Goal: Task Accomplishment & Management: Complete application form

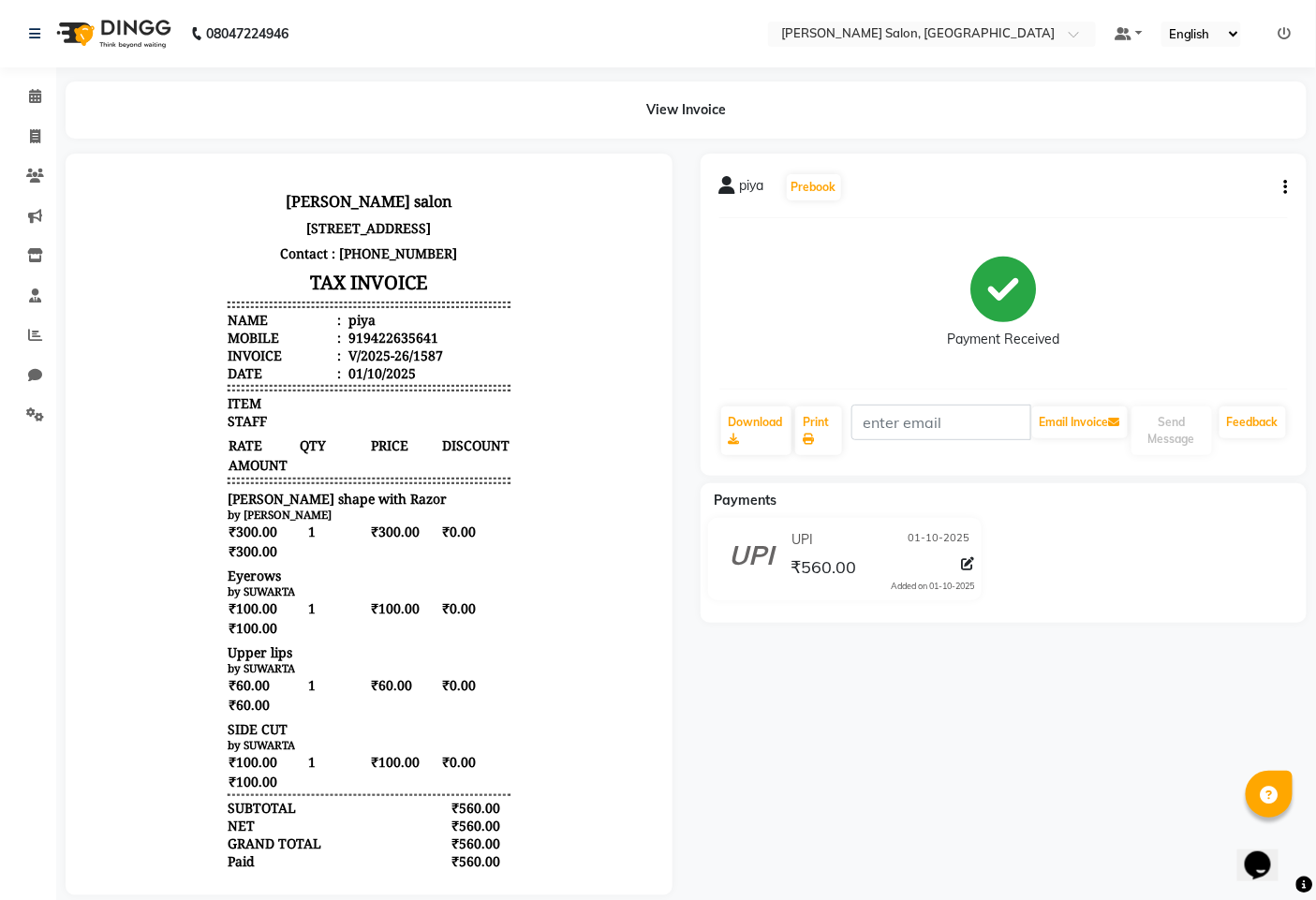
click at [0, 99] on li "Calendar" at bounding box center [28, 97] width 56 height 40
click at [30, 259] on icon at bounding box center [35, 255] width 16 height 14
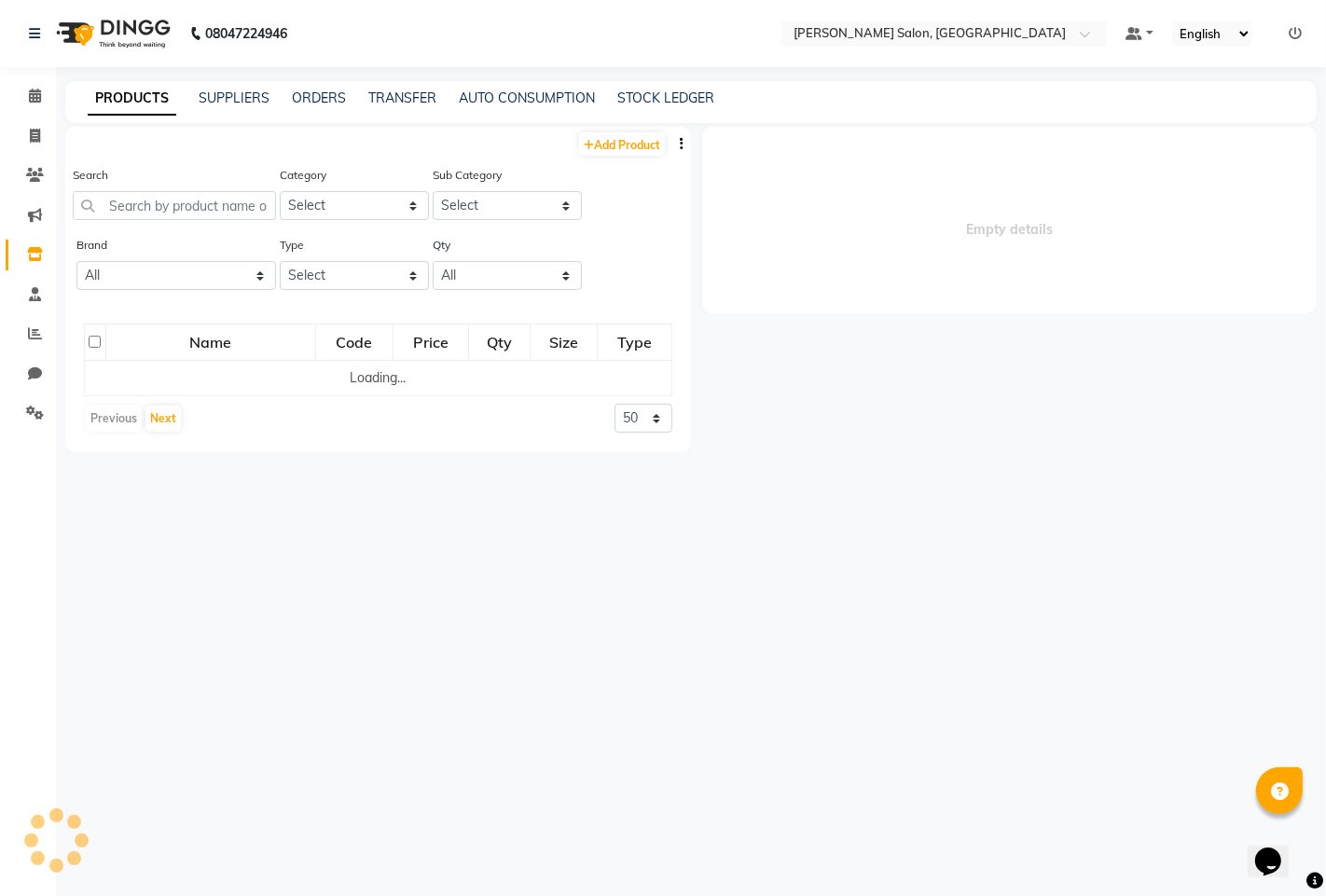
select select
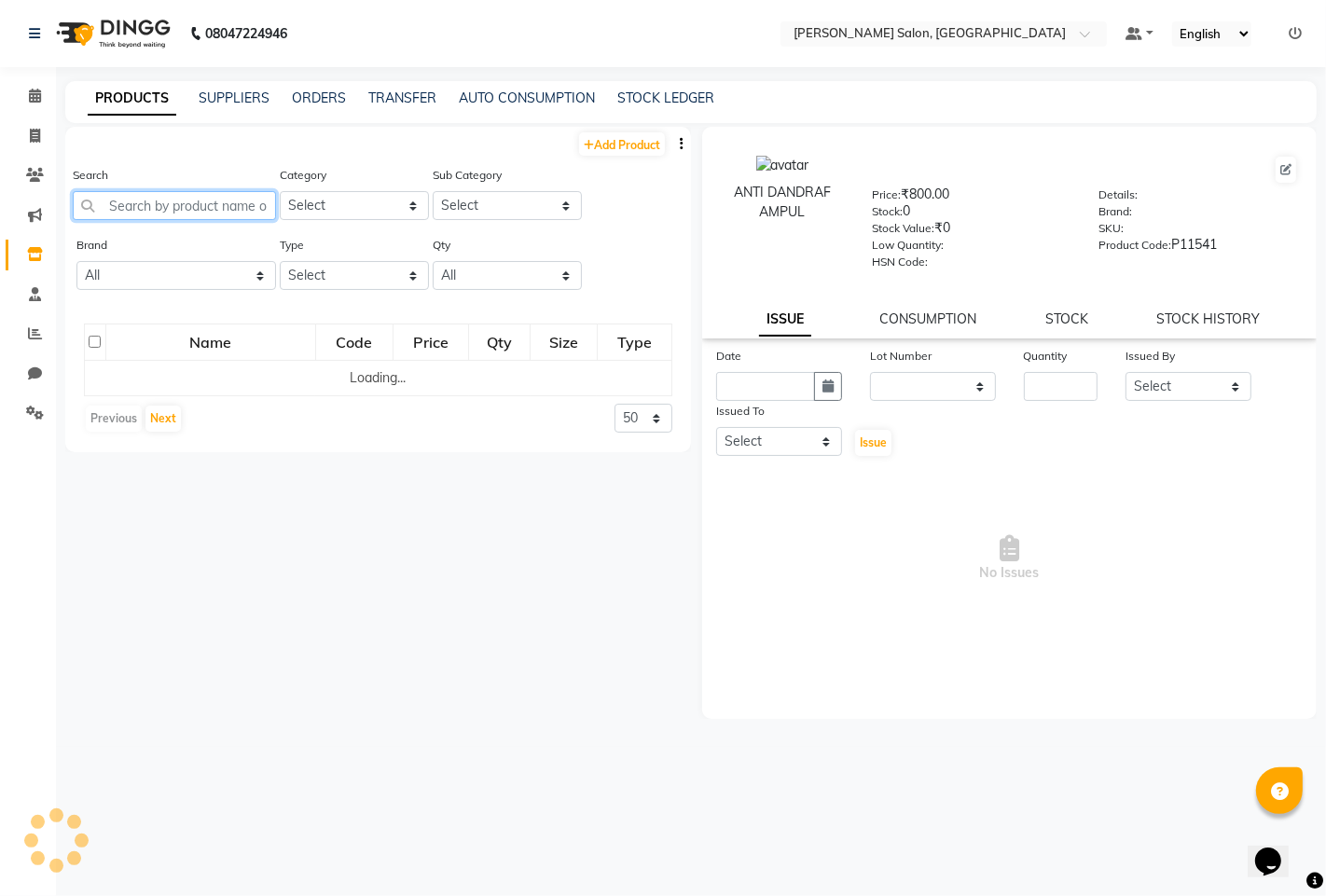
click at [146, 201] on input "text" at bounding box center [173, 205] width 203 height 29
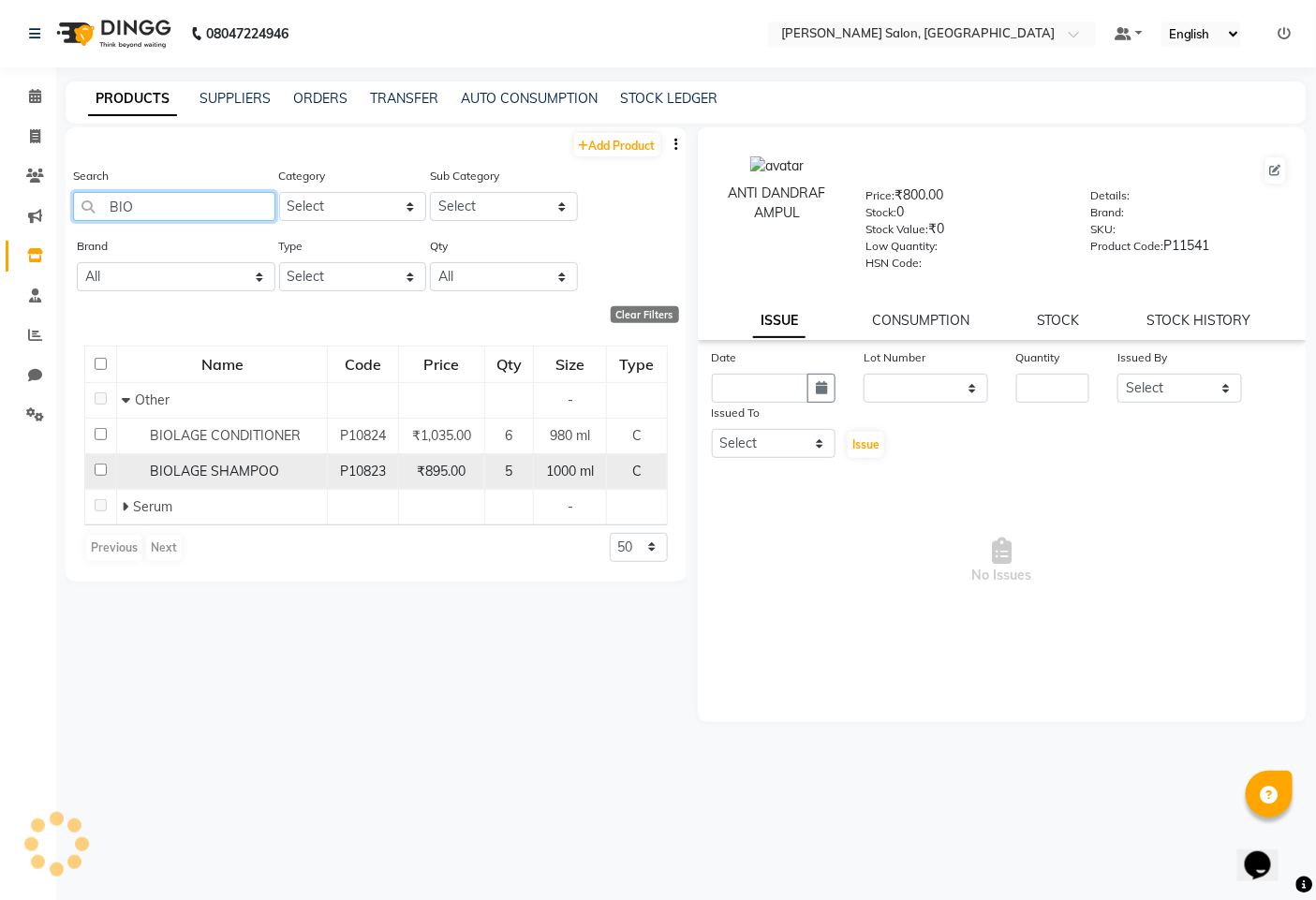
type input "BIO"
click at [97, 473] on input "checkbox" at bounding box center [101, 470] width 12 height 12
checkbox input "true"
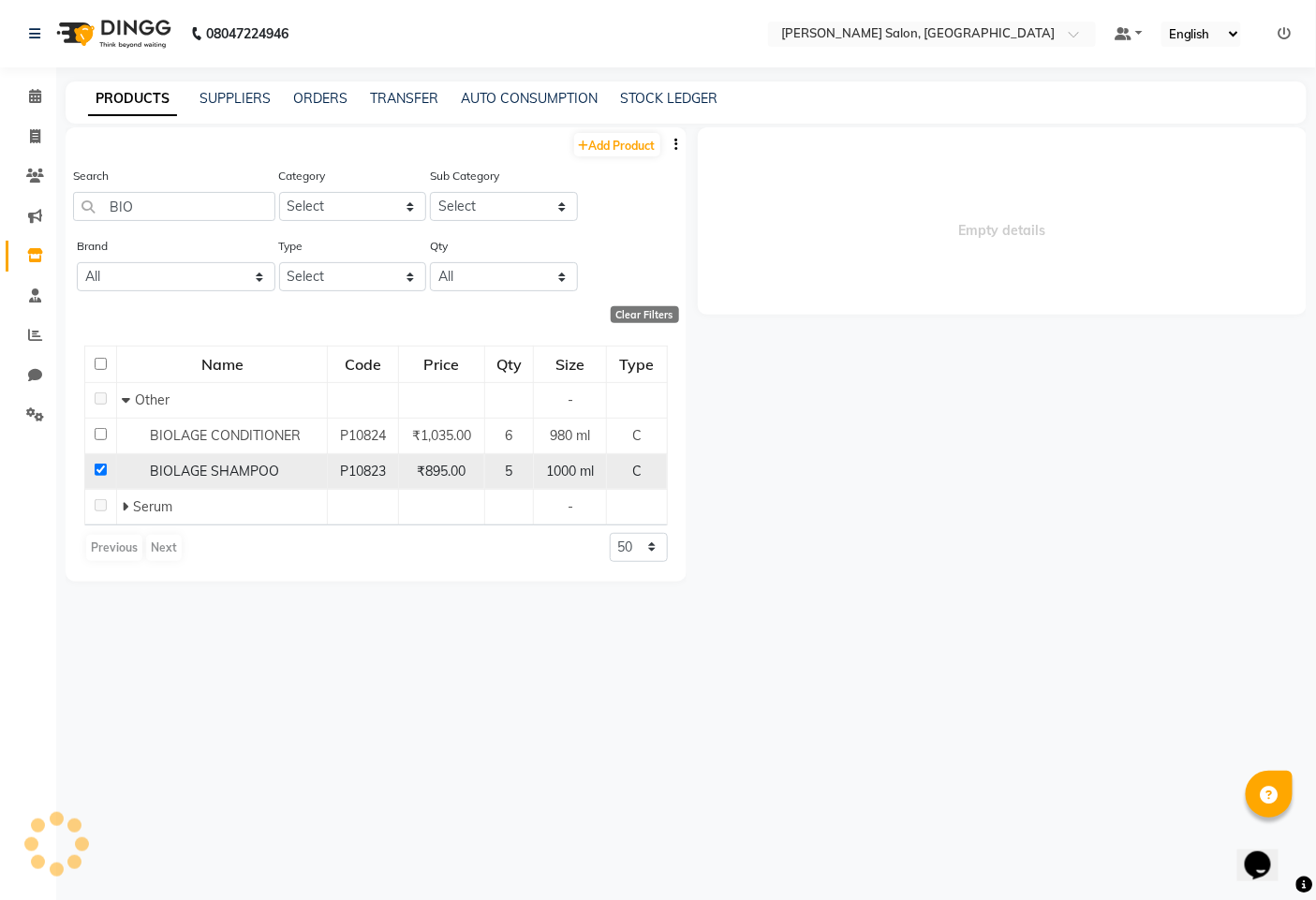
select select
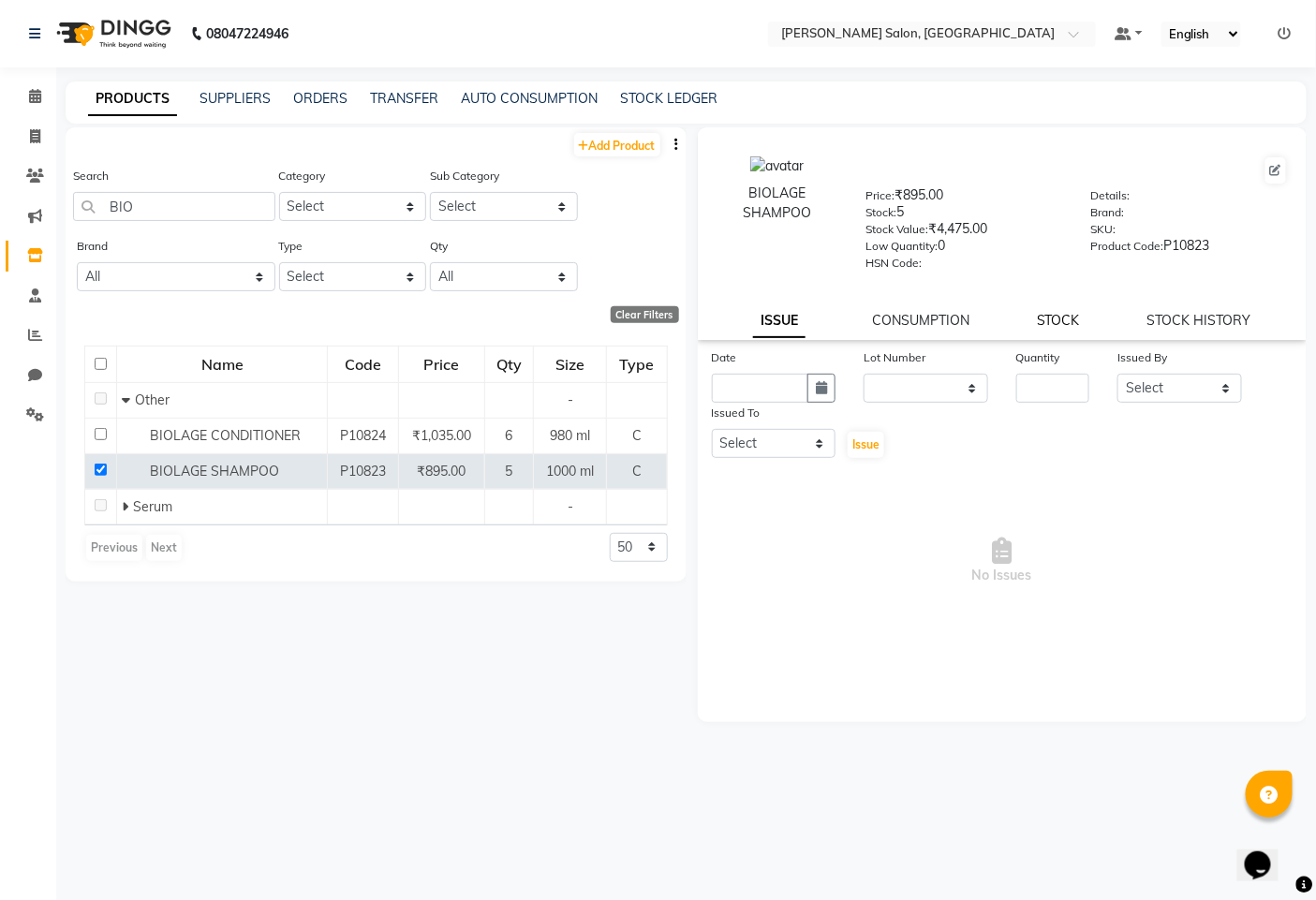
click at [1050, 314] on link "STOCK" at bounding box center [1058, 320] width 43 height 17
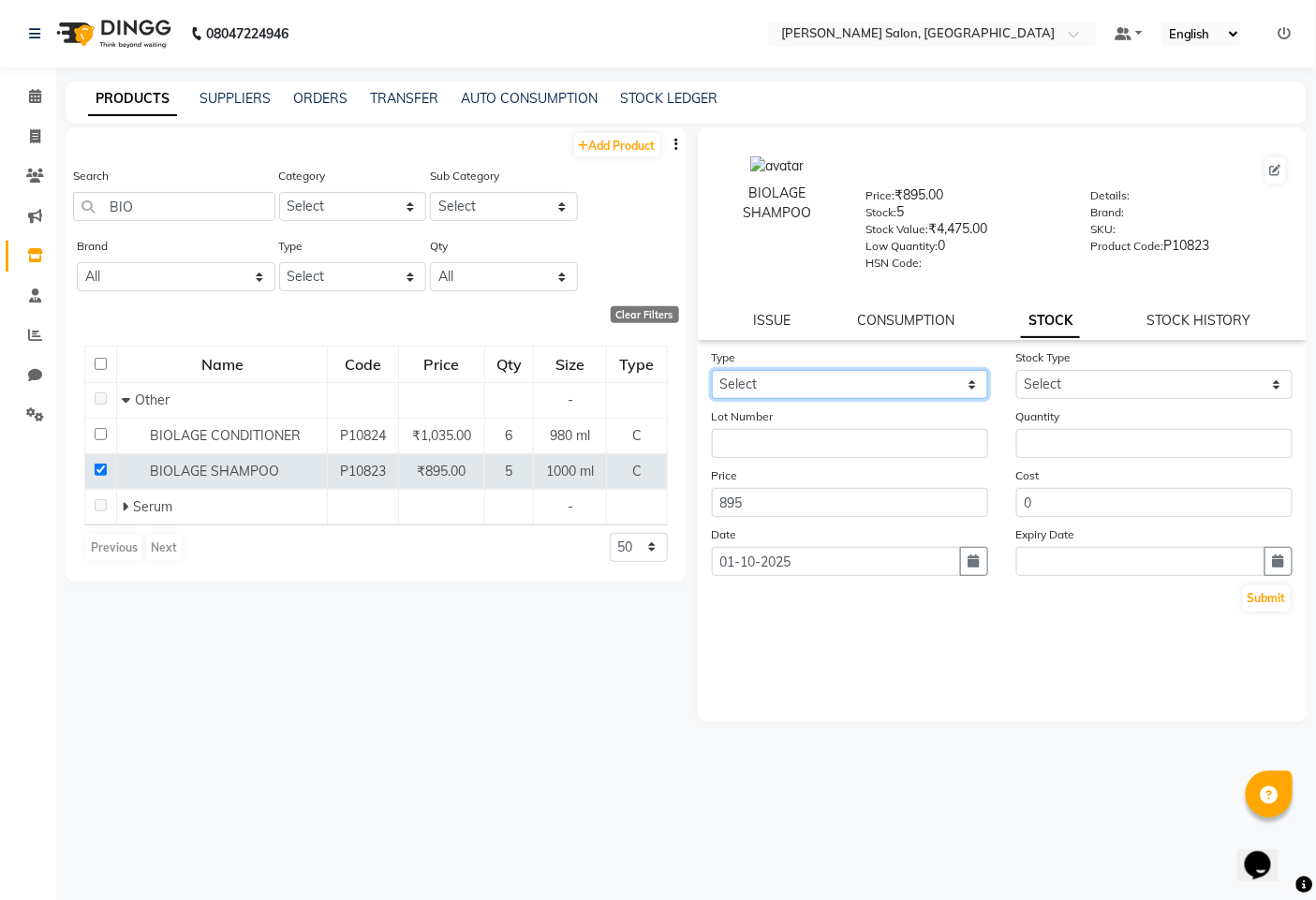
click at [801, 388] on select "Select In Out" at bounding box center [850, 384] width 277 height 29
select select "out"
click at [712, 371] on select "Select In Out" at bounding box center [850, 384] width 277 height 29
select select
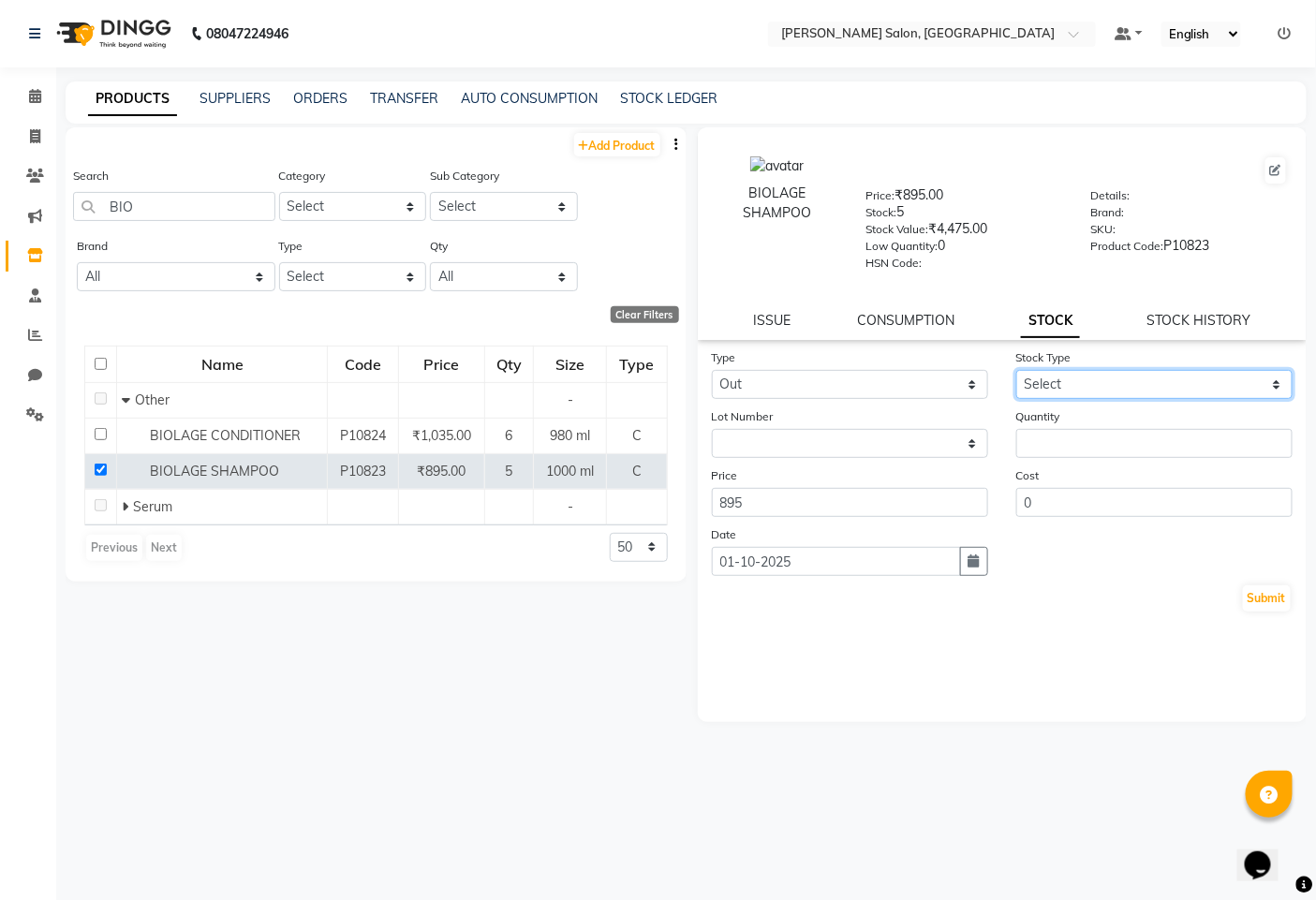
click at [1031, 381] on select "Select Internal Use Damaged Expired Adjustment Return Other" at bounding box center [1155, 384] width 277 height 29
click at [874, 390] on select "Select In Out" at bounding box center [850, 384] width 277 height 29
select select "in"
click at [712, 371] on select "Select In Out" at bounding box center [850, 384] width 277 height 29
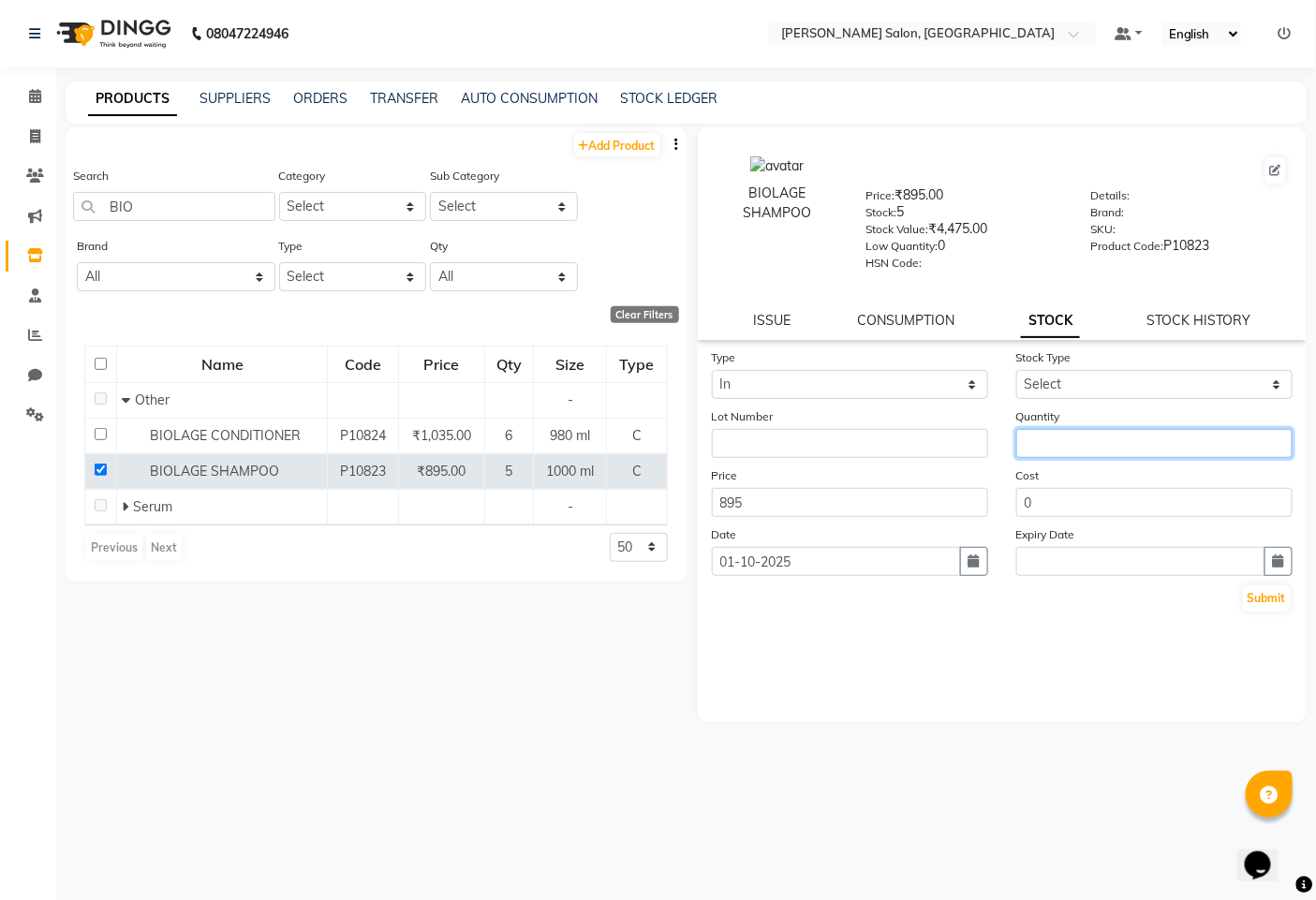
click at [1077, 434] on input "number" at bounding box center [1155, 443] width 277 height 29
type input "2"
drag, startPoint x: 1140, startPoint y: 373, endPoint x: 1119, endPoint y: 394, distance: 29.7
click at [1140, 373] on select "Select New Stock Adjustment Return Other" at bounding box center [1155, 384] width 277 height 29
select select "new stock"
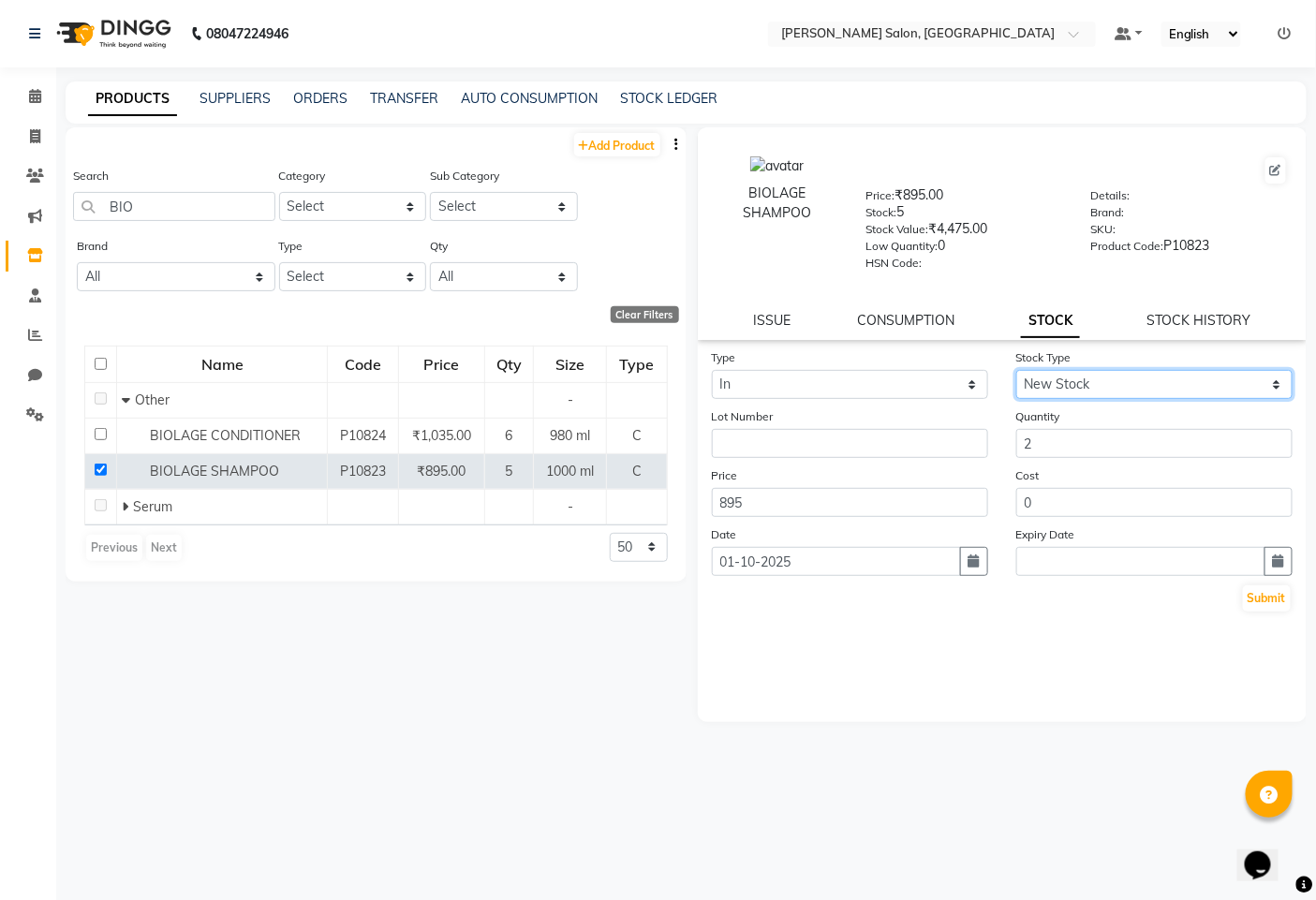
click at [1016, 371] on select "Select New Stock Adjustment Return Other" at bounding box center [1155, 384] width 277 height 29
click at [1271, 601] on button "Submit" at bounding box center [1267, 598] width 48 height 26
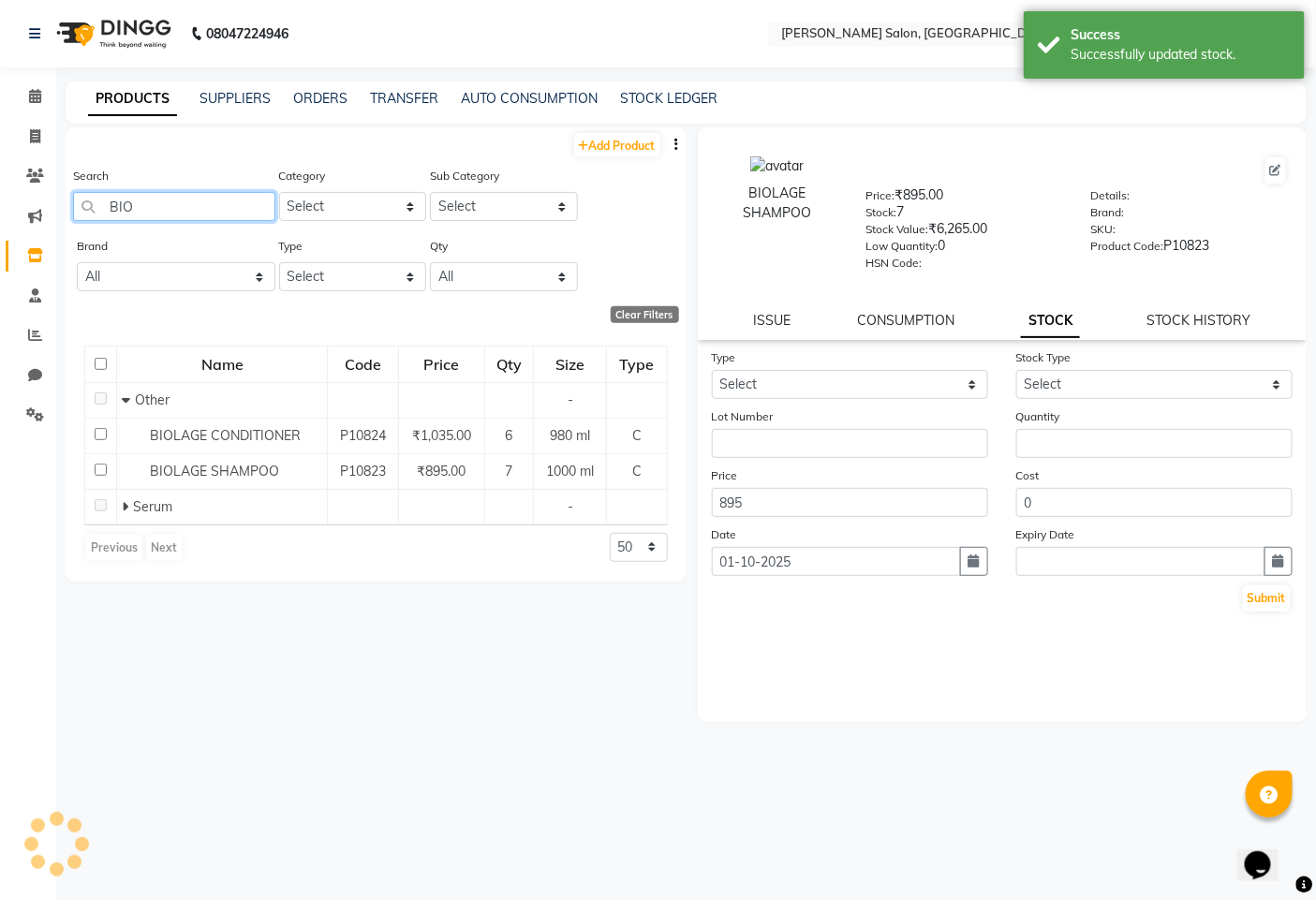
click at [214, 220] on input "BIO" at bounding box center [173, 206] width 202 height 29
type input "B"
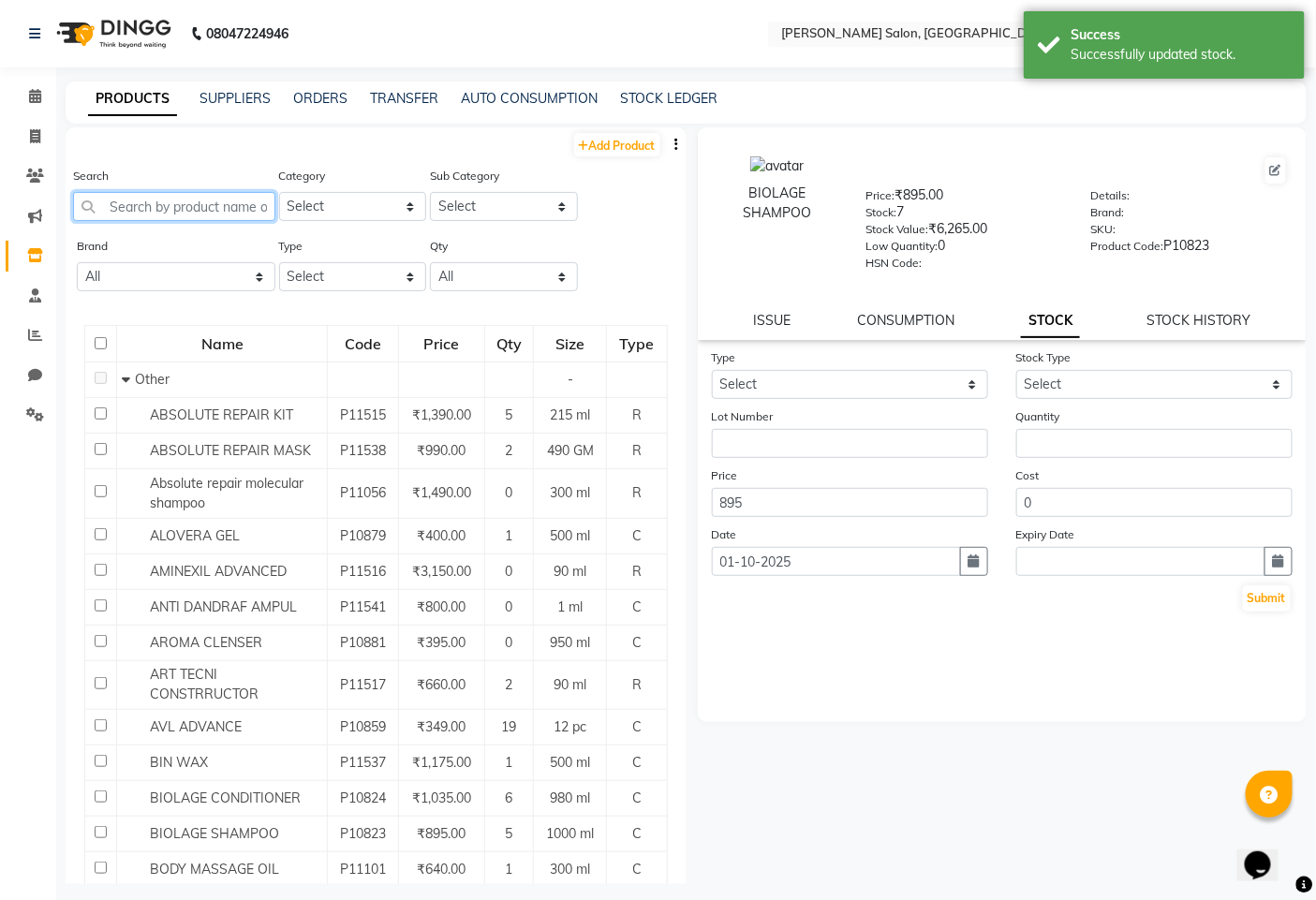
type input "A"
click at [634, 142] on link "Add Product" at bounding box center [617, 145] width 87 height 24
select select "true"
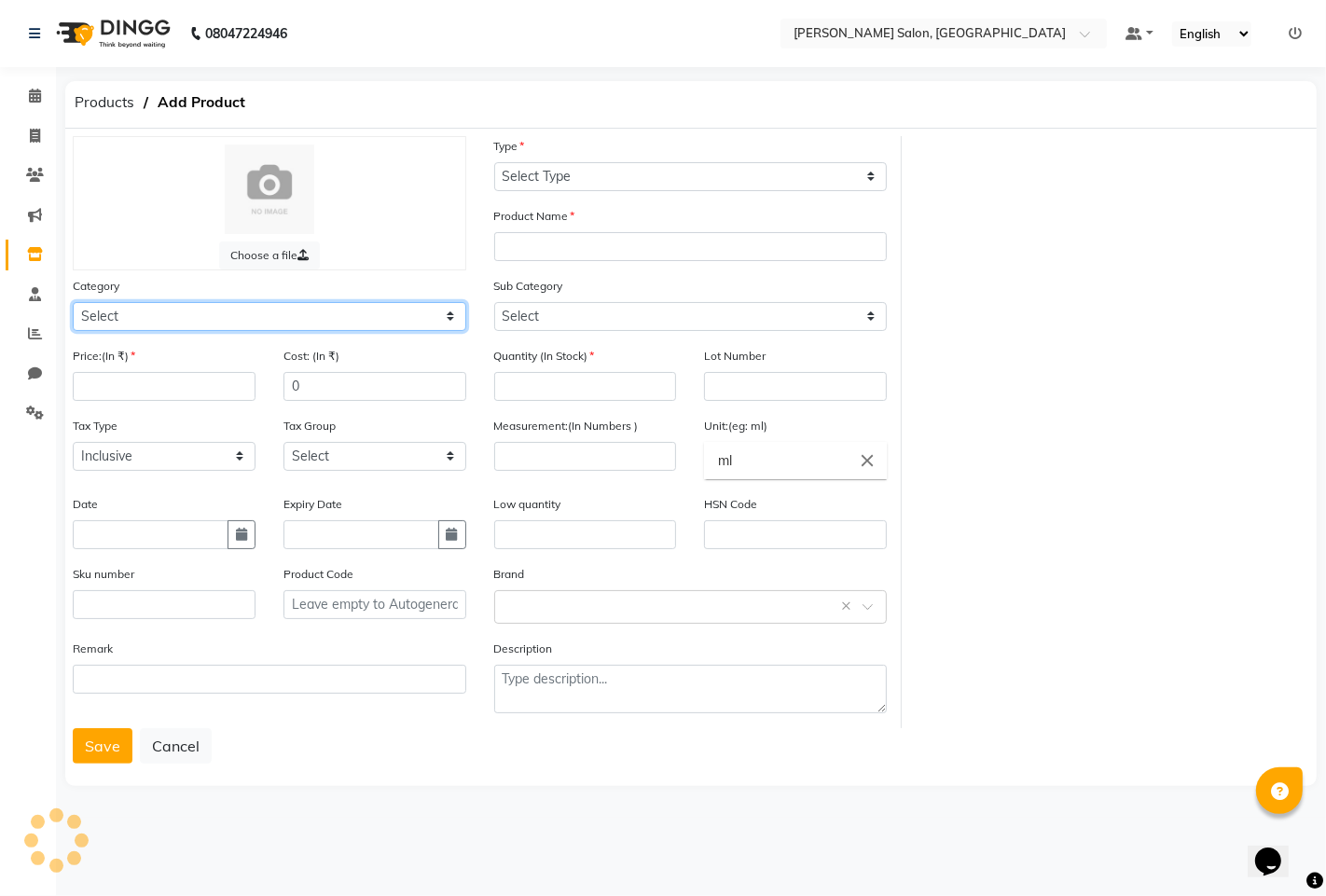
click at [245, 306] on select "Select Hair Skin Makeup Personal Care Appliances [PERSON_NAME] Disposable Threa…" at bounding box center [269, 316] width 393 height 29
select select "1200601150"
click at [72, 302] on select "Select Hair Skin Makeup Personal Care Appliances [PERSON_NAME] Disposable Threa…" at bounding box center [269, 316] width 393 height 29
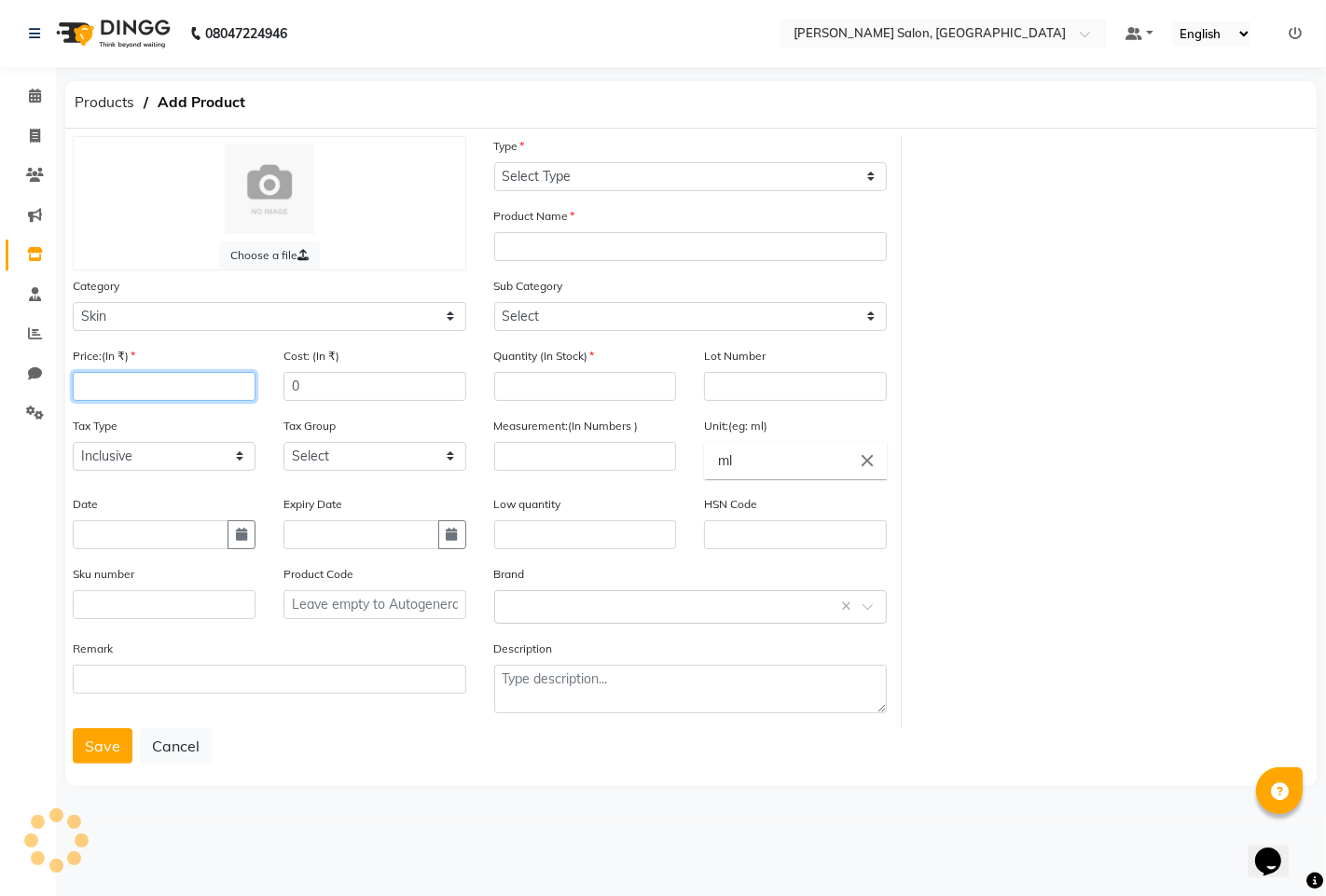
click at [163, 381] on input "number" at bounding box center [164, 386] width 182 height 29
click at [231, 525] on button "button" at bounding box center [242, 534] width 28 height 29
select select "10"
select select "2025"
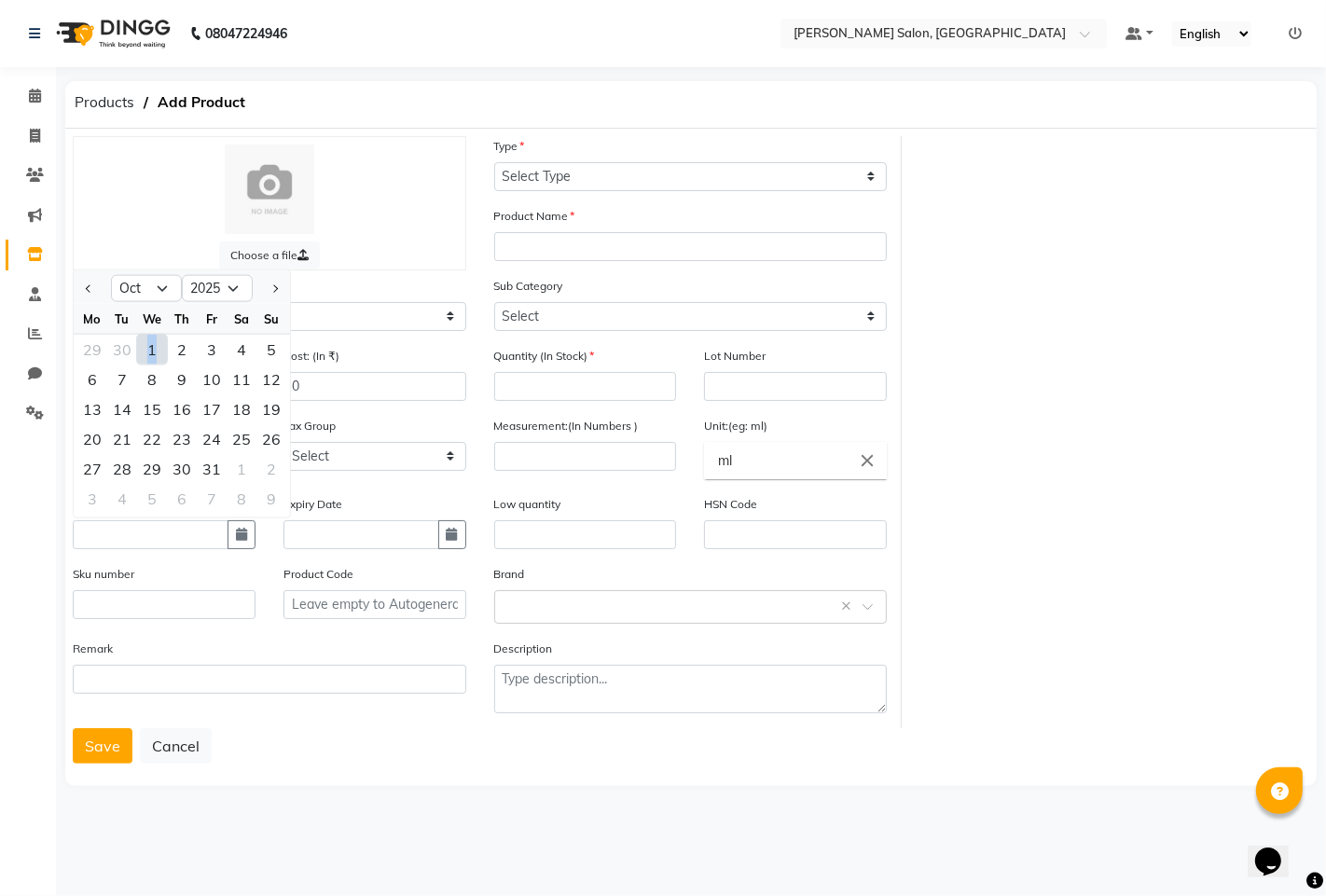
click at [153, 356] on div "1" at bounding box center [152, 349] width 30 height 30
type input "01-10-2025"
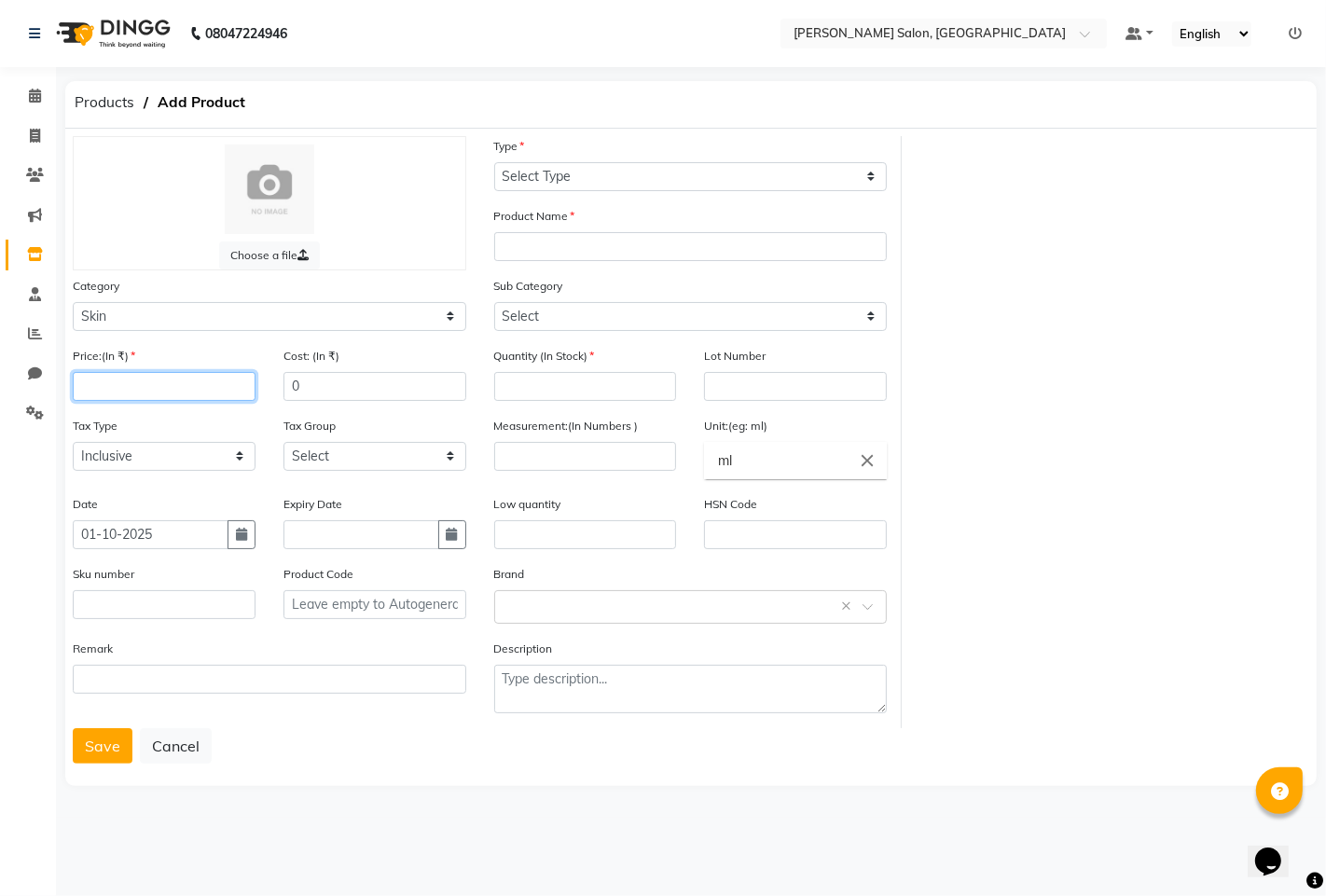
click at [162, 369] on div "Price:(In ₹)" at bounding box center [164, 374] width 182 height 56
type input "297"
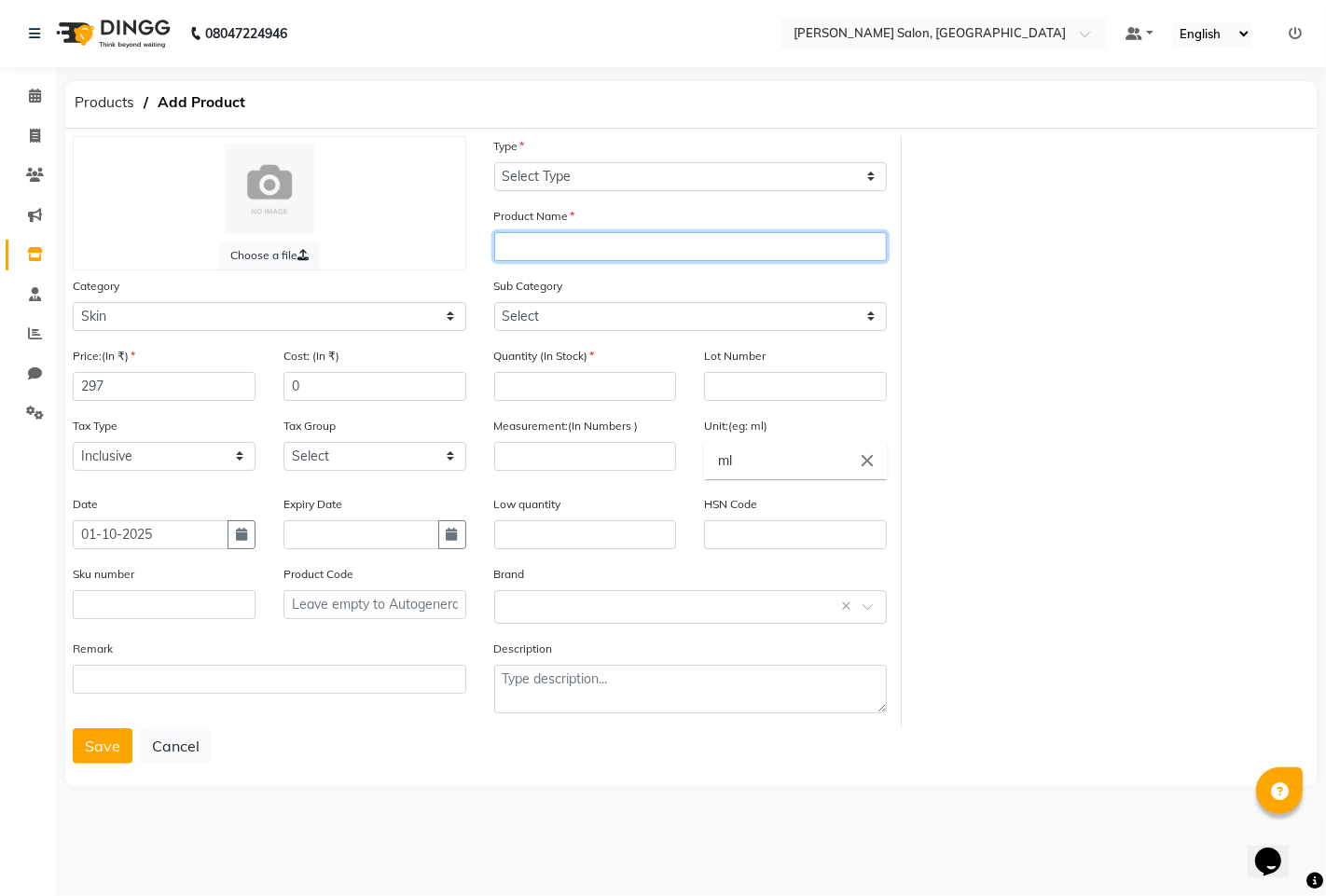
click at [567, 249] on input "text" at bounding box center [691, 246] width 393 height 29
type input "[PERSON_NAME]"
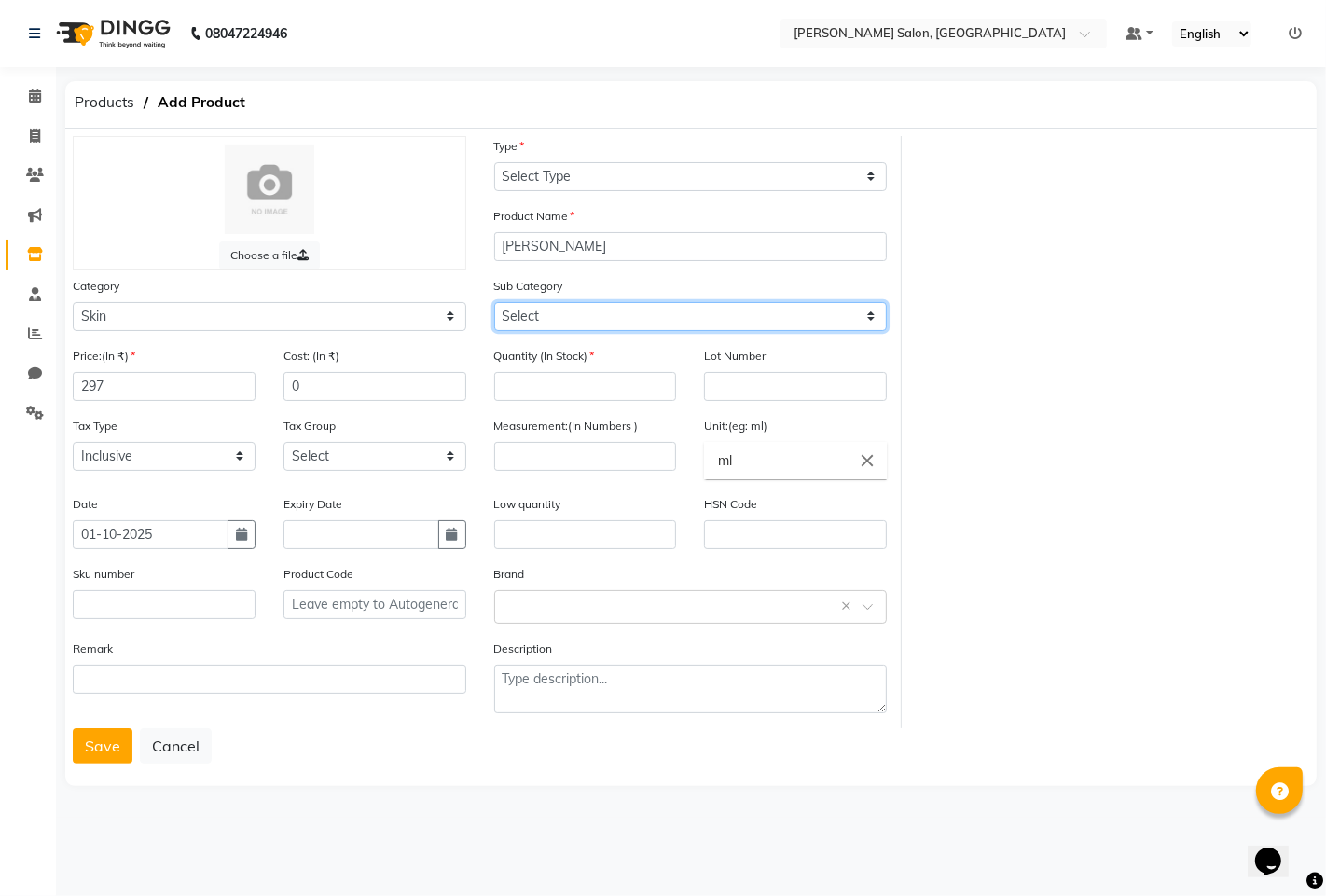
click at [504, 315] on select "Select Cleanser Facial Moisturiser Serum Toner Sun Care Masks Lip Care Eye Care…" at bounding box center [691, 316] width 393 height 29
select select "1200601151"
click at [495, 302] on select "Select Cleanser Facial Moisturiser Serum Toner Sun Care Masks Lip Care Eye Care…" at bounding box center [691, 316] width 393 height 29
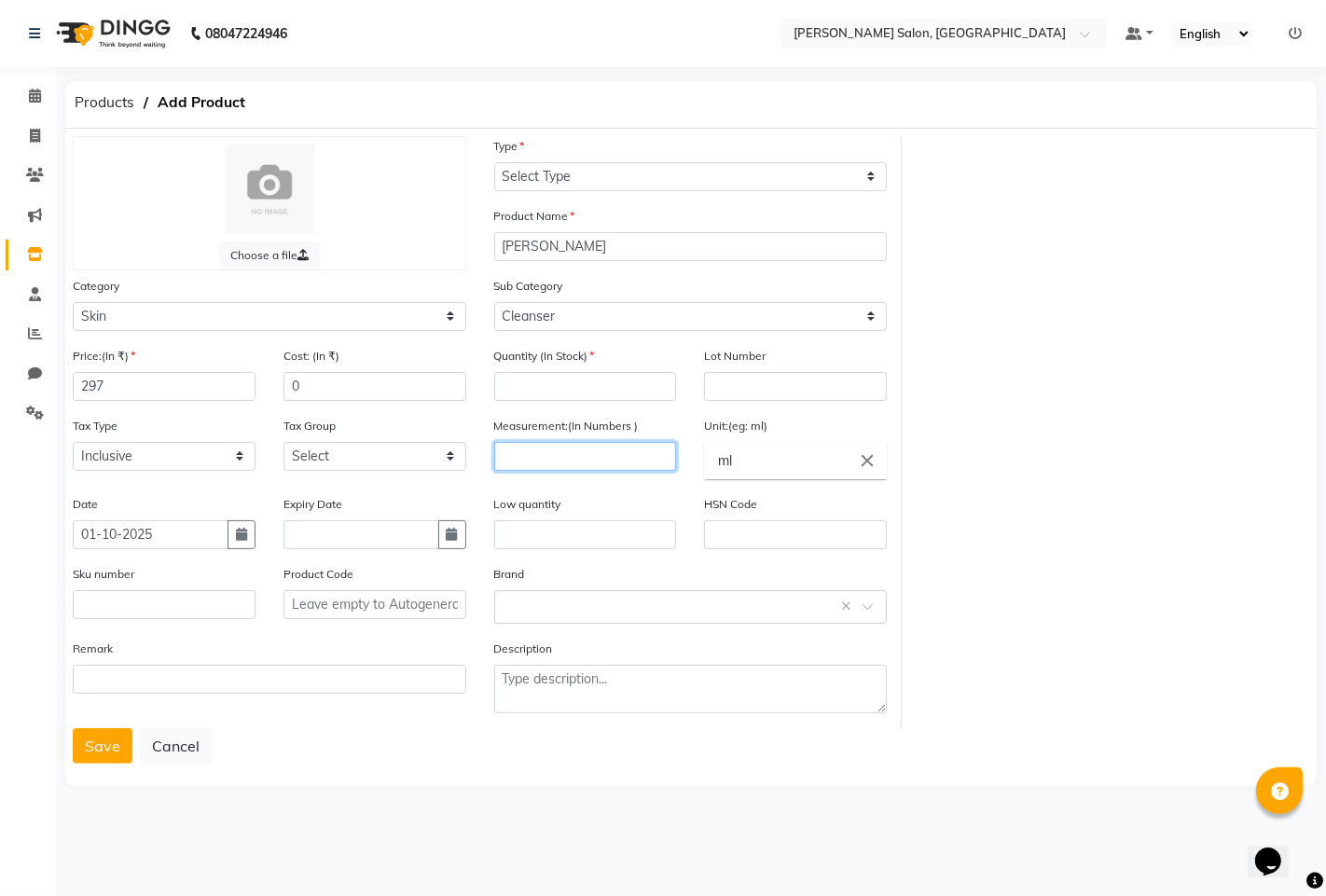
click at [571, 463] on input "number" at bounding box center [586, 456] width 182 height 29
type input "1000"
click at [117, 761] on button "Save" at bounding box center [102, 746] width 59 height 36
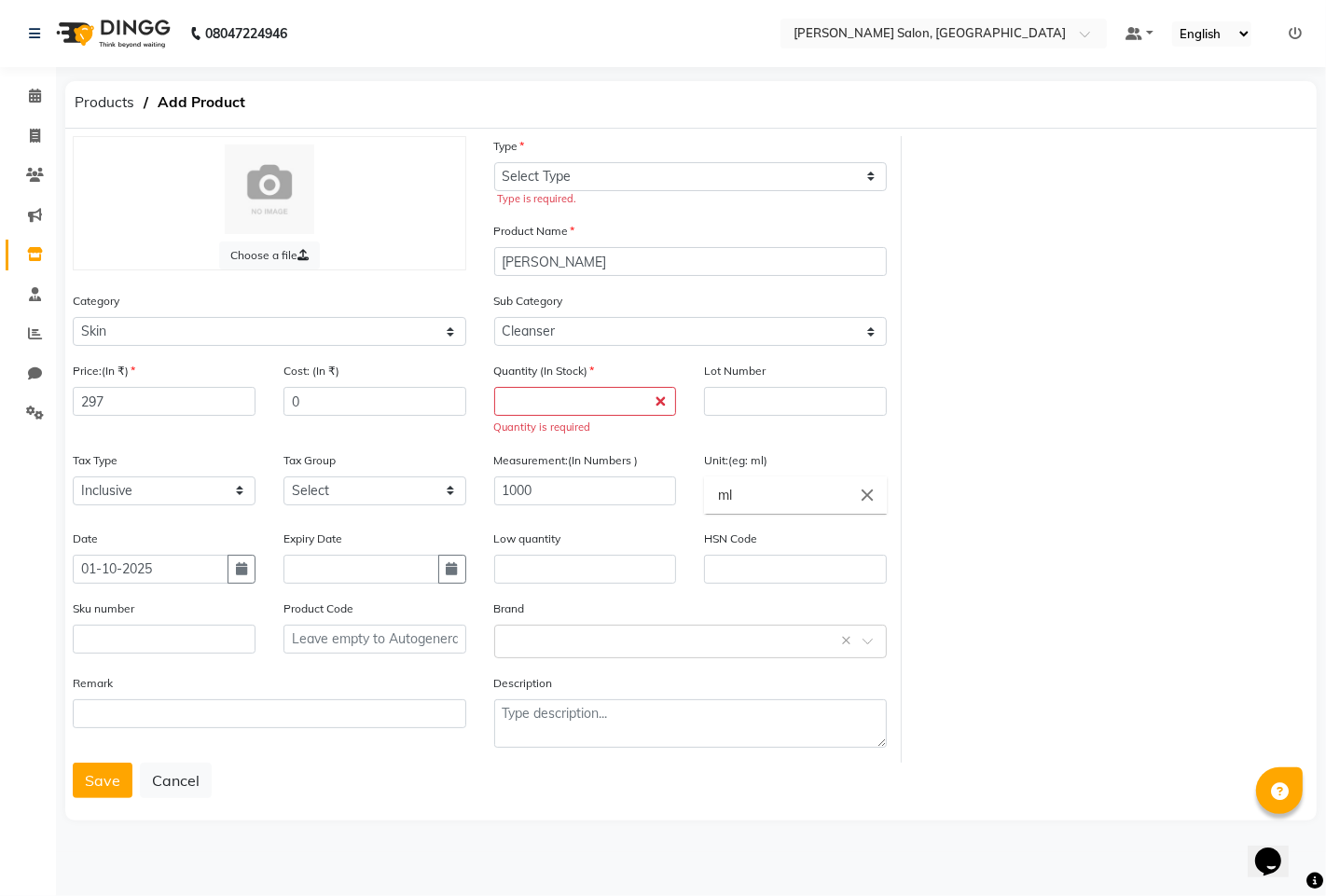
click at [527, 192] on div "Type is required." at bounding box center [693, 199] width 389 height 16
click at [531, 184] on select "Select Type Both Retail Consumable" at bounding box center [691, 176] width 393 height 29
select select "C"
click at [495, 163] on select "Select Type Both Retail Consumable" at bounding box center [691, 176] width 393 height 29
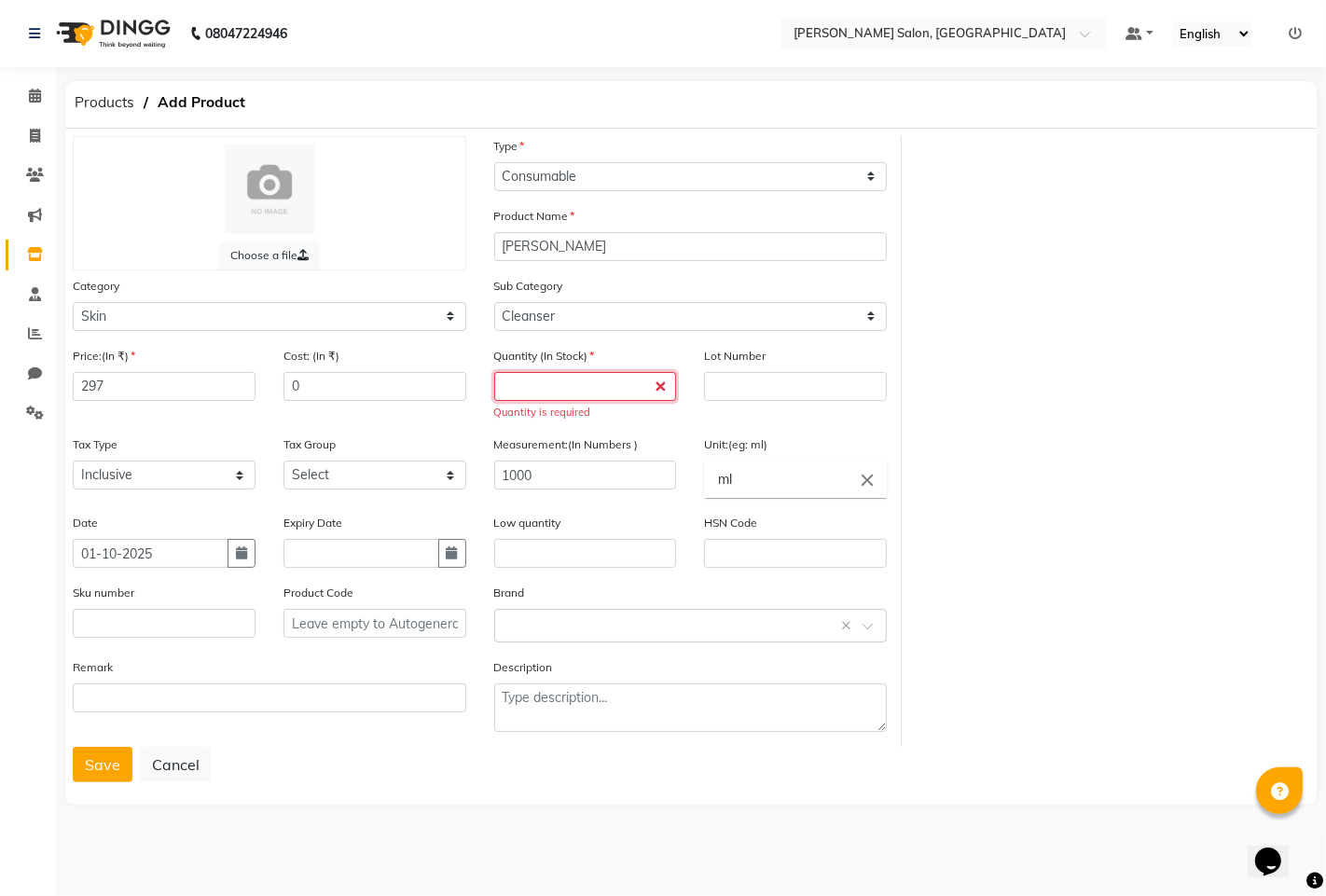
click at [567, 388] on input "number" at bounding box center [586, 386] width 182 height 29
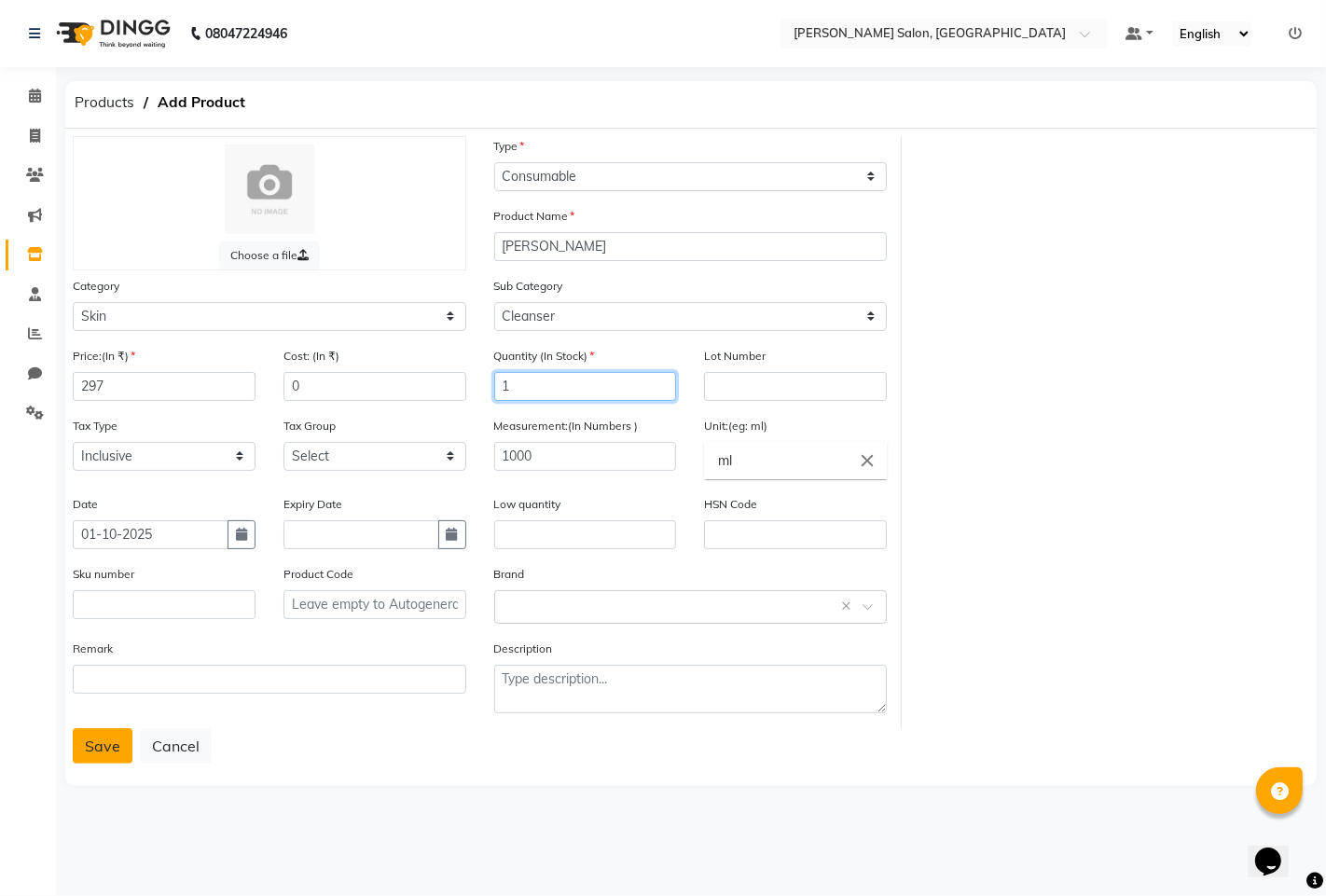
type input "1"
click at [85, 743] on button "Save" at bounding box center [102, 746] width 59 height 36
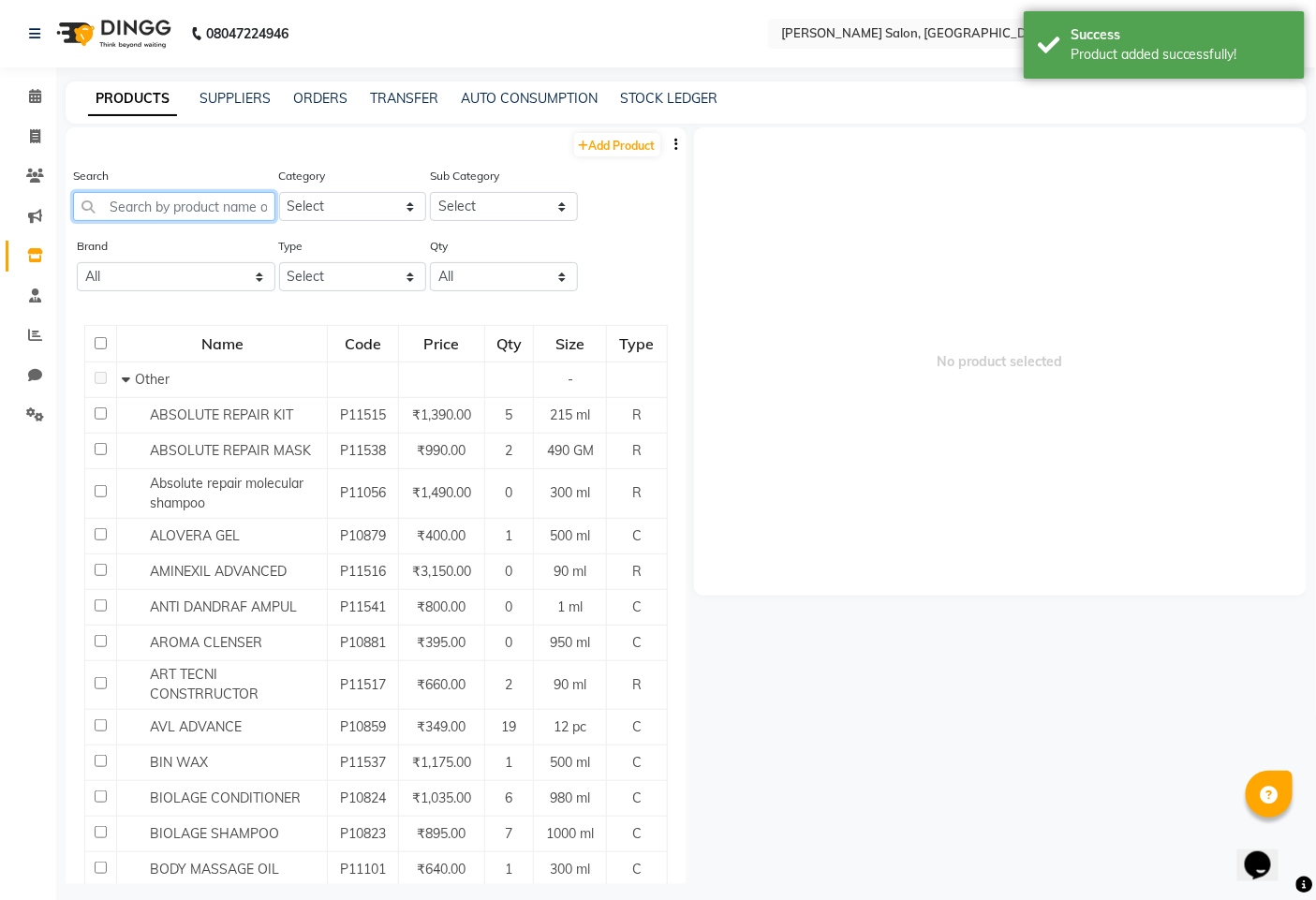
click at [162, 212] on input "text" at bounding box center [173, 206] width 202 height 29
type input "O"
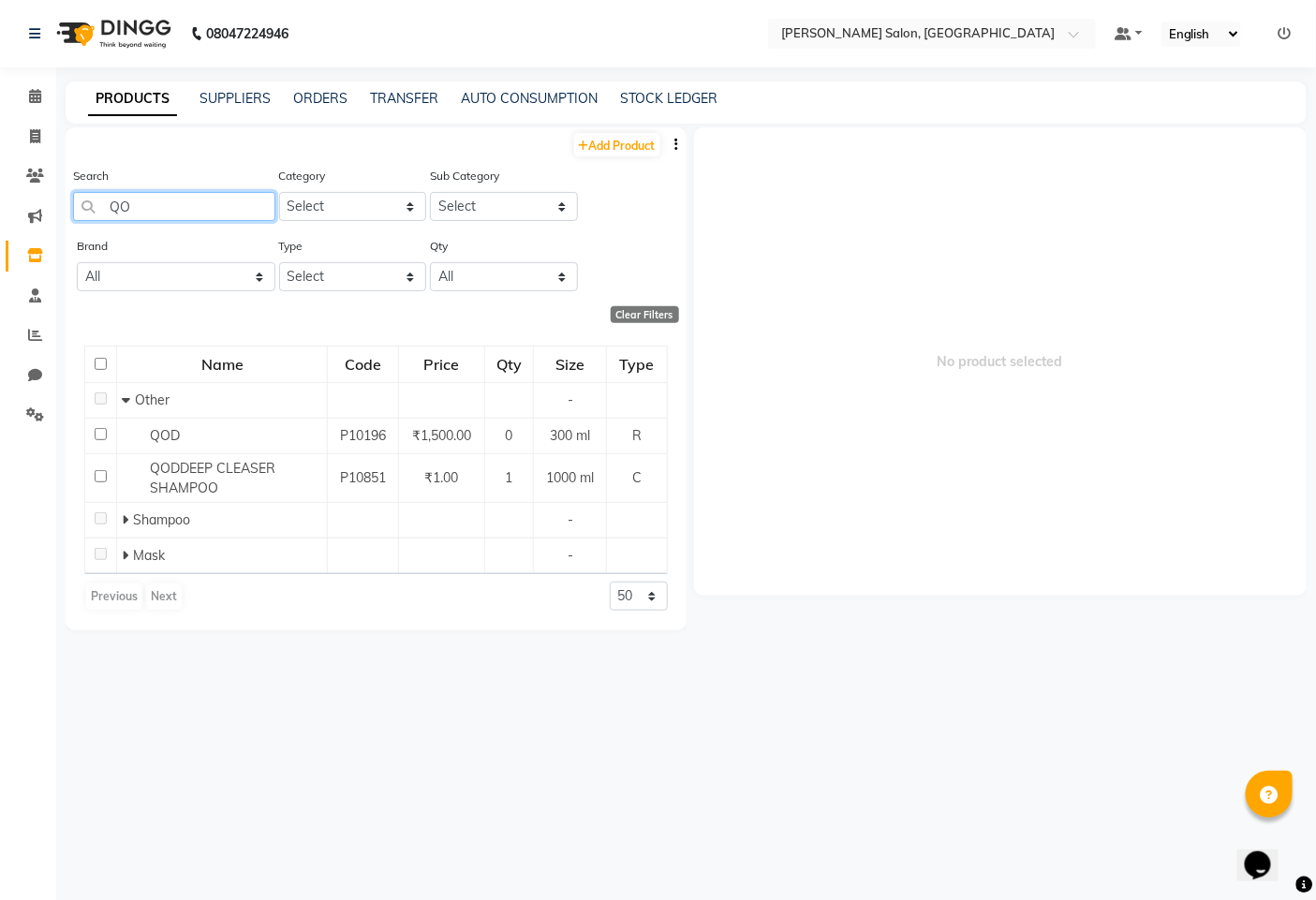
type input "Q"
type input "q"
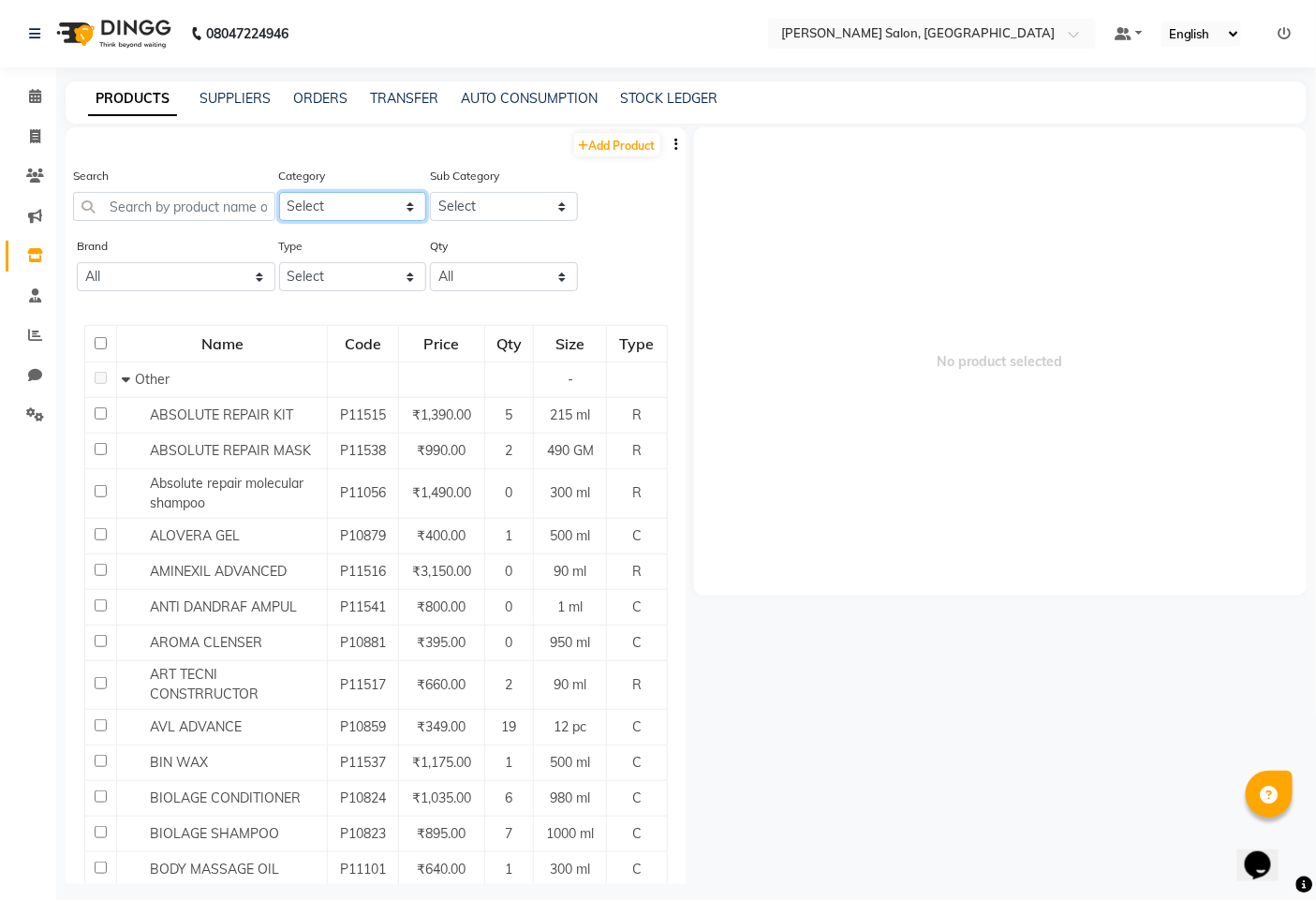
click at [304, 202] on select "Select Hair Skin Makeup Personal Care Appliances [PERSON_NAME] Disposable Threa…" at bounding box center [352, 206] width 148 height 29
select select "1200601100"
click at [279, 192] on select "Select Hair Skin Makeup Personal Care Appliances [PERSON_NAME] Disposable Threa…" at bounding box center [352, 206] width 148 height 29
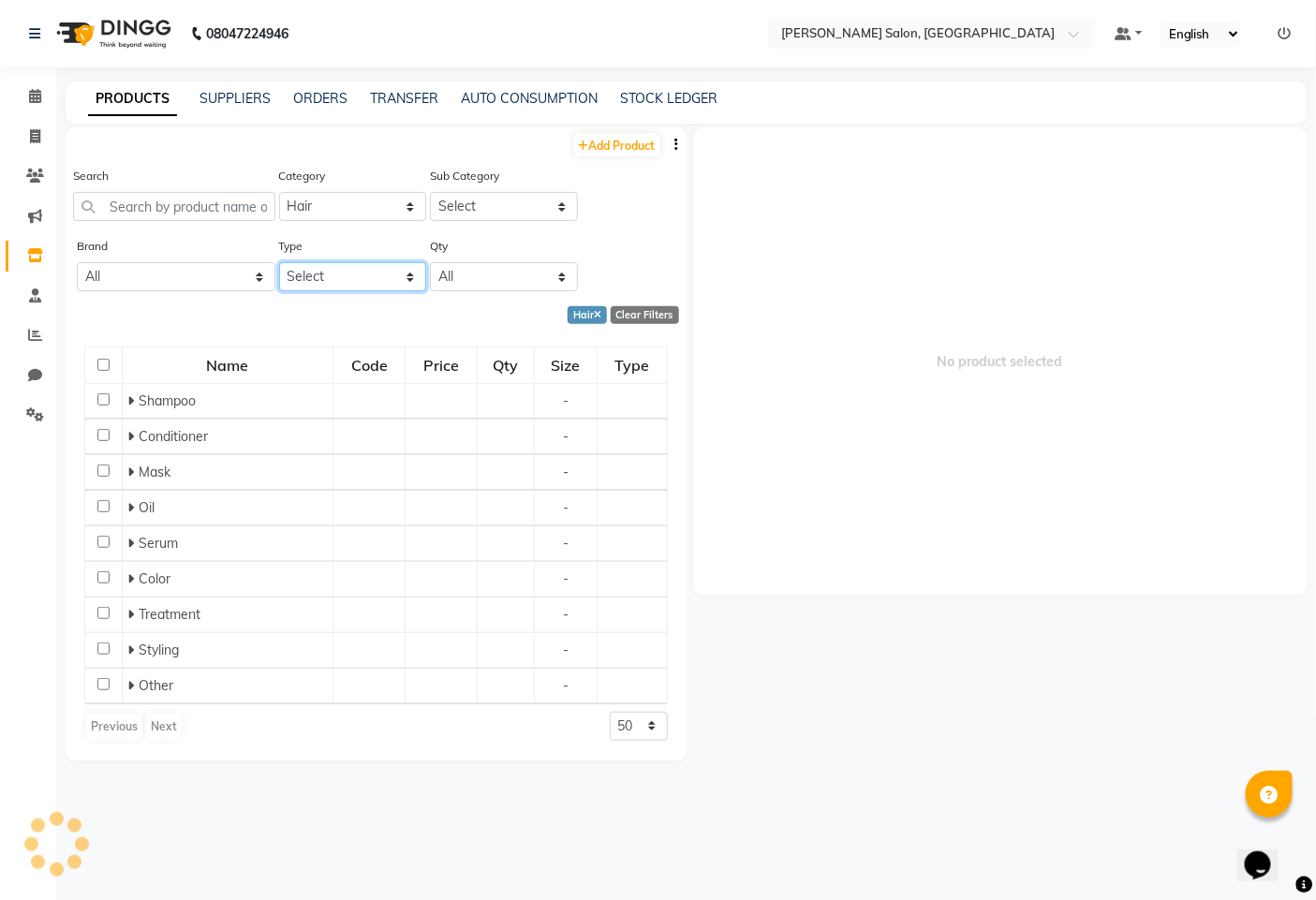
click at [306, 278] on select "Select Both Retail Consumable" at bounding box center [352, 276] width 148 height 29
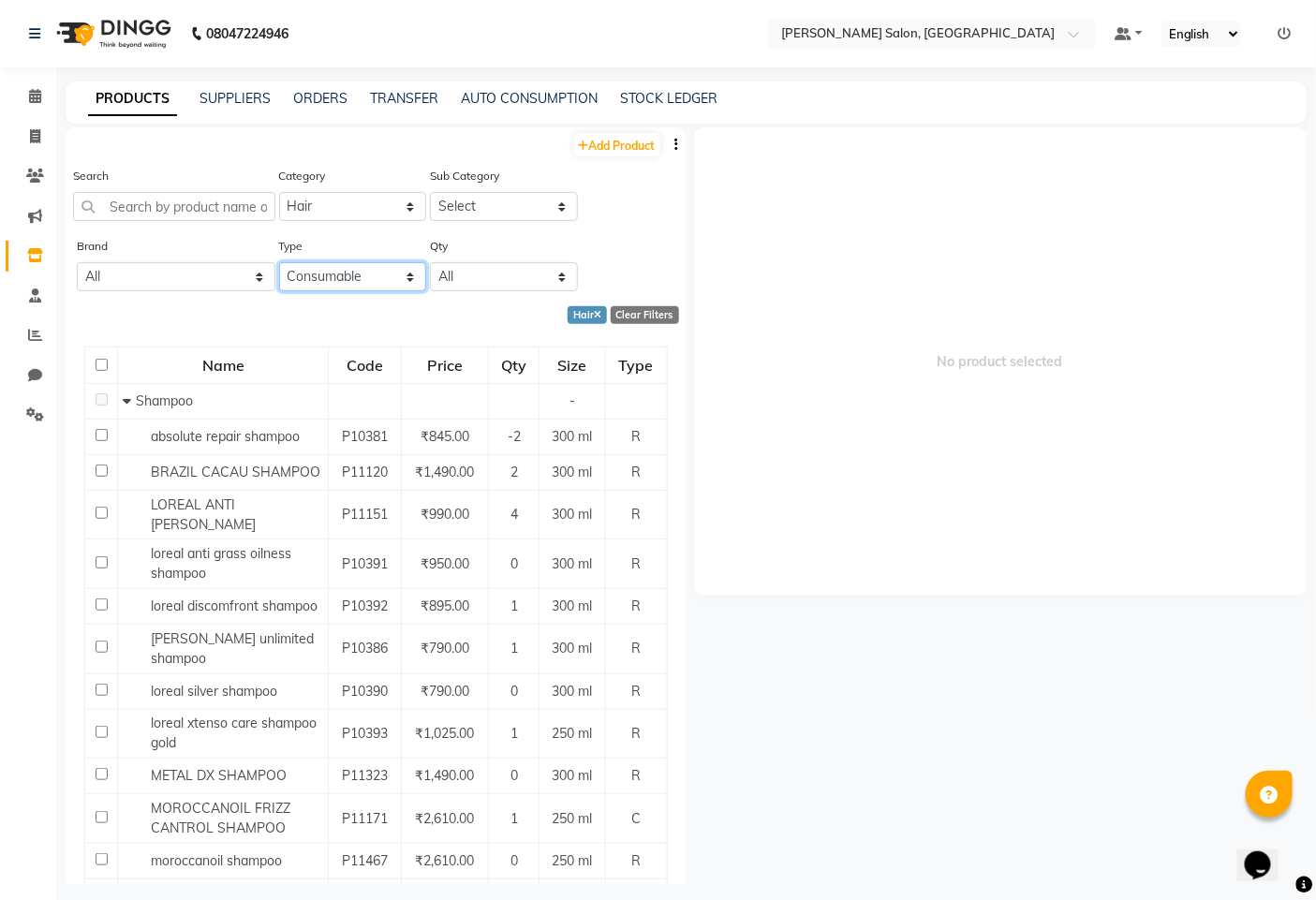
click at [279, 262] on select "Select Both Retail Consumable" at bounding box center [352, 276] width 148 height 29
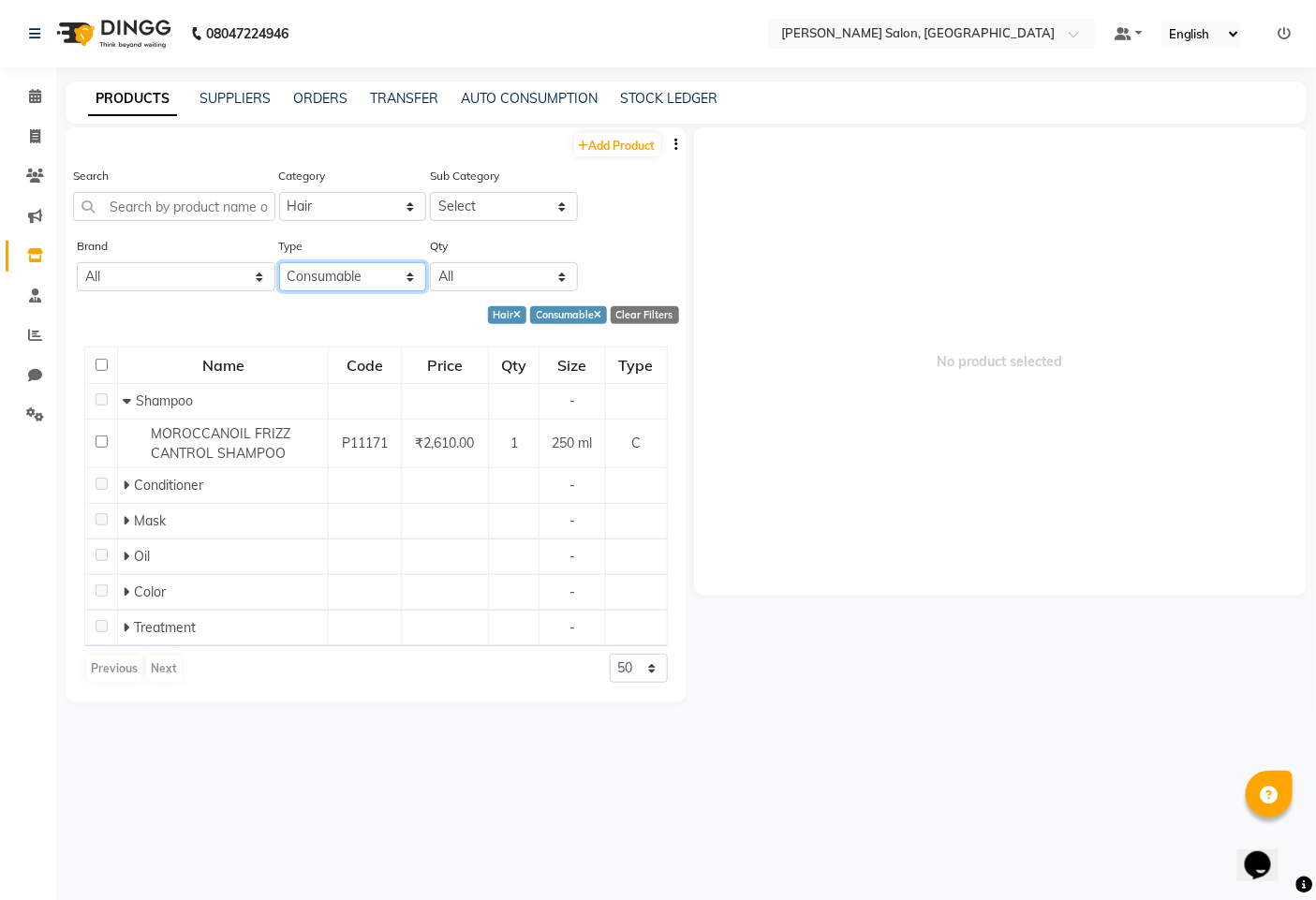
click at [291, 283] on select "Select Both Retail Consumable" at bounding box center [352, 276] width 148 height 29
select select "R"
click at [279, 262] on select "Select Both Retail Consumable" at bounding box center [352, 276] width 148 height 29
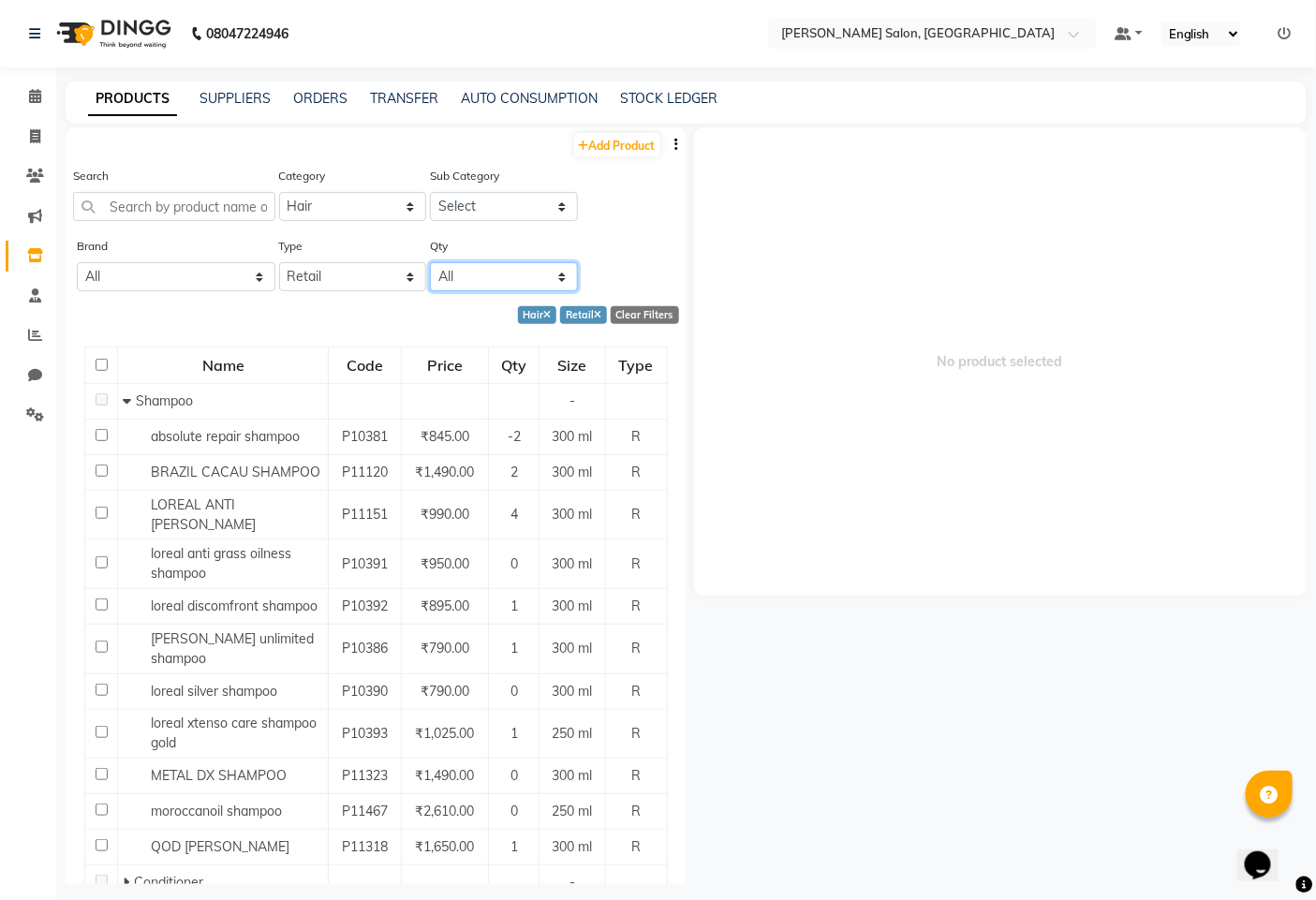
click at [540, 281] on select "All Low Out Of Stock" at bounding box center [504, 276] width 148 height 29
click at [464, 203] on select "Select Shampoo Conditioner Cream Mask Oil Serum Color Appliances Treatment Styl…" at bounding box center [504, 206] width 148 height 29
select select "1200601101"
click at [430, 192] on select "Select Shampoo Conditioner Cream Mask Oil Serum Color Appliances Treatment Styl…" at bounding box center [504, 206] width 148 height 29
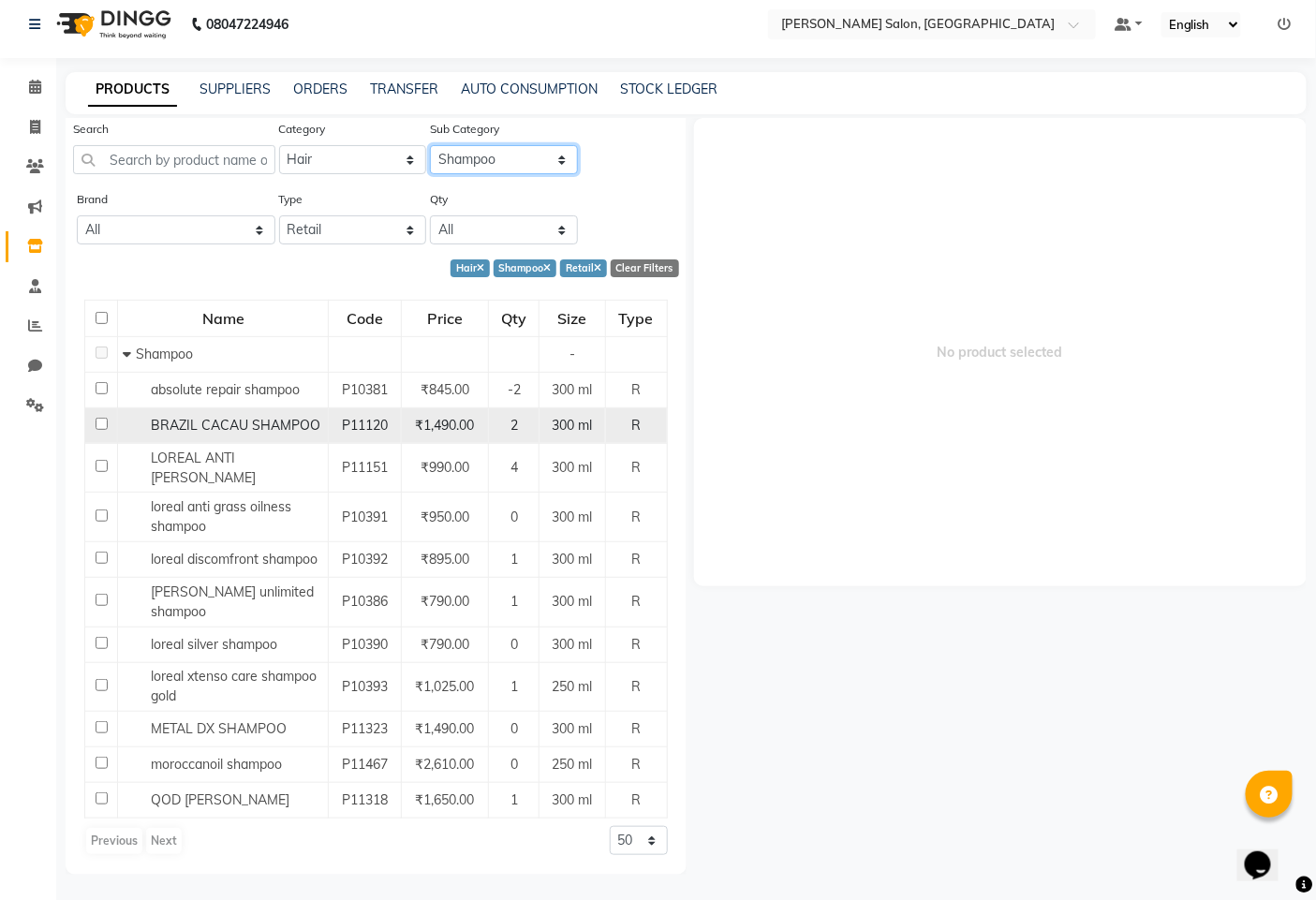
scroll to position [12, 0]
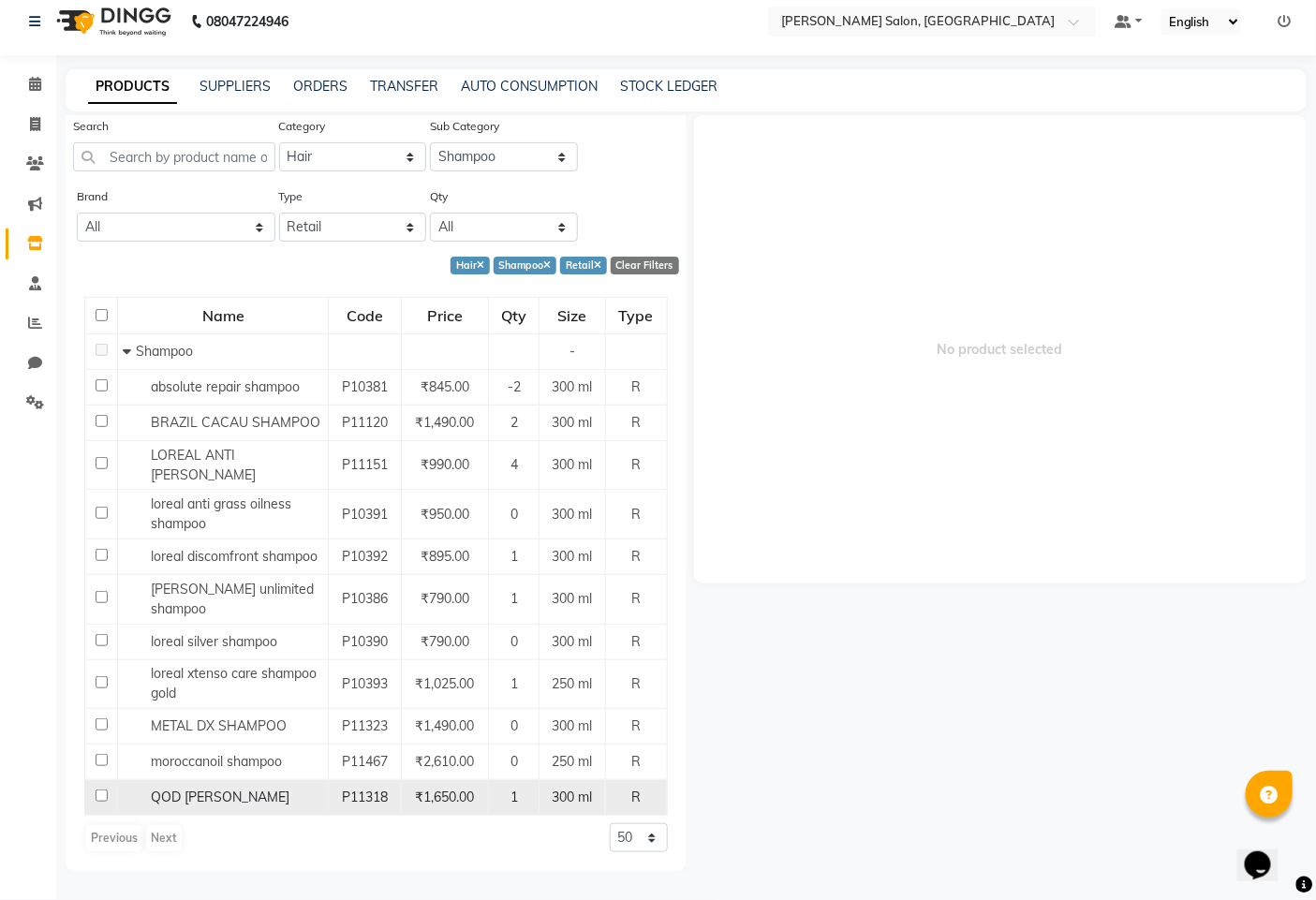
click at [102, 796] on input "checkbox" at bounding box center [102, 795] width 12 height 12
checkbox input "true"
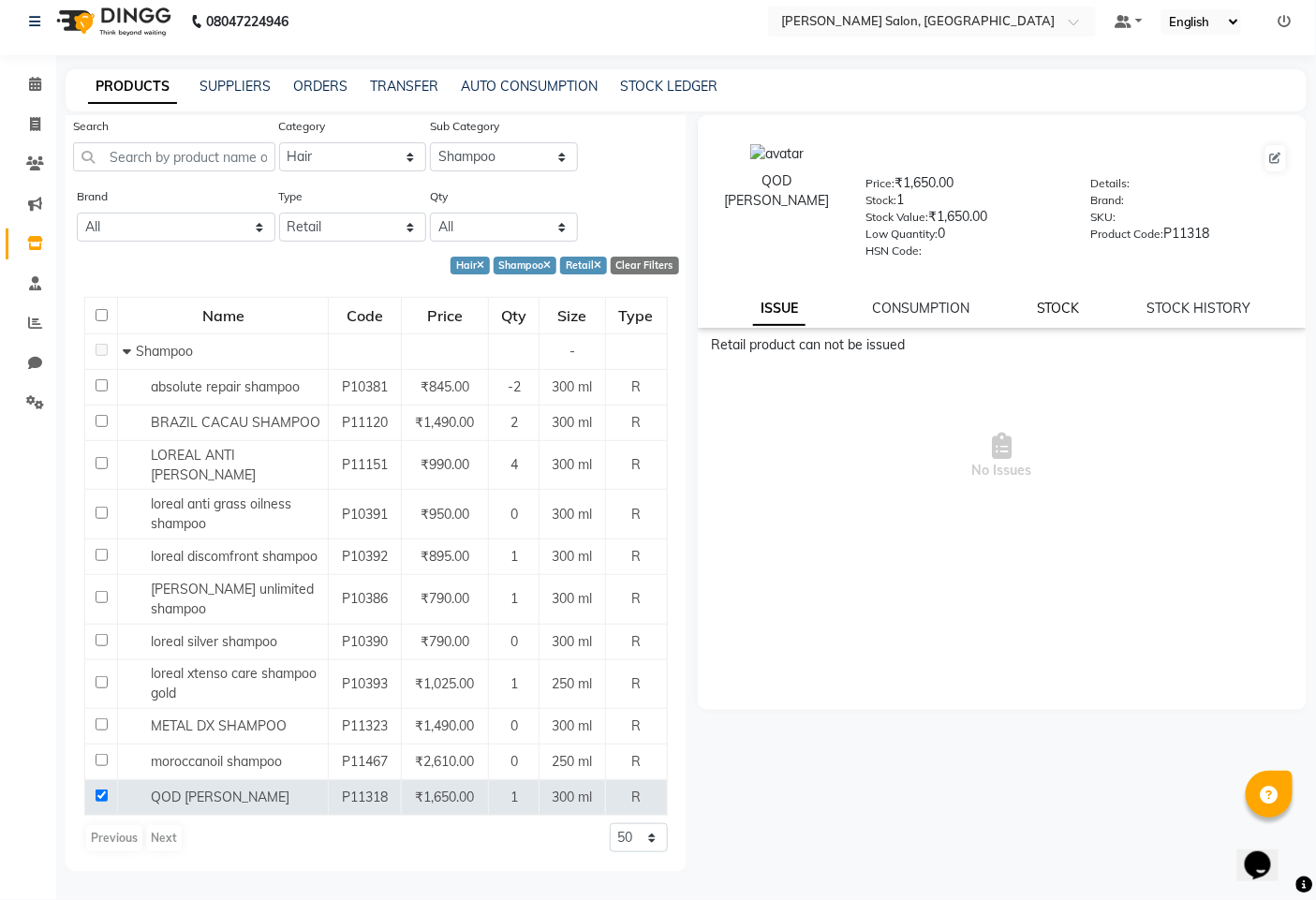
click at [1072, 308] on link "STOCK" at bounding box center [1058, 308] width 43 height 17
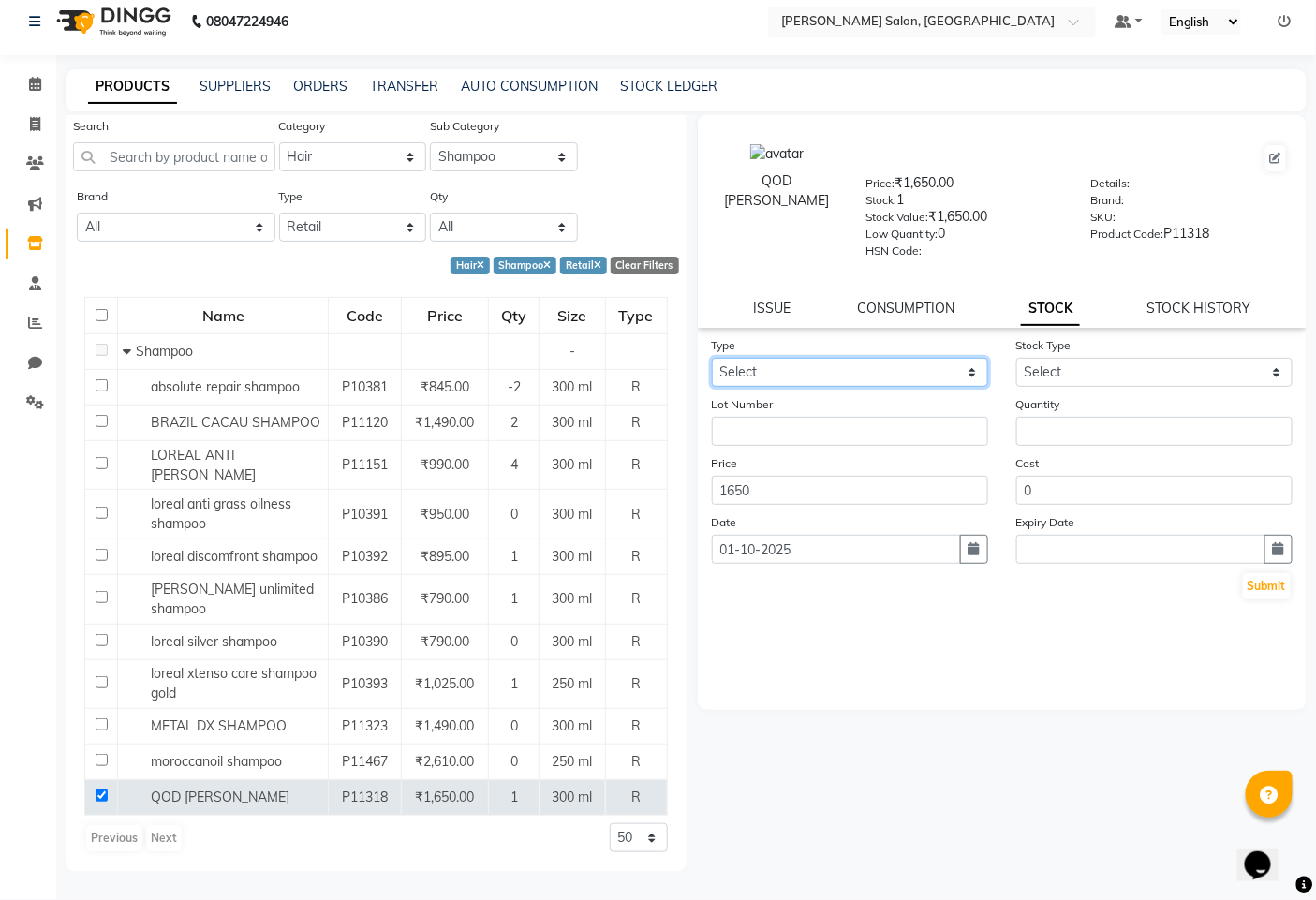
click at [817, 368] on select "Select In Out" at bounding box center [850, 371] width 277 height 29
select select "in"
click at [712, 357] on select "Select In Out" at bounding box center [850, 371] width 277 height 29
click at [1053, 427] on input "number" at bounding box center [1155, 431] width 277 height 29
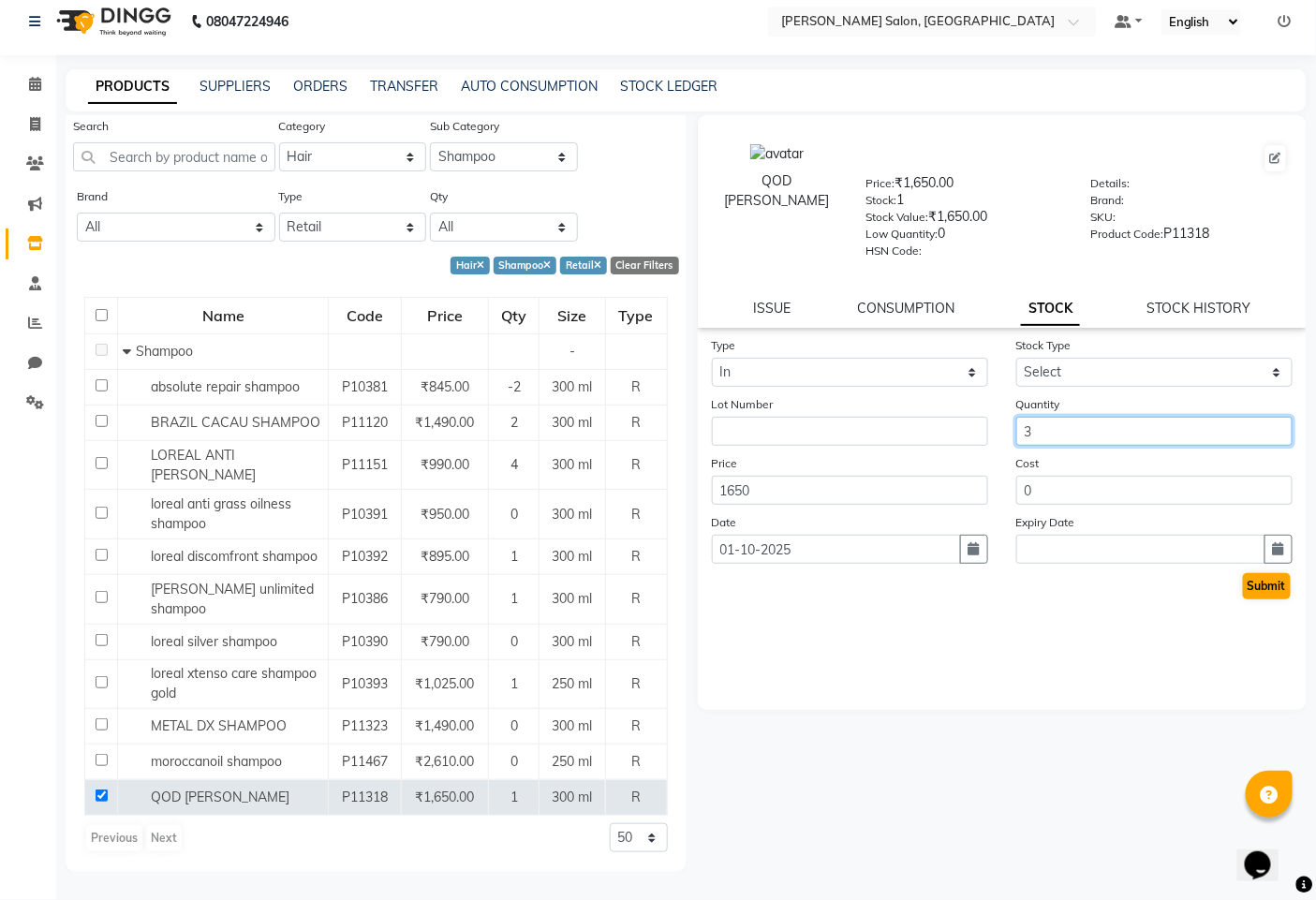
type input "3"
click at [1260, 596] on button "Submit" at bounding box center [1267, 586] width 48 height 26
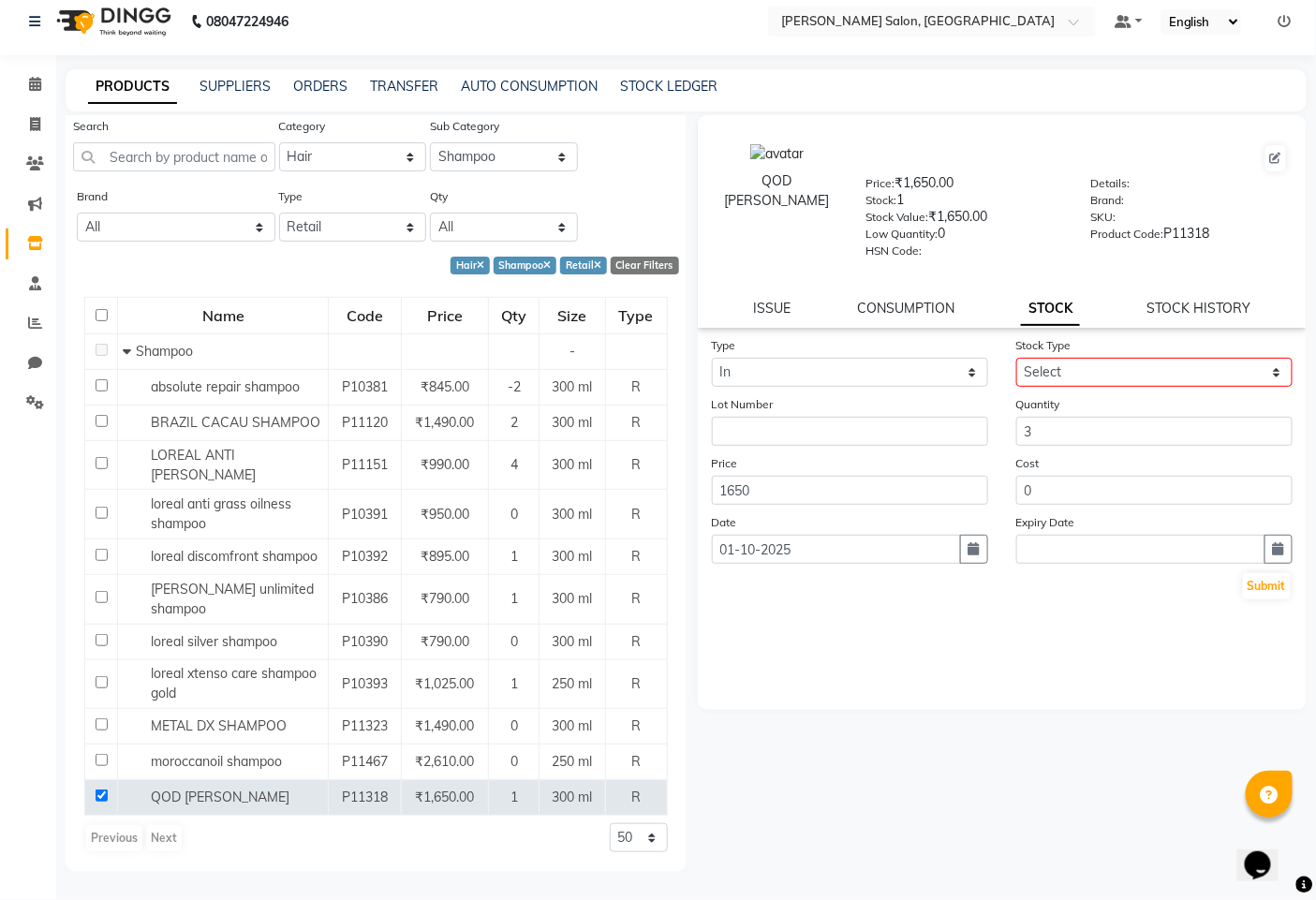
click at [1138, 346] on div "Stock Type Select New Stock Adjustment Return Other" at bounding box center [1155, 361] width 305 height 52
click at [1135, 366] on select "Select New Stock Adjustment Return Other" at bounding box center [1155, 371] width 277 height 29
select select "new stock"
click at [1016, 357] on select "Select New Stock Adjustment Return Other" at bounding box center [1155, 371] width 277 height 29
click at [1265, 587] on button "Submit" at bounding box center [1267, 586] width 48 height 26
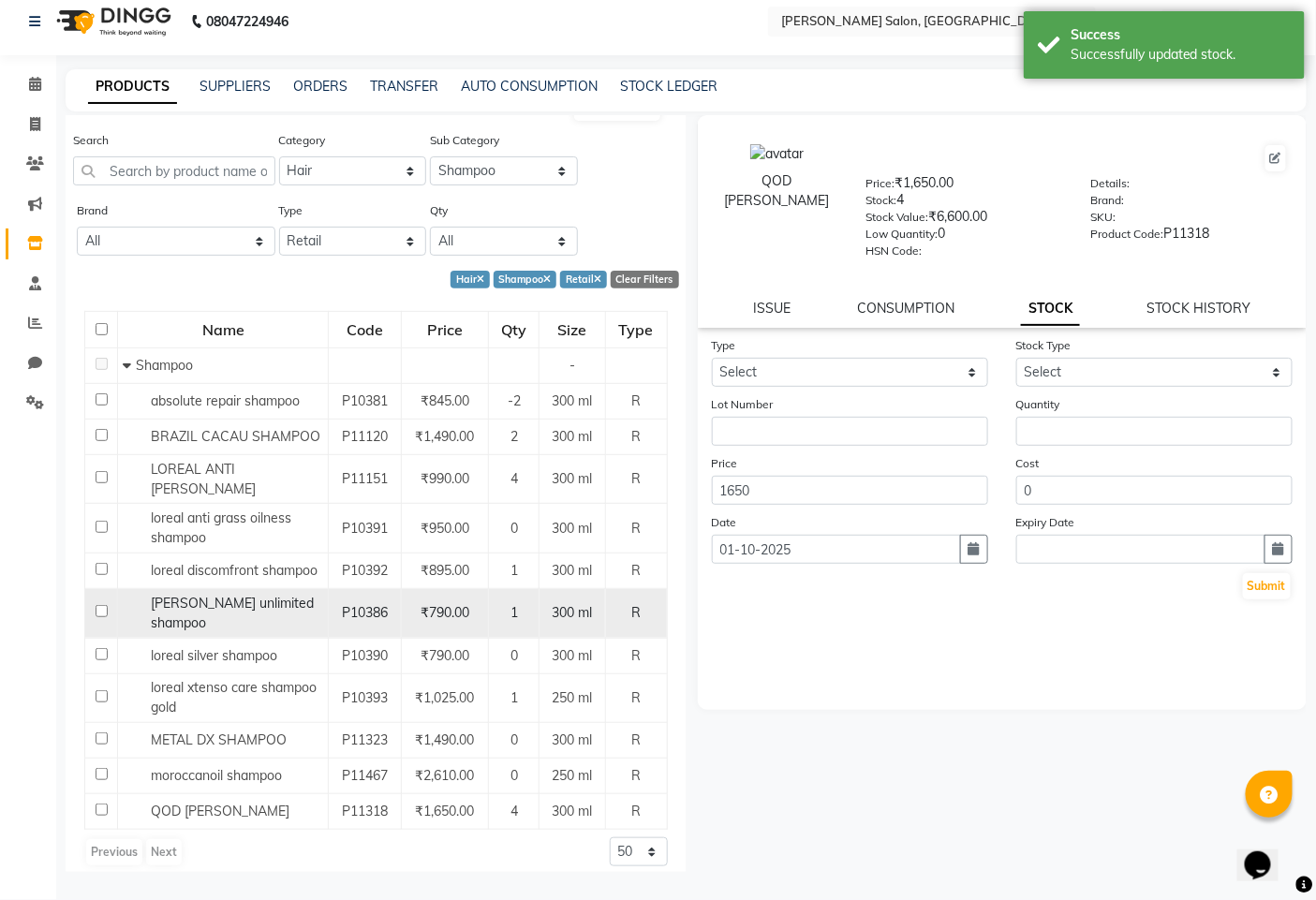
scroll to position [38, 0]
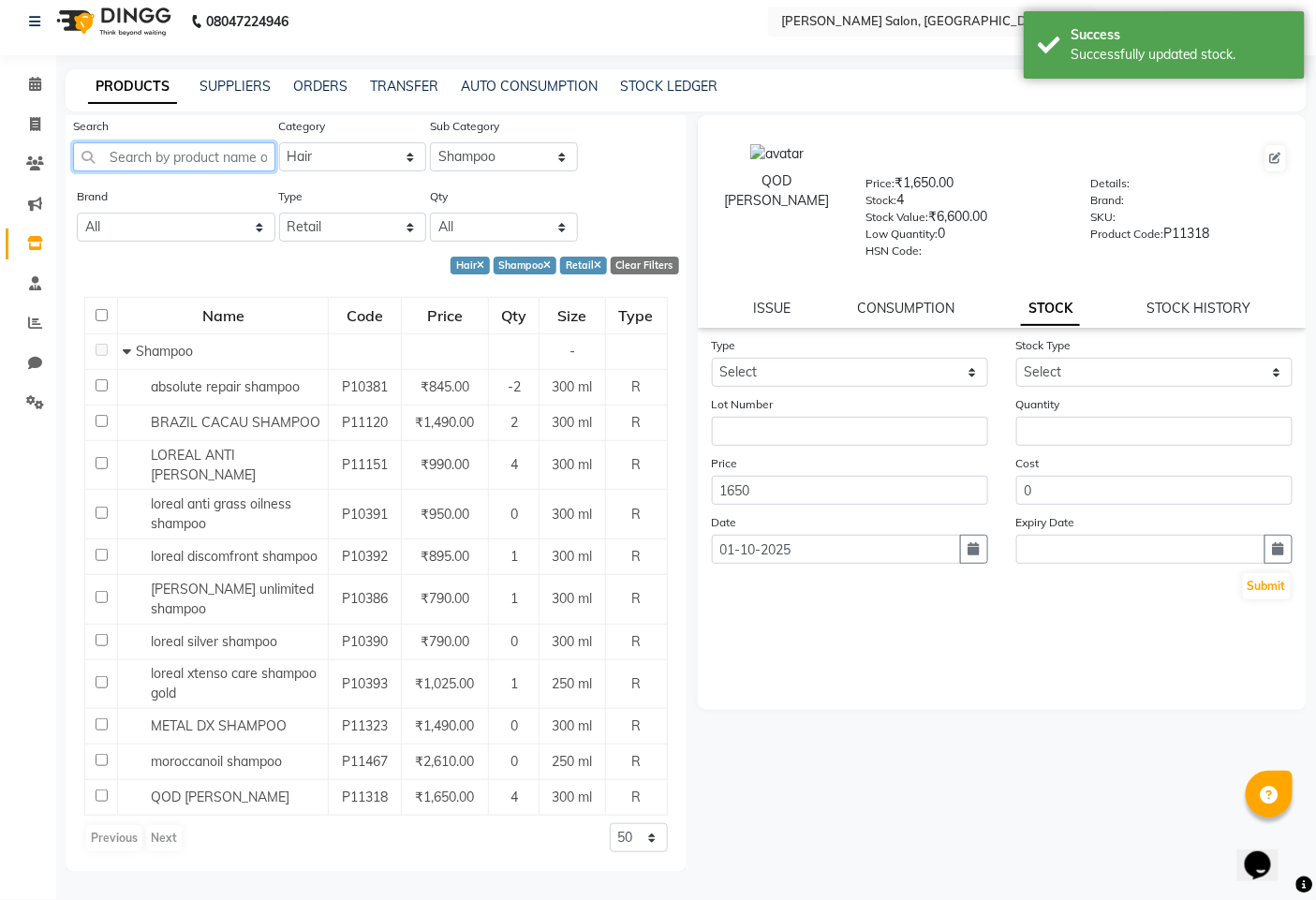
click at [146, 160] on input "text" at bounding box center [173, 156] width 202 height 29
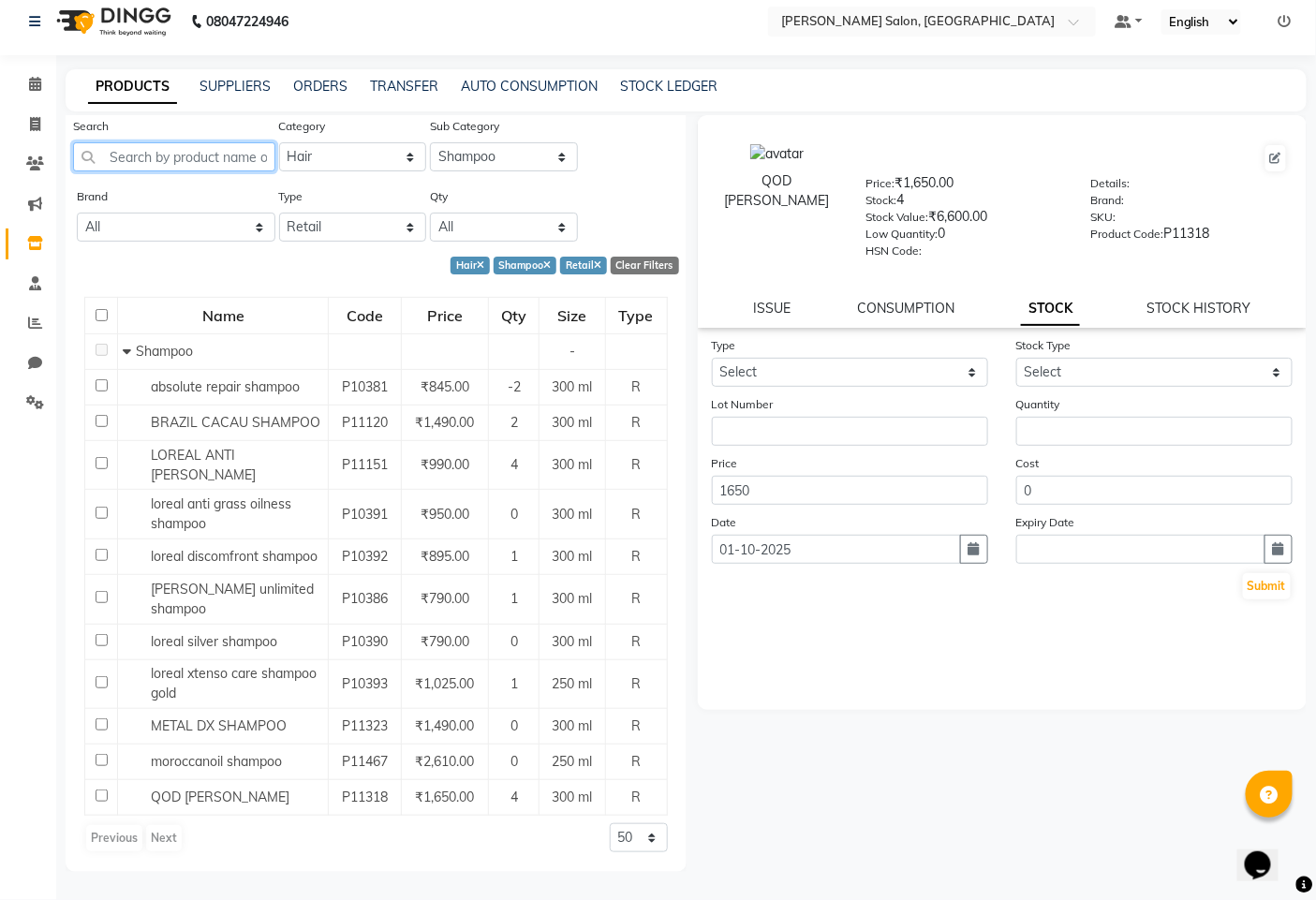
type input "q"
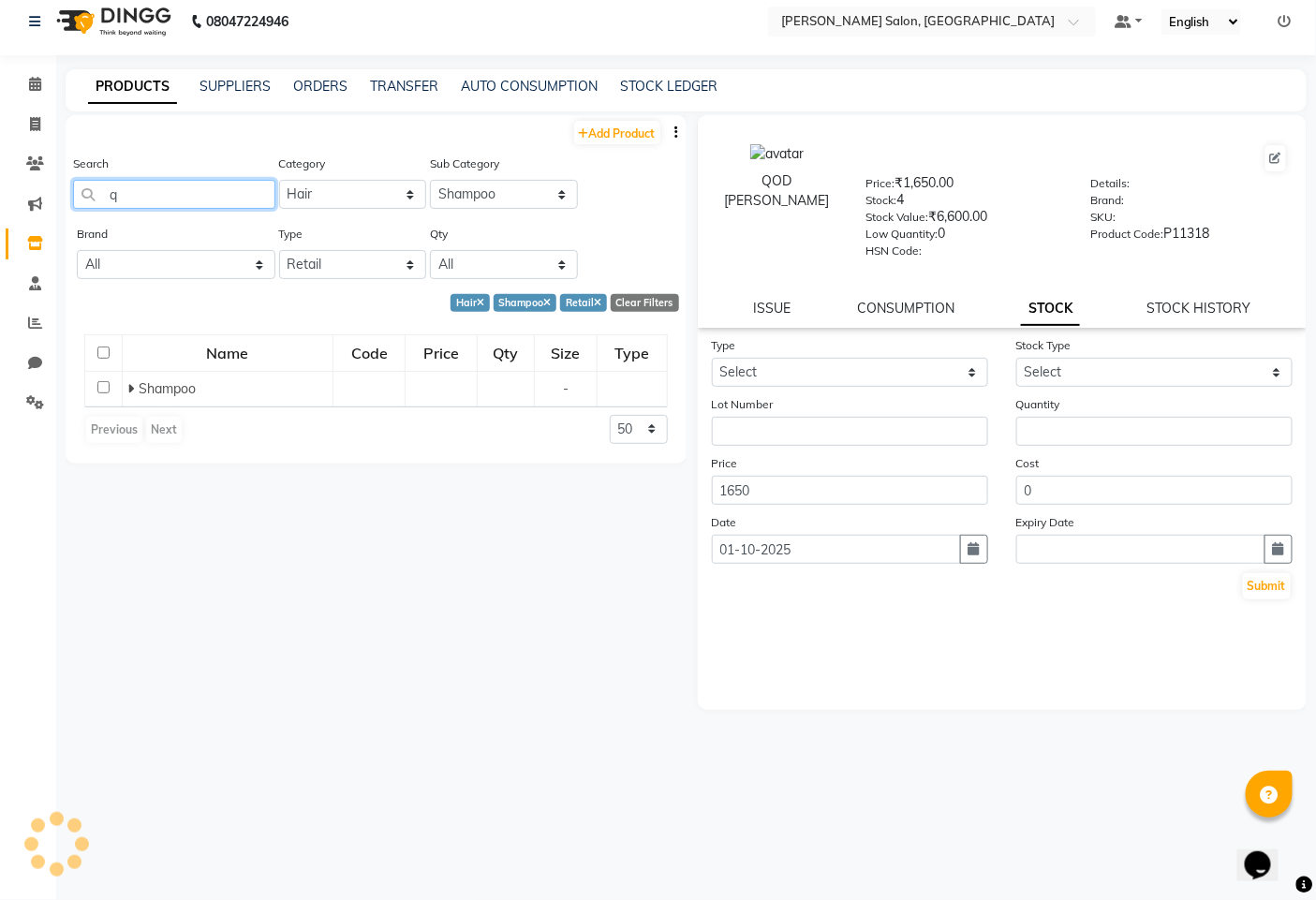
scroll to position [0, 0]
type input "QOD"
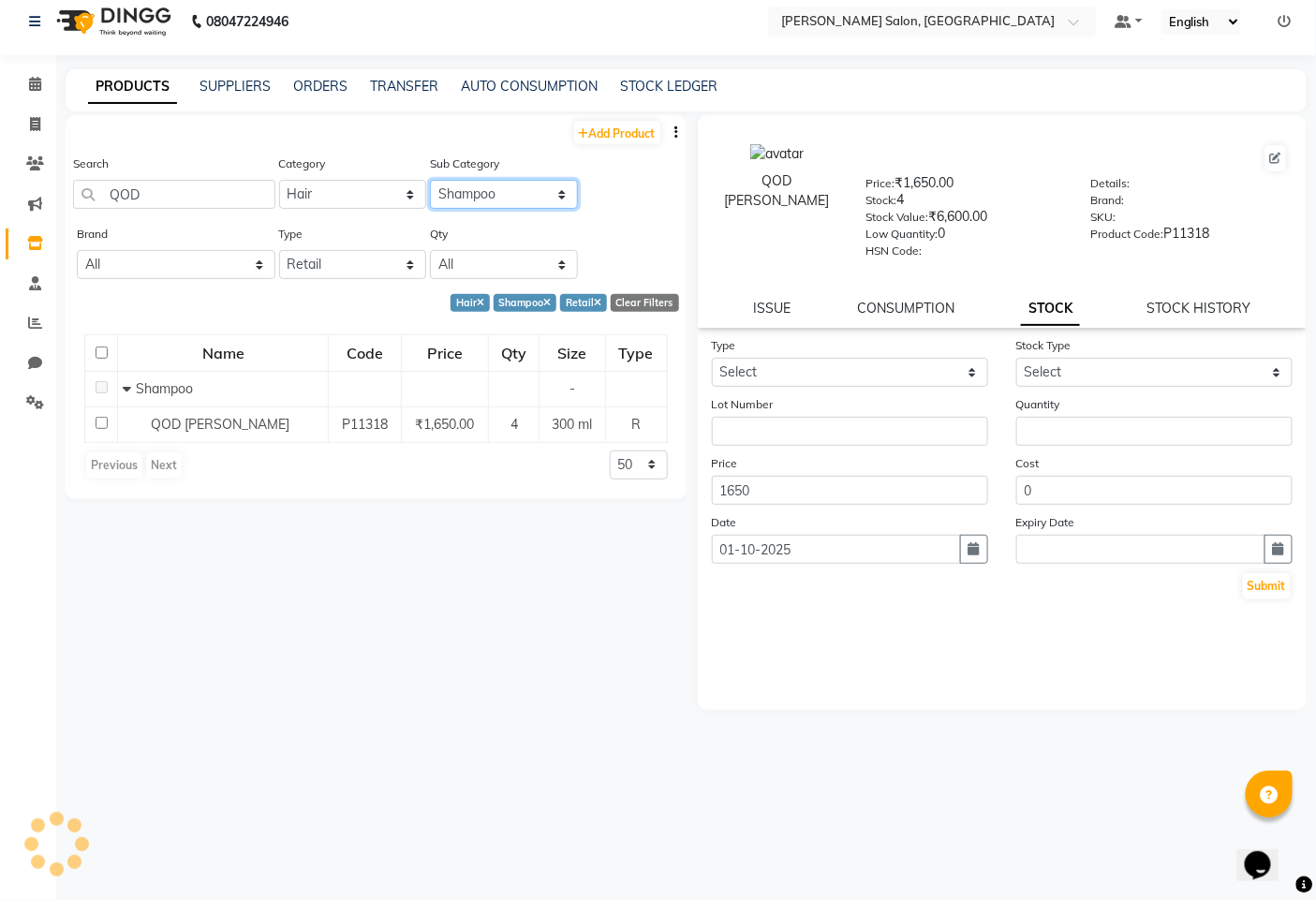
click at [527, 195] on select "Select Shampoo Conditioner Cream Mask Oil Serum Color Appliances Treatment Styl…" at bounding box center [504, 194] width 148 height 29
click at [430, 180] on select "Select Shampoo Conditioner Cream Mask Oil Serum Color Appliances Treatment Styl…" at bounding box center [504, 194] width 148 height 29
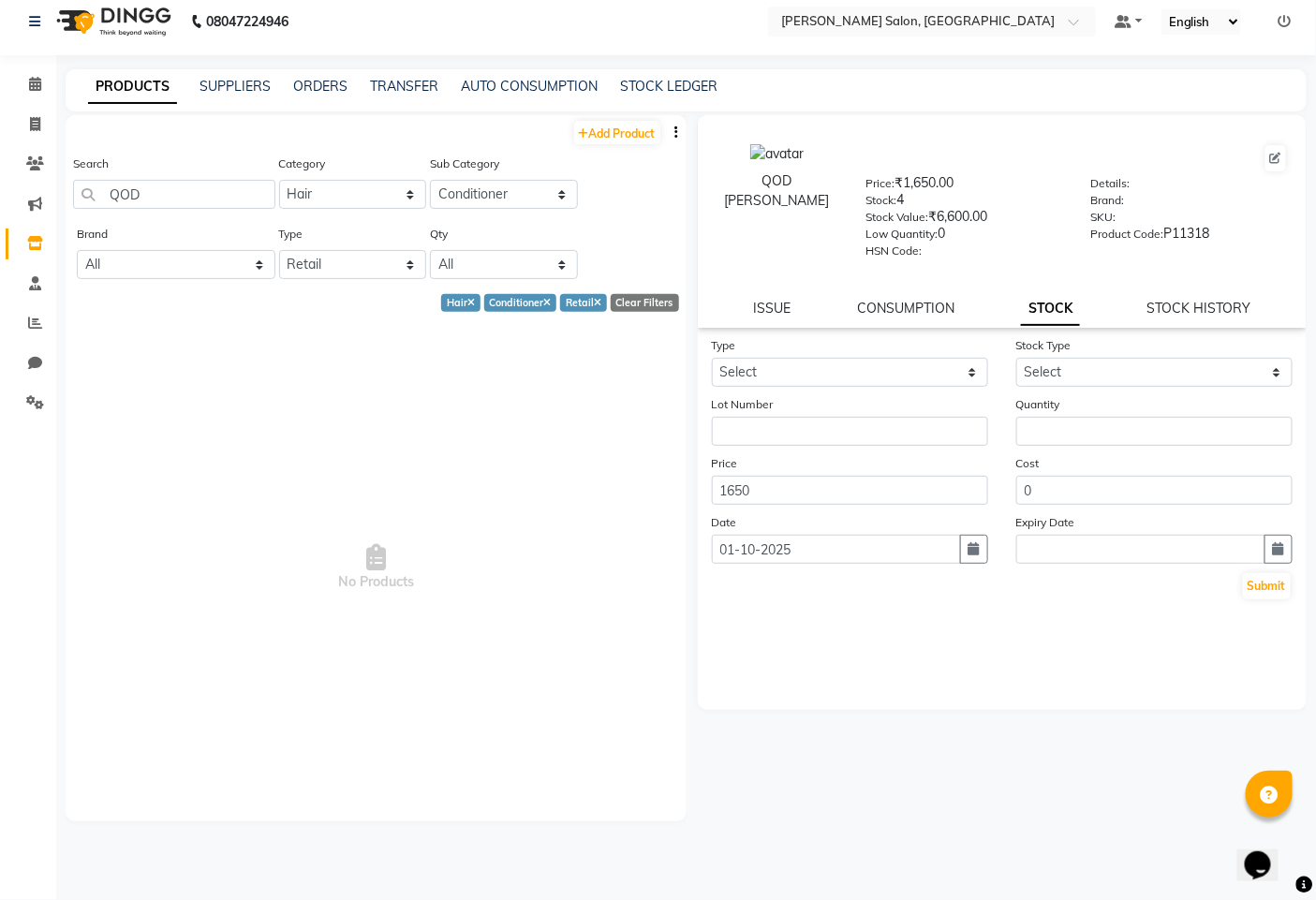
click at [548, 147] on div "Add Product Search QOD Category Select Hair Skin Makeup Personal Care Appliance…" at bounding box center [376, 469] width 621 height 707
click at [555, 201] on select "Select Shampoo Conditioner Cream Mask Oil Serum Color Appliances Treatment Styl…" at bounding box center [504, 194] width 148 height 29
select select "1200601104"
click at [430, 180] on select "Select Shampoo Conditioner Cream Mask Oil Serum Color Appliances Treatment Styl…" at bounding box center [504, 194] width 148 height 29
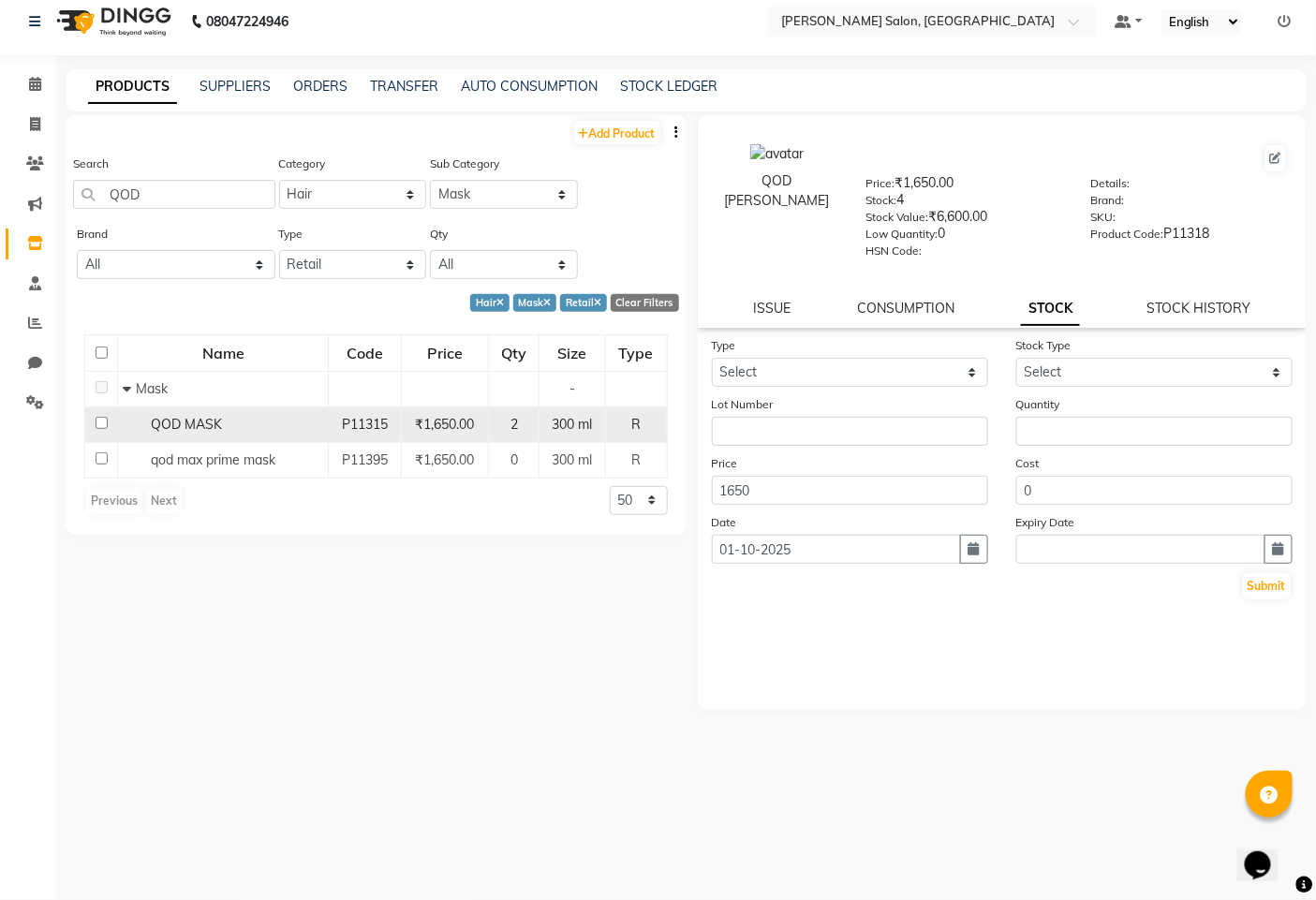
click at [97, 423] on input "checkbox" at bounding box center [102, 423] width 12 height 12
checkbox input "true"
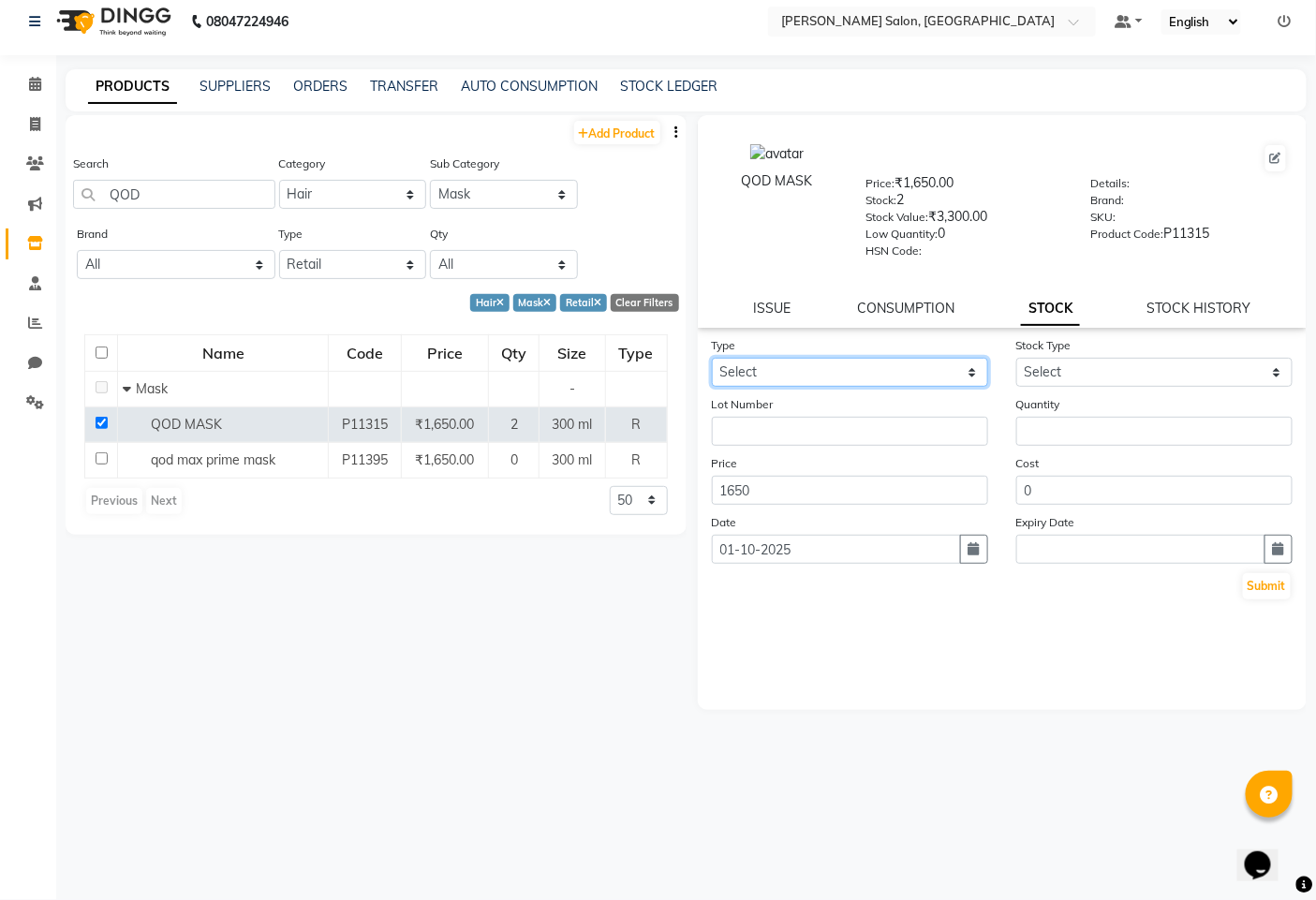
click at [903, 360] on select "Select In Out" at bounding box center [850, 371] width 277 height 29
select select "in"
click at [712, 357] on select "Select In Out" at bounding box center [850, 371] width 277 height 29
click at [1070, 370] on select "Select New Stock Adjustment Return Other" at bounding box center [1155, 371] width 277 height 29
select select "new stock"
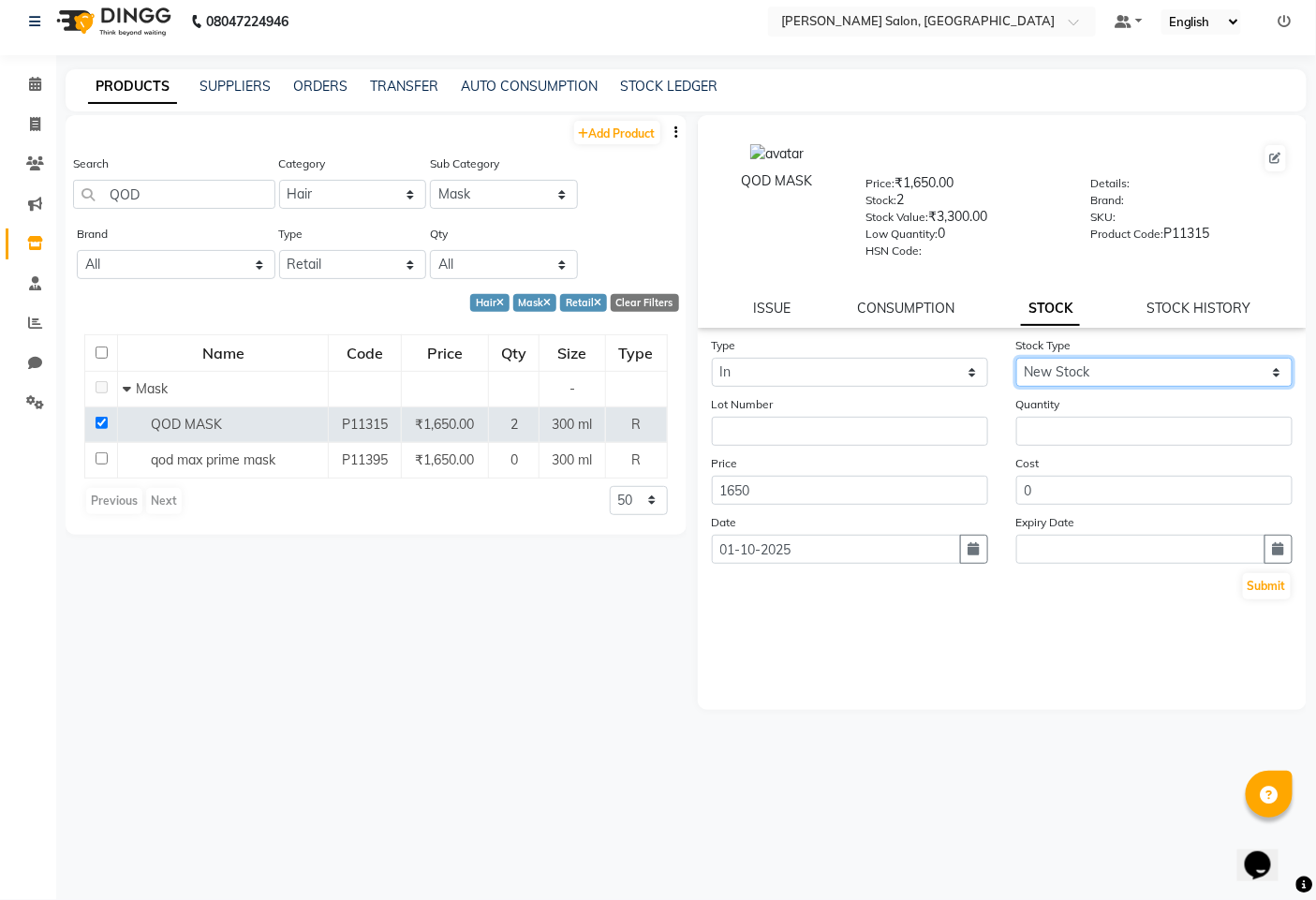
click at [1016, 357] on select "Select New Stock Adjustment Return Other" at bounding box center [1155, 371] width 277 height 29
click at [1045, 428] on input "number" at bounding box center [1155, 431] width 277 height 29
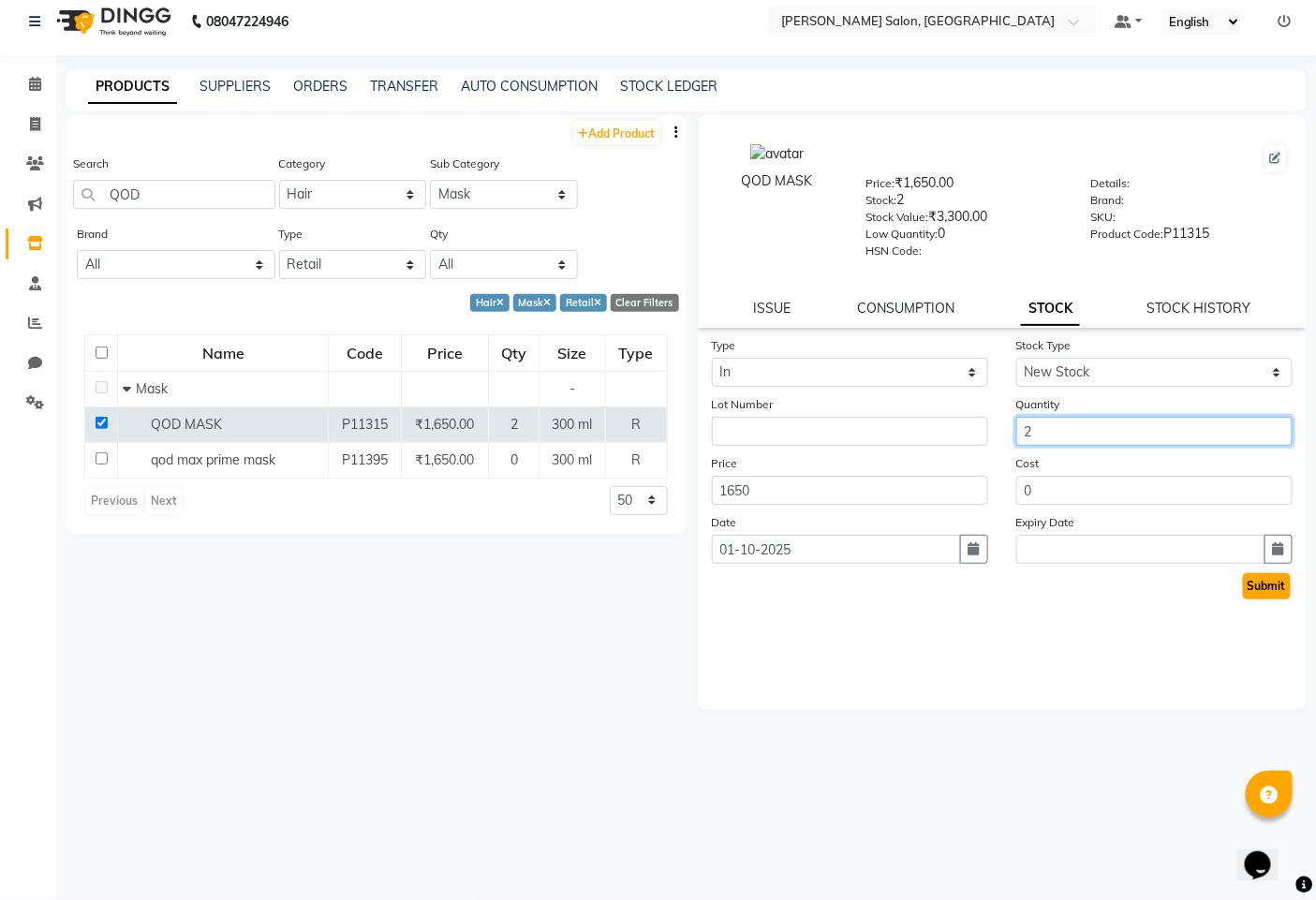
type input "2"
click at [1264, 586] on button "Submit" at bounding box center [1267, 586] width 48 height 26
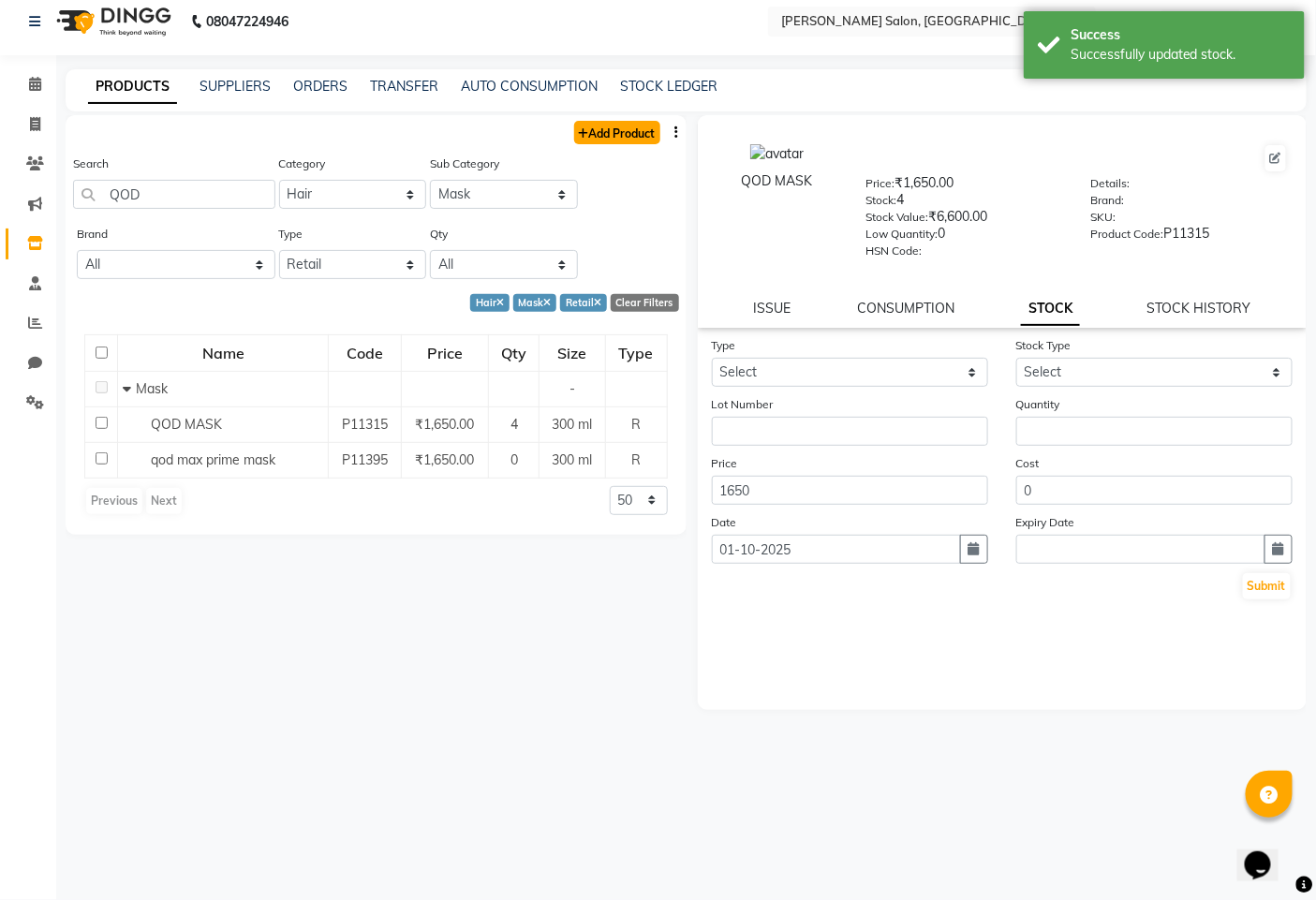
click at [653, 135] on link "Add Product" at bounding box center [617, 132] width 87 height 24
select select "true"
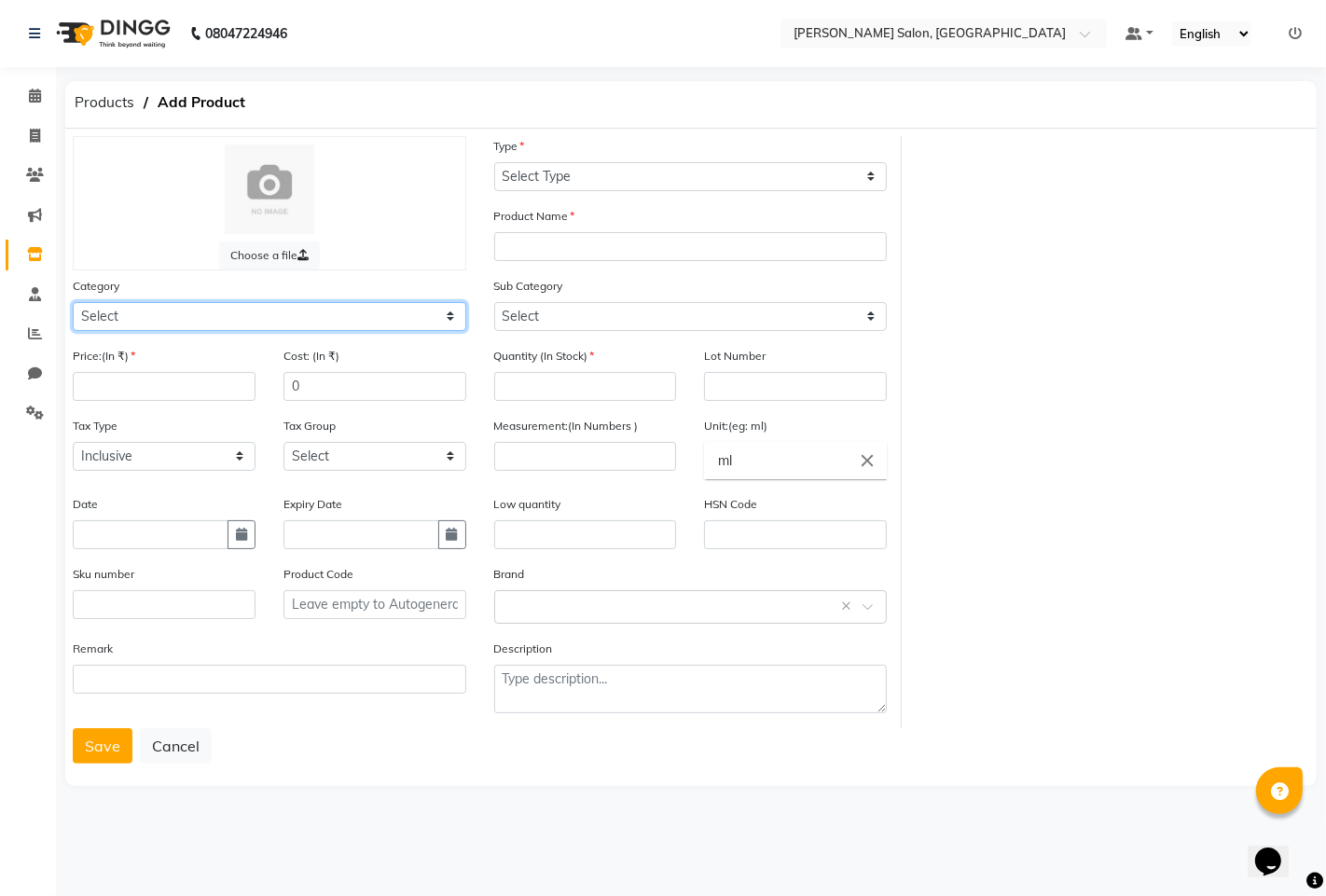
click at [159, 311] on select "Select Hair Skin Makeup Personal Care Appliances [PERSON_NAME] Disposable Threa…" at bounding box center [269, 316] width 393 height 29
select select "1200601150"
click at [72, 302] on select "Select Hair Skin Makeup Personal Care Appliances [PERSON_NAME] Disposable Threa…" at bounding box center [269, 316] width 393 height 29
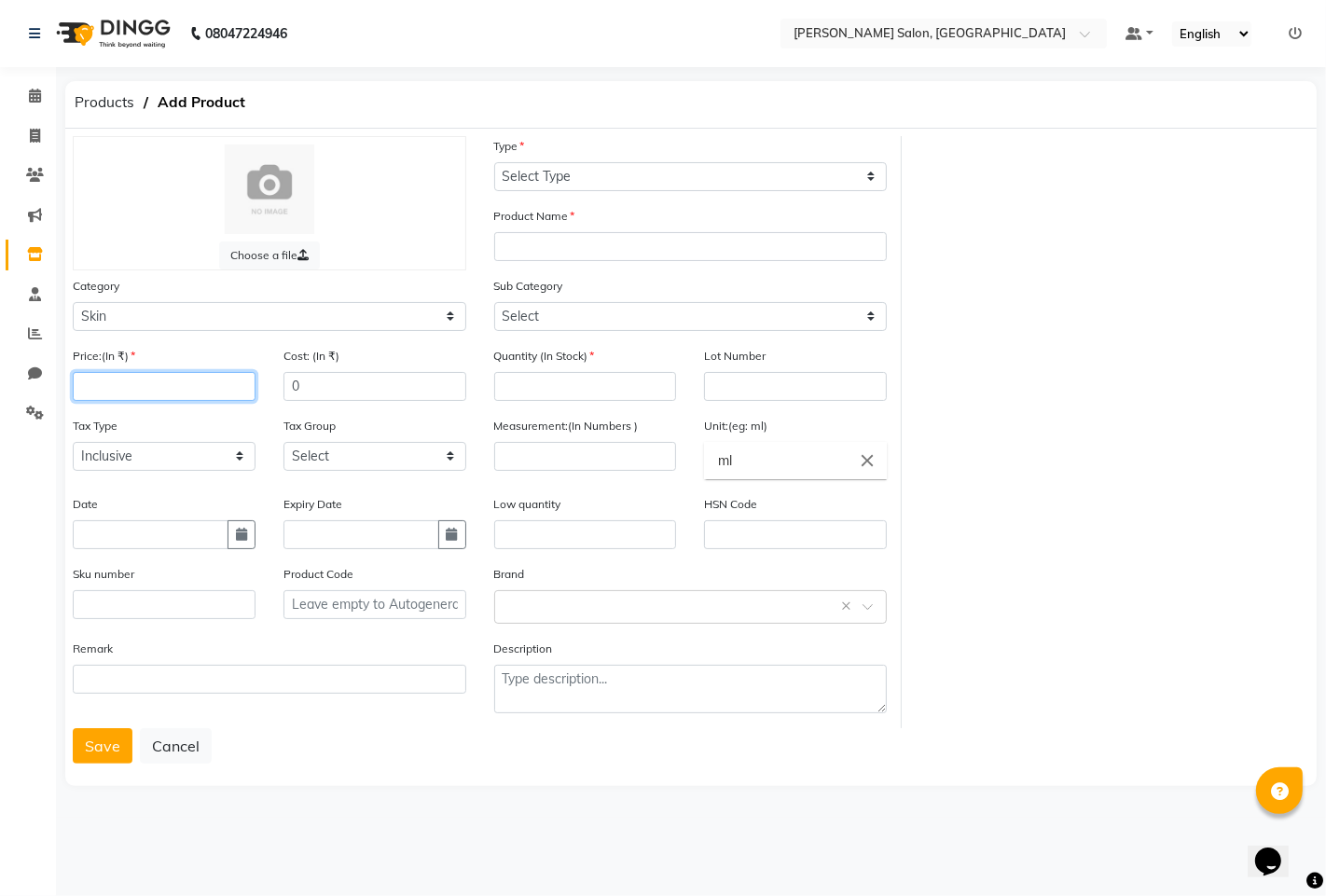
click at [126, 378] on input "number" at bounding box center [164, 386] width 182 height 29
type input "1350"
click at [153, 467] on select "Select Inclusive Exclusive" at bounding box center [164, 456] width 182 height 29
select select "false"
click at [72, 442] on select "Select Inclusive Exclusive" at bounding box center [164, 456] width 182 height 29
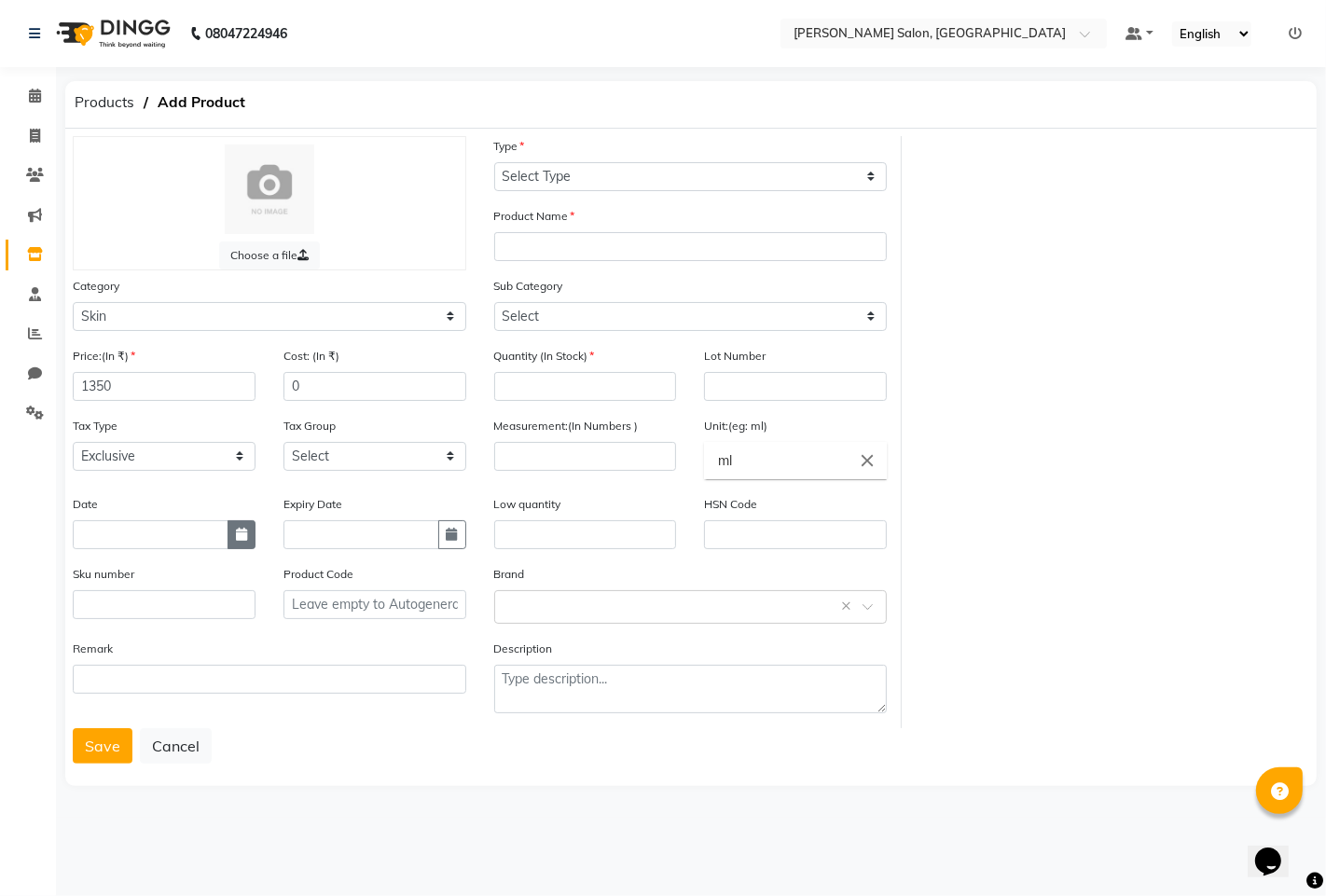
click at [229, 530] on button "button" at bounding box center [242, 534] width 28 height 29
select select "10"
select select "2025"
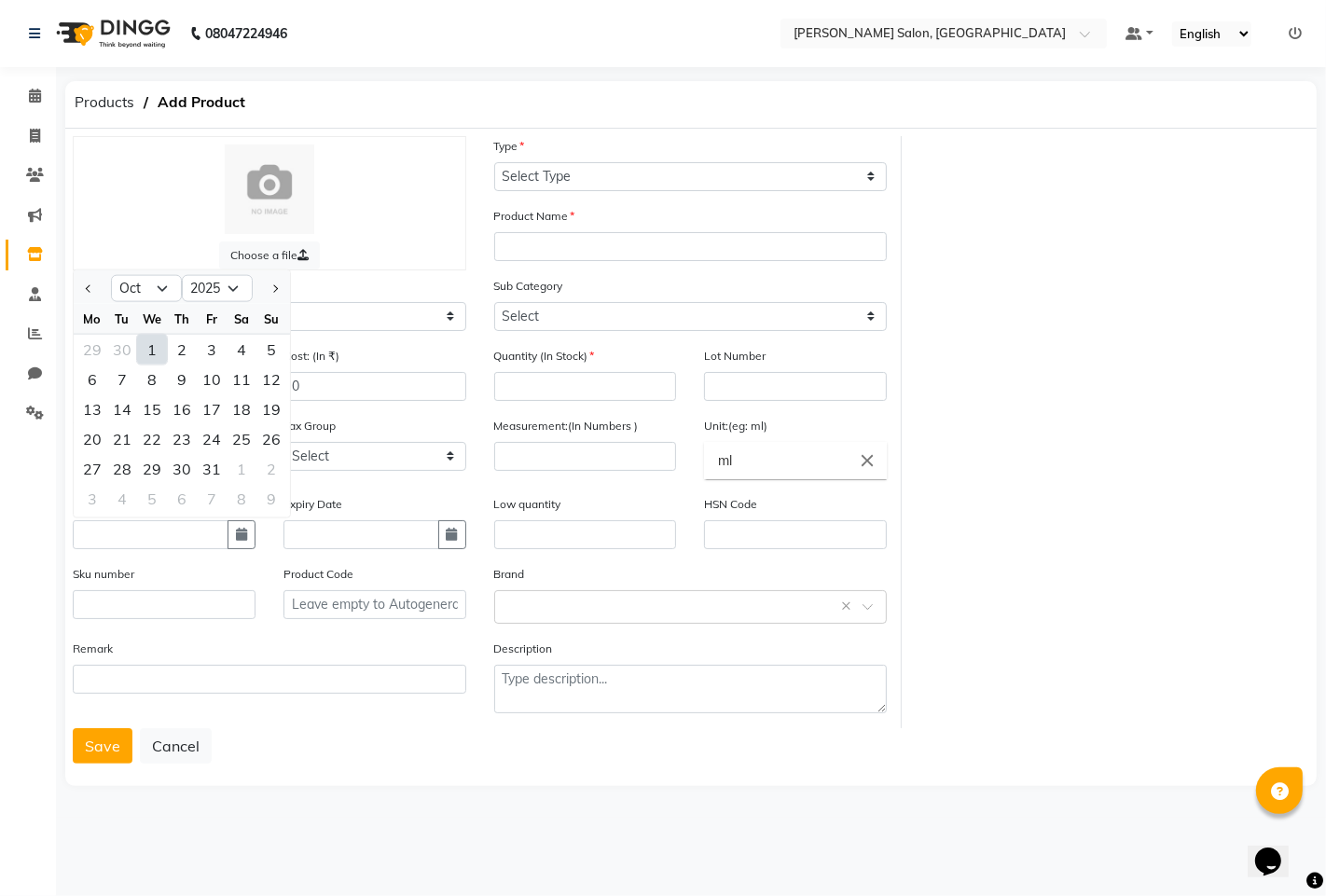
click at [156, 345] on div "1" at bounding box center [152, 349] width 30 height 30
type input "01-10-2025"
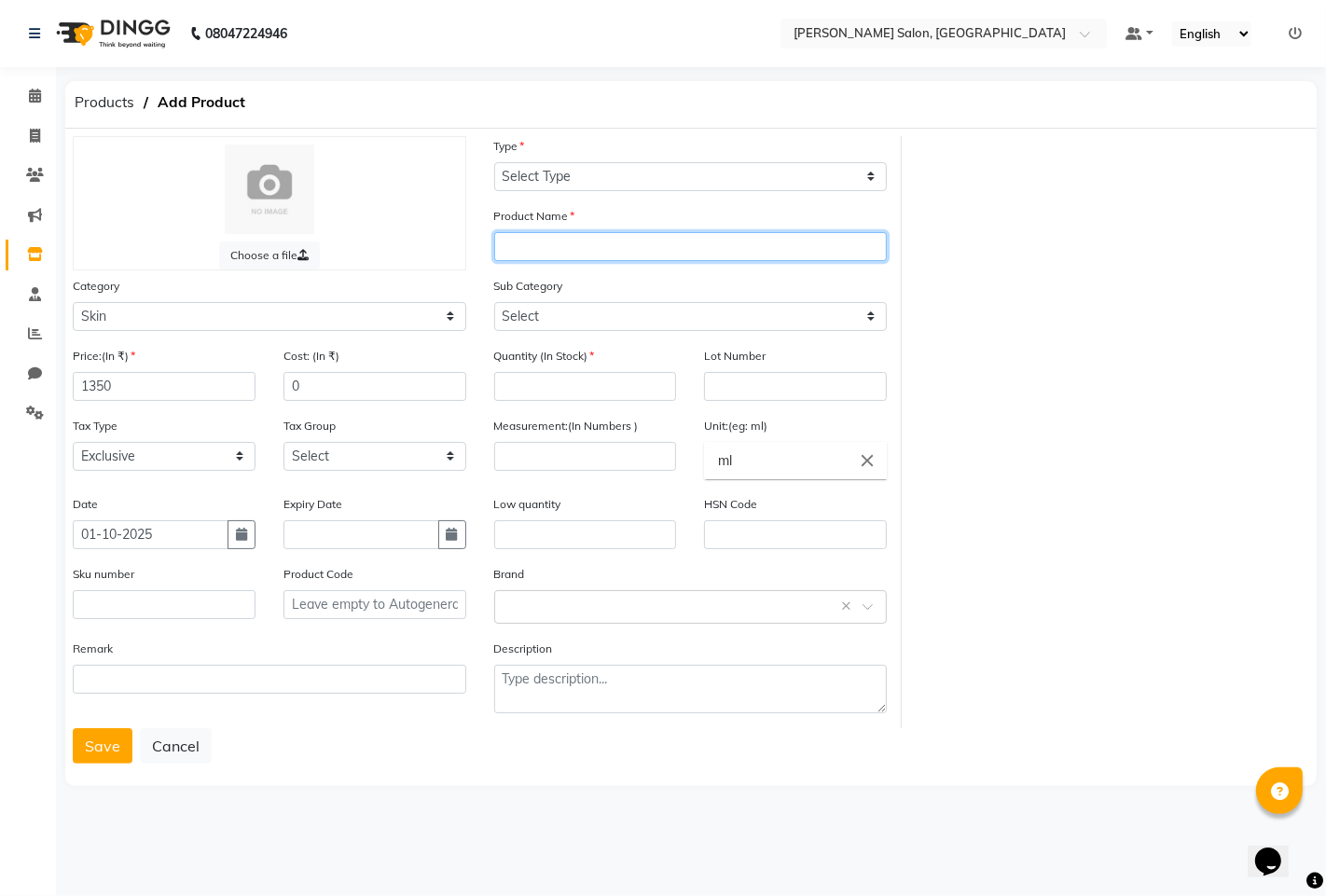
click at [535, 233] on input "text" at bounding box center [691, 246] width 393 height 29
type input "GREEN APPLE WAX"
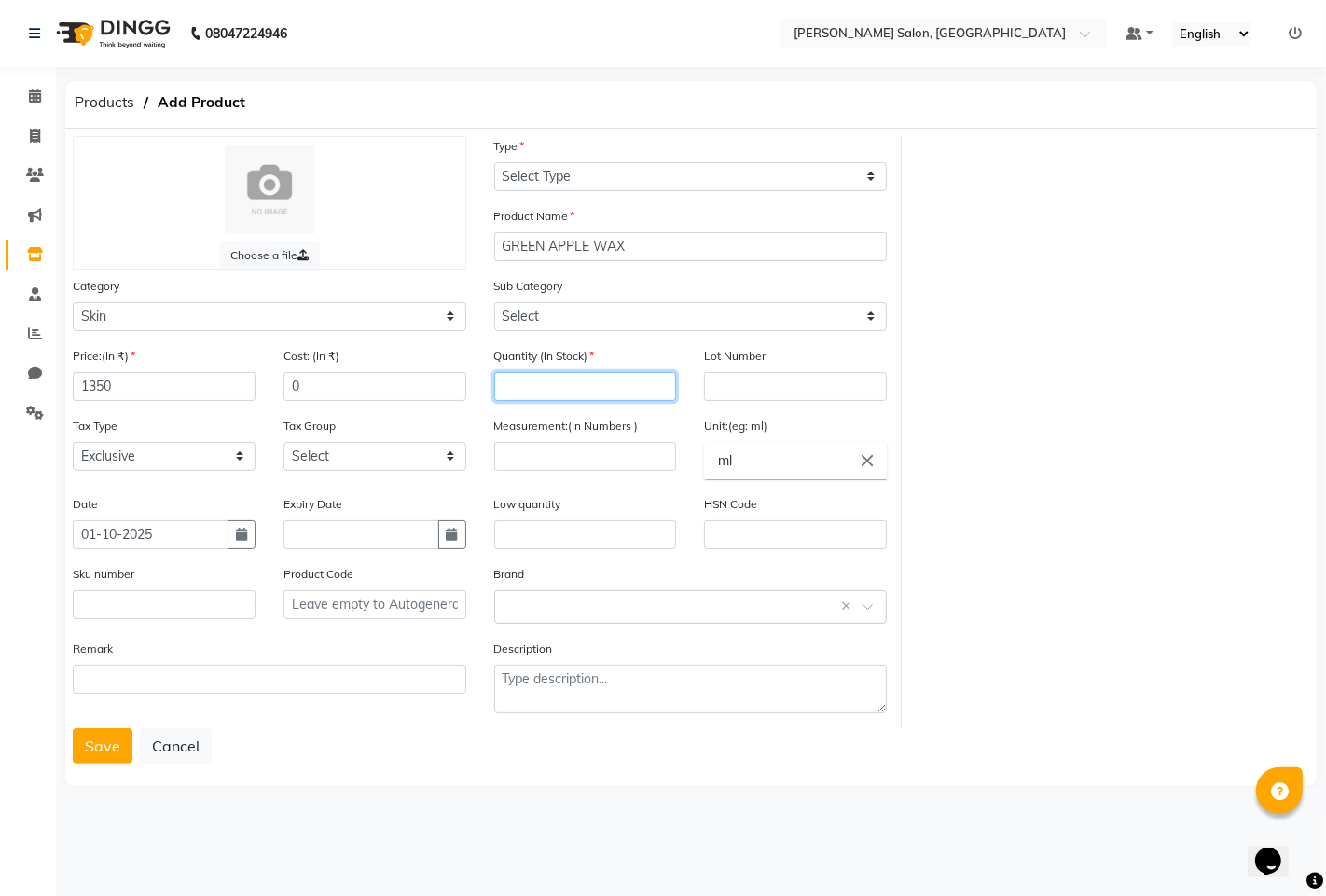
click at [544, 392] on input "number" at bounding box center [586, 386] width 182 height 29
type input "2"
click at [610, 449] on input "number" at bounding box center [586, 456] width 182 height 29
type input "800"
click at [90, 755] on button "Save" at bounding box center [102, 746] width 59 height 36
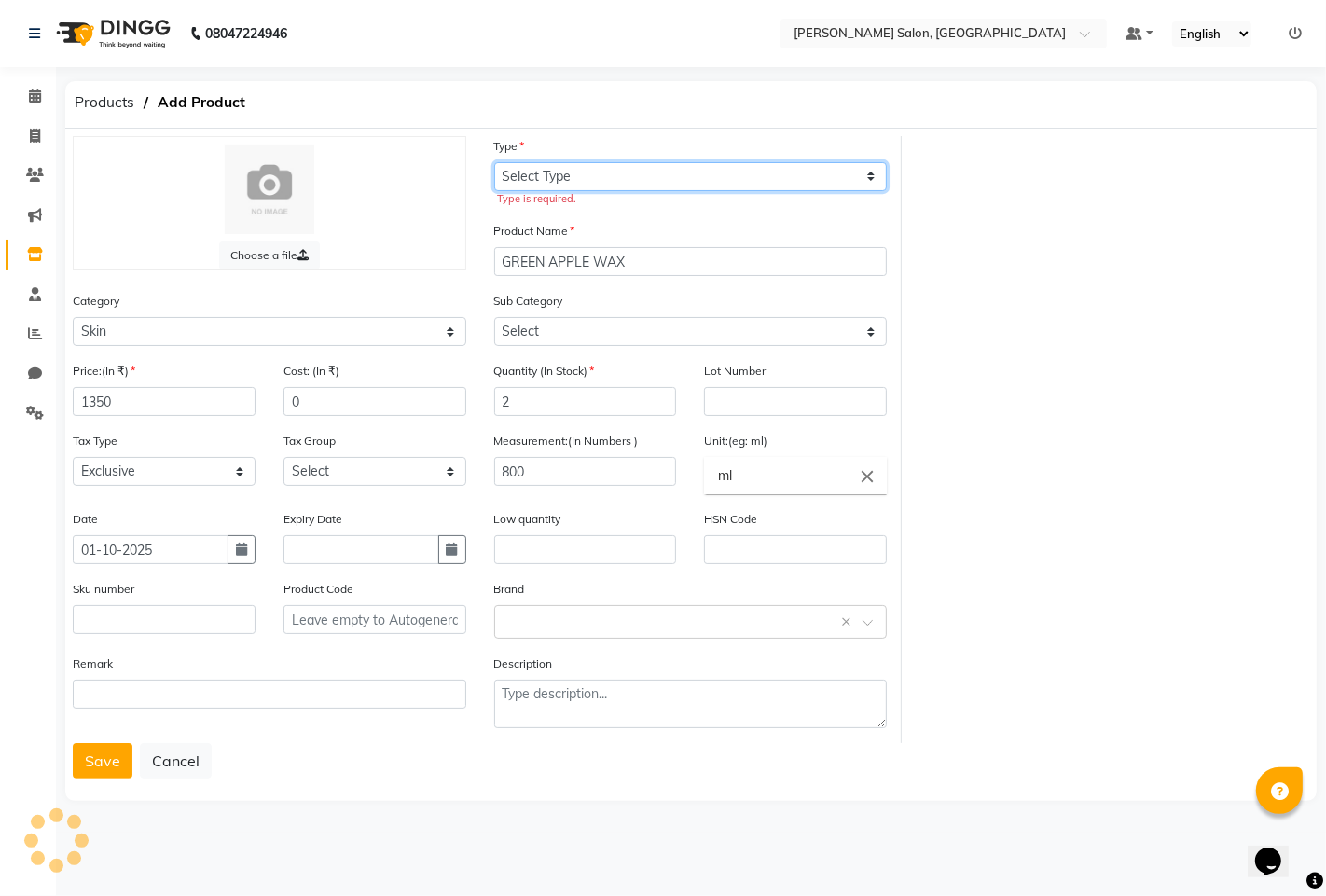
click at [516, 169] on select "Select Type Both Retail Consumable" at bounding box center [691, 176] width 393 height 29
select select "C"
click at [495, 163] on select "Select Type Both Retail Consumable" at bounding box center [691, 176] width 393 height 29
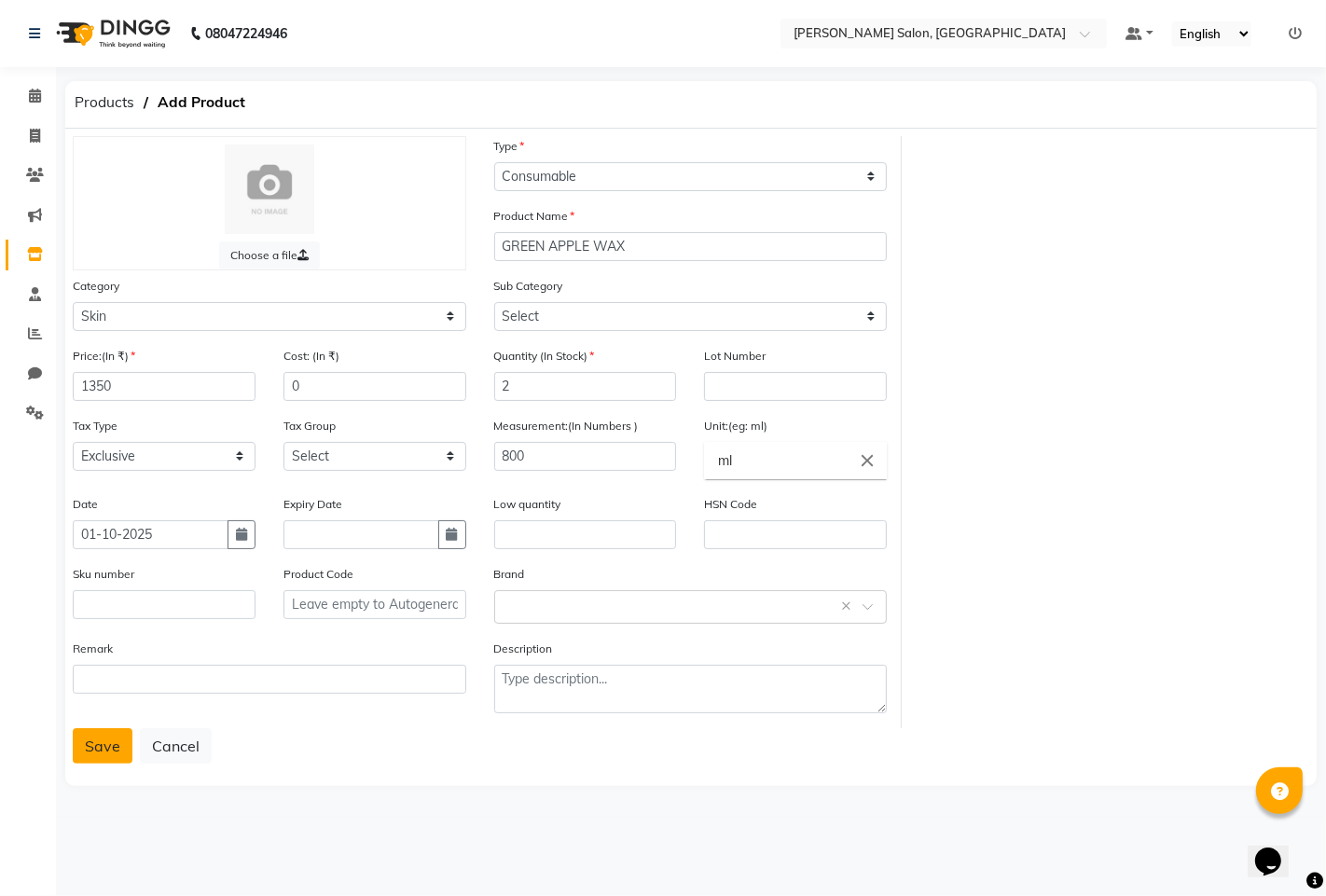
click at [114, 756] on button "Save" at bounding box center [102, 746] width 59 height 36
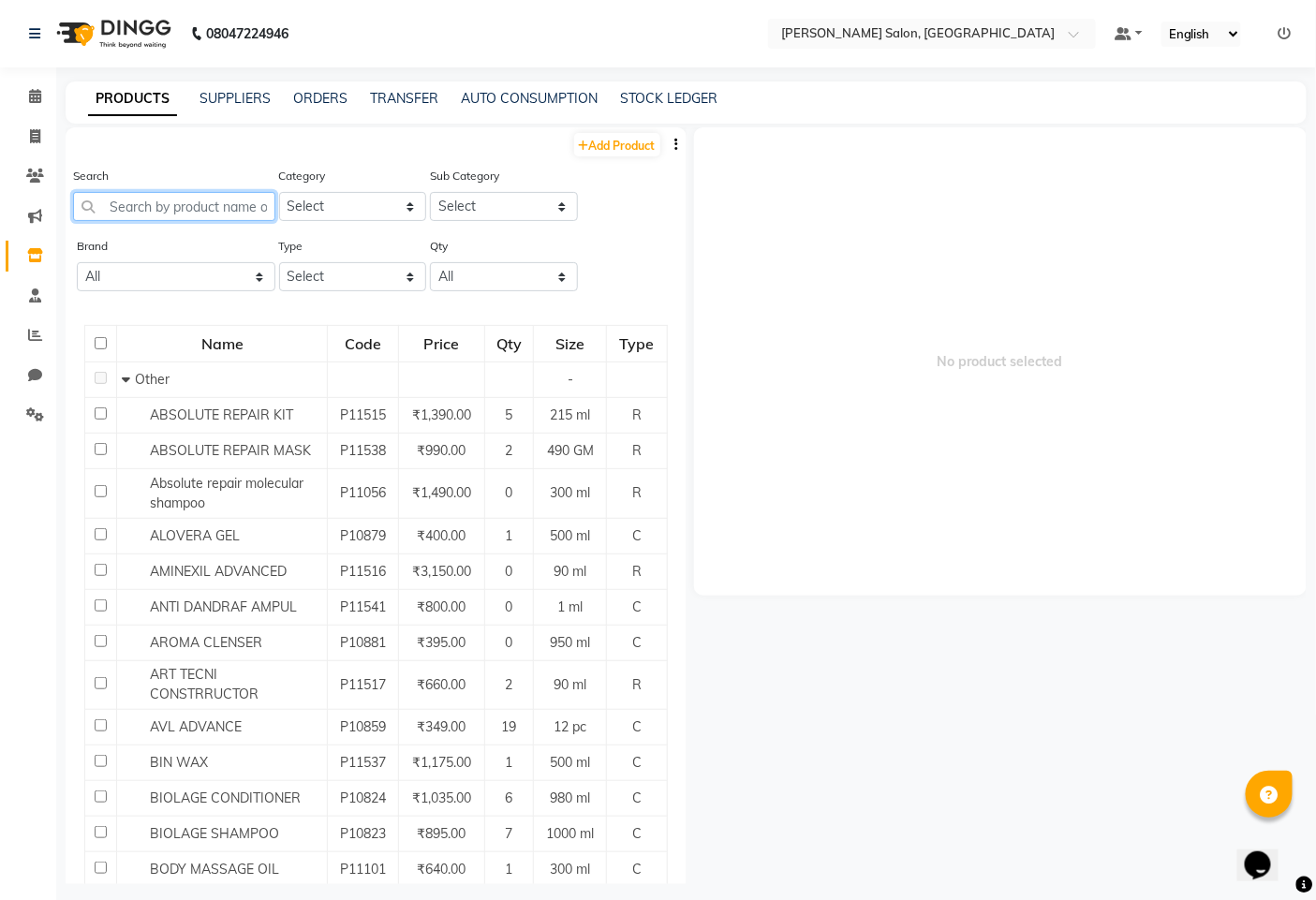
click at [163, 212] on input "text" at bounding box center [173, 206] width 202 height 29
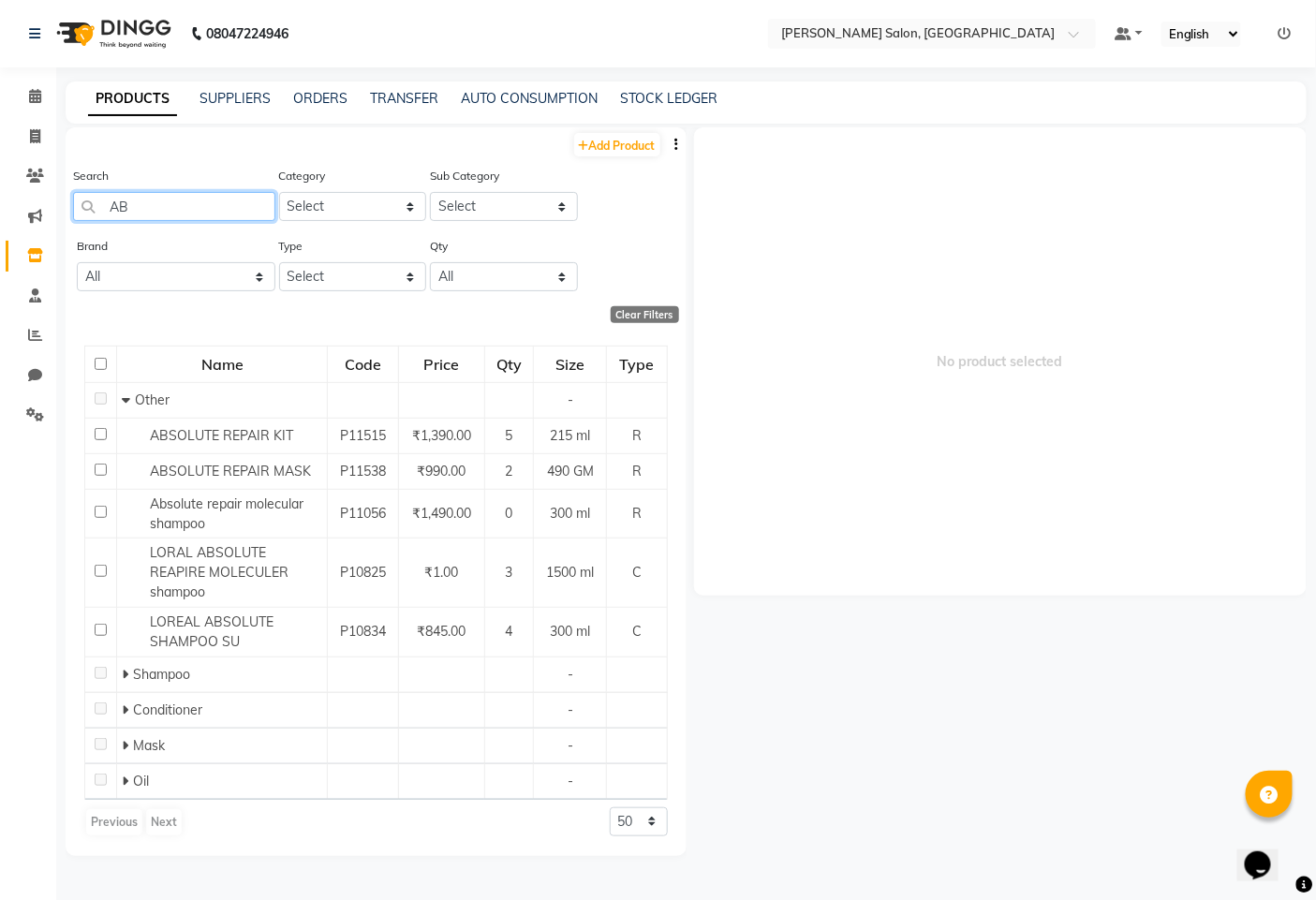
type input "A"
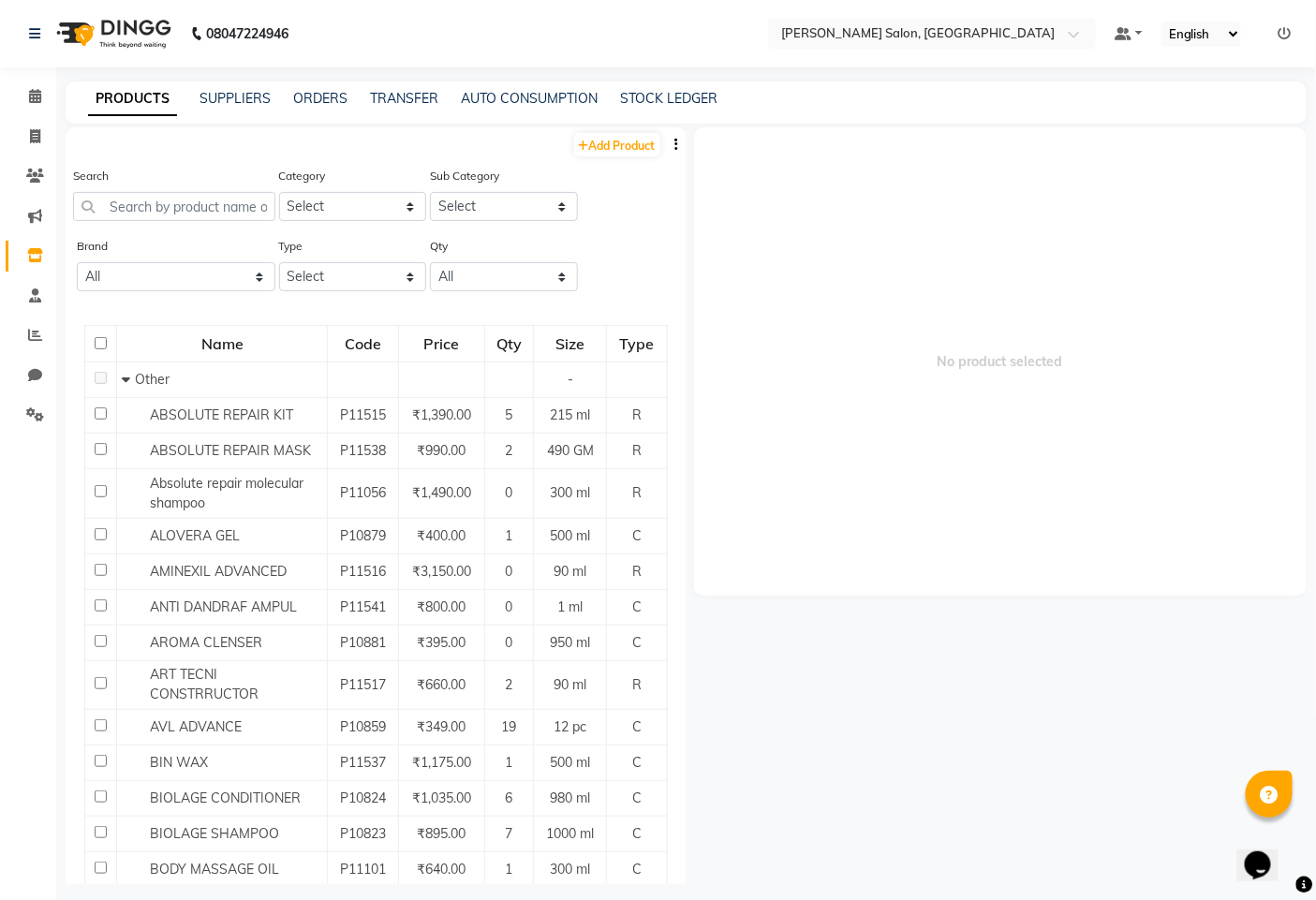
click at [869, 286] on span "No product selected" at bounding box center [1000, 361] width 613 height 469
click at [34, 90] on icon at bounding box center [35, 96] width 12 height 14
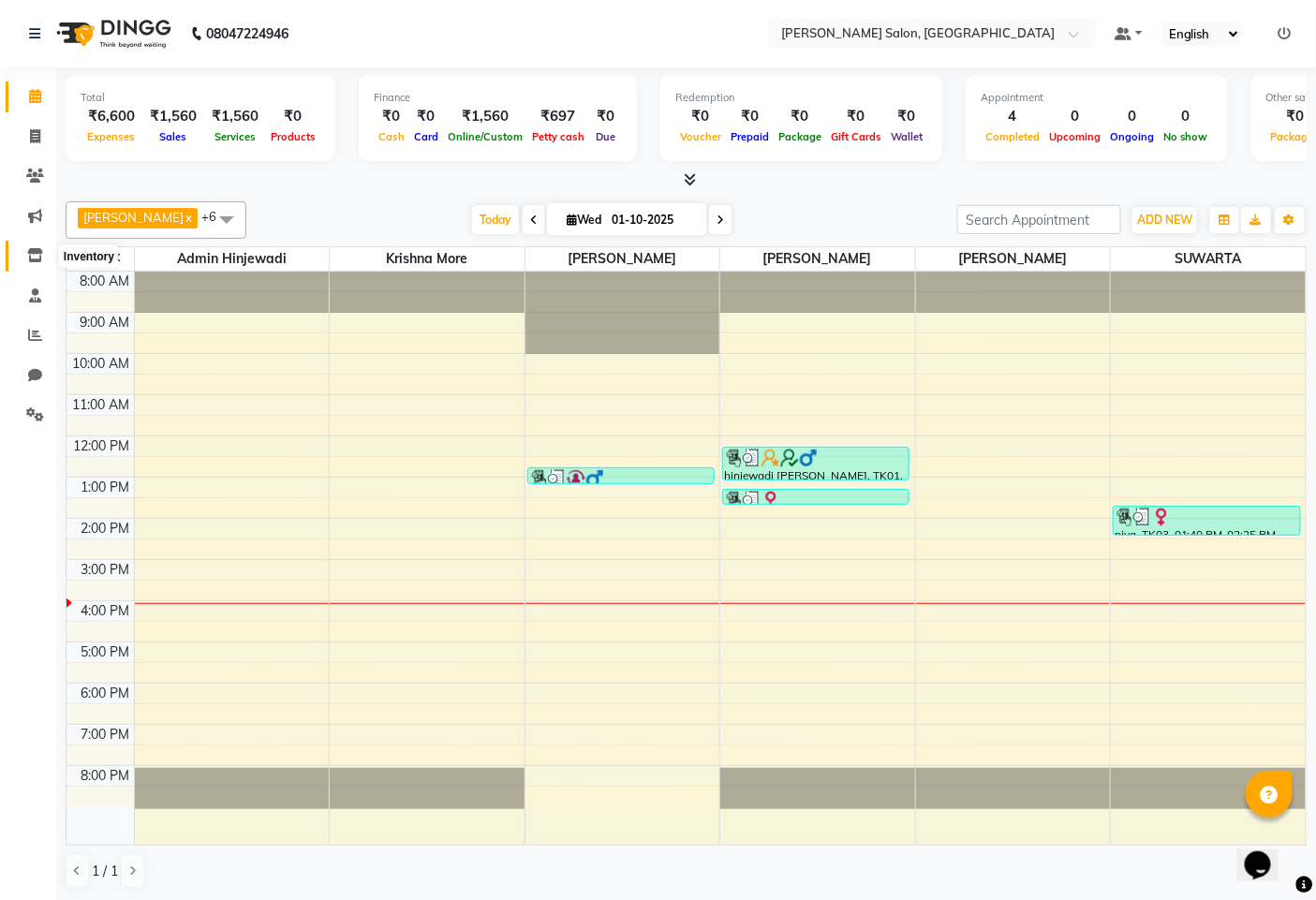
click at [35, 254] on icon at bounding box center [35, 255] width 16 height 14
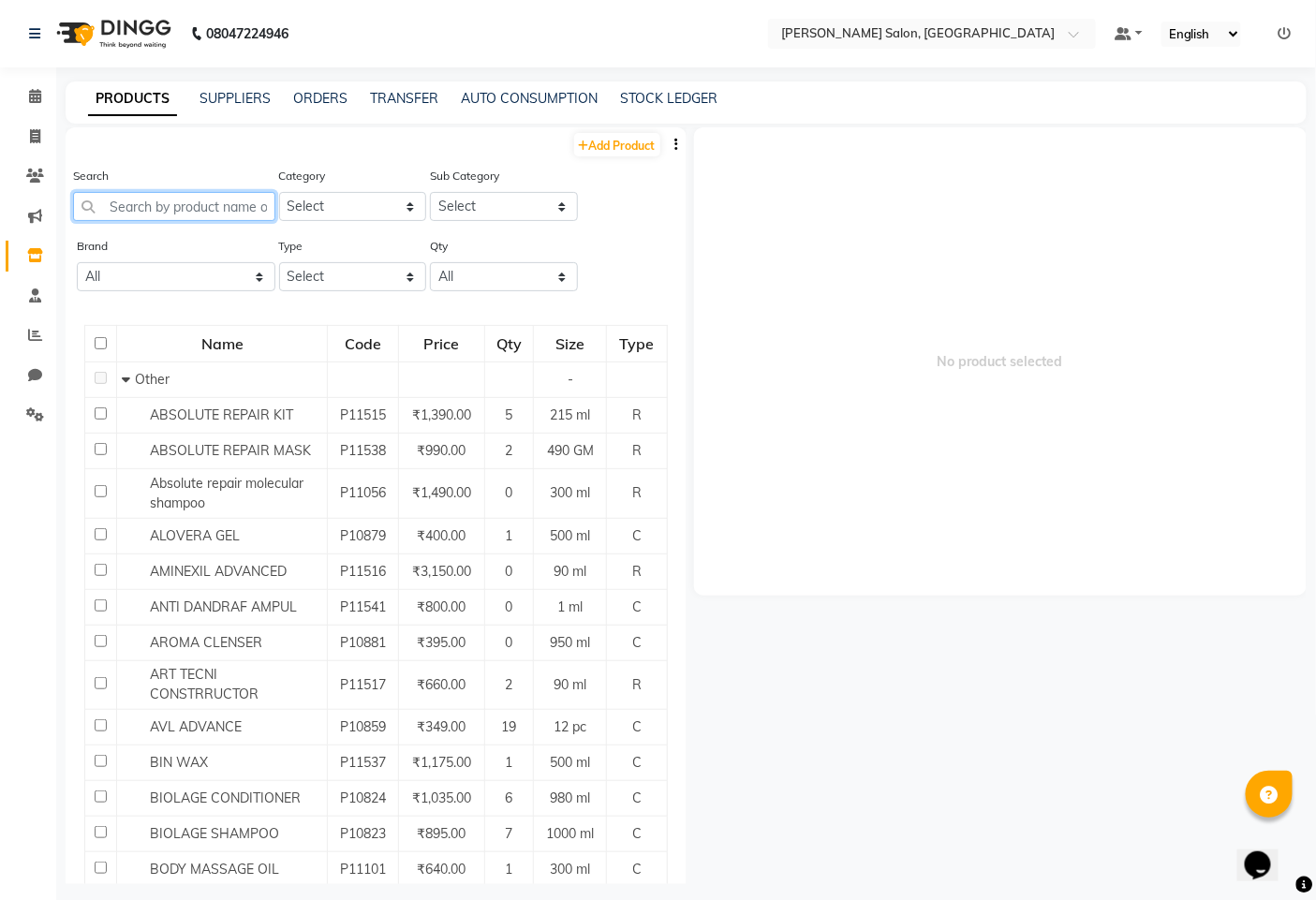
click at [228, 208] on input "text" at bounding box center [173, 206] width 202 height 29
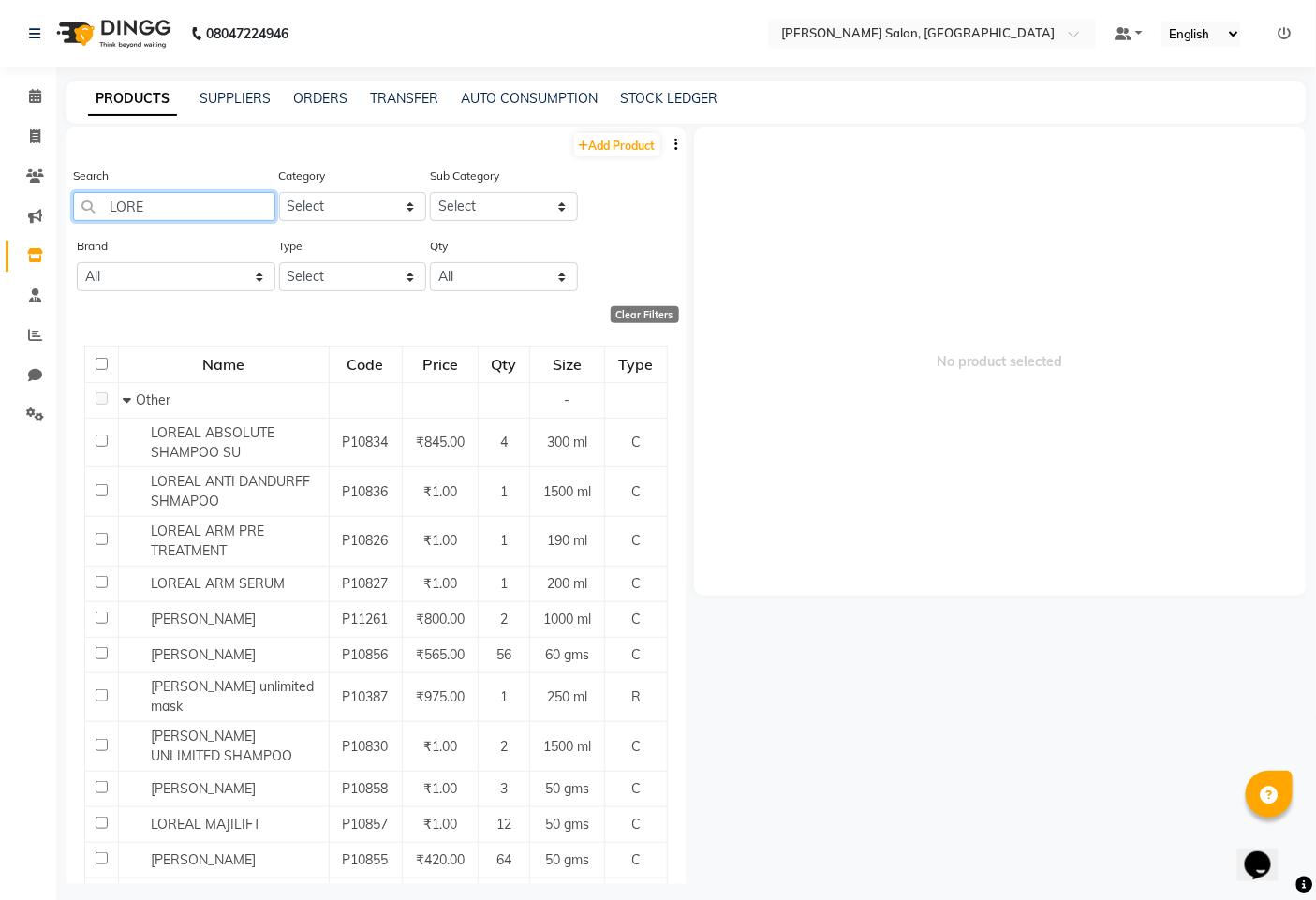
type input "LORE"
drag, startPoint x: 367, startPoint y: 262, endPoint x: 369, endPoint y: 272, distance: 10.2
click at [367, 262] on select "Select Both Retail Consumable" at bounding box center [352, 276] width 148 height 29
select select "C"
click at [279, 262] on select "Select Both Retail Consumable" at bounding box center [352, 276] width 148 height 29
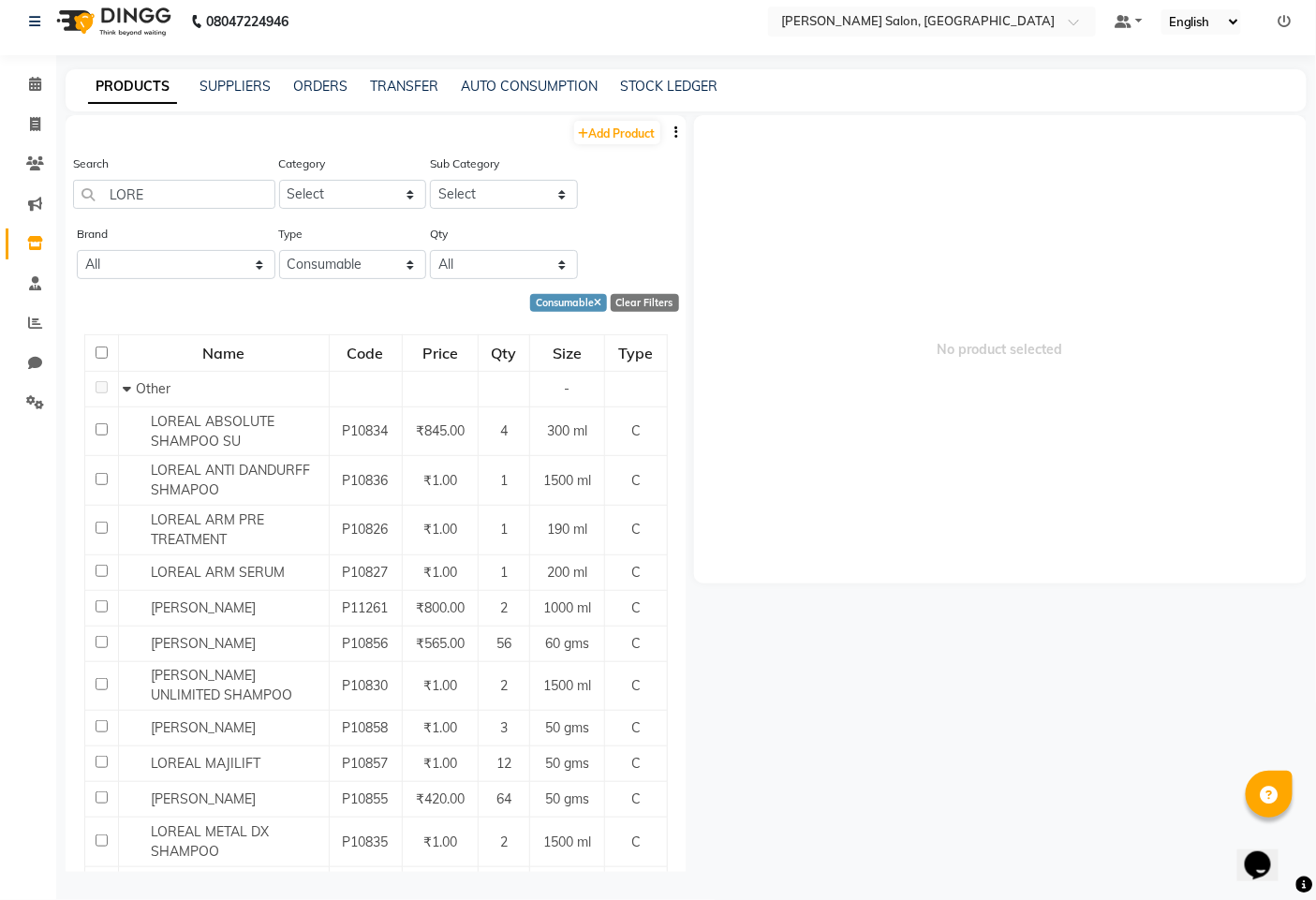
click at [167, 211] on div "Search LORE" at bounding box center [173, 188] width 202 height 71
click at [203, 183] on input "LORE" at bounding box center [173, 194] width 202 height 29
type input "L"
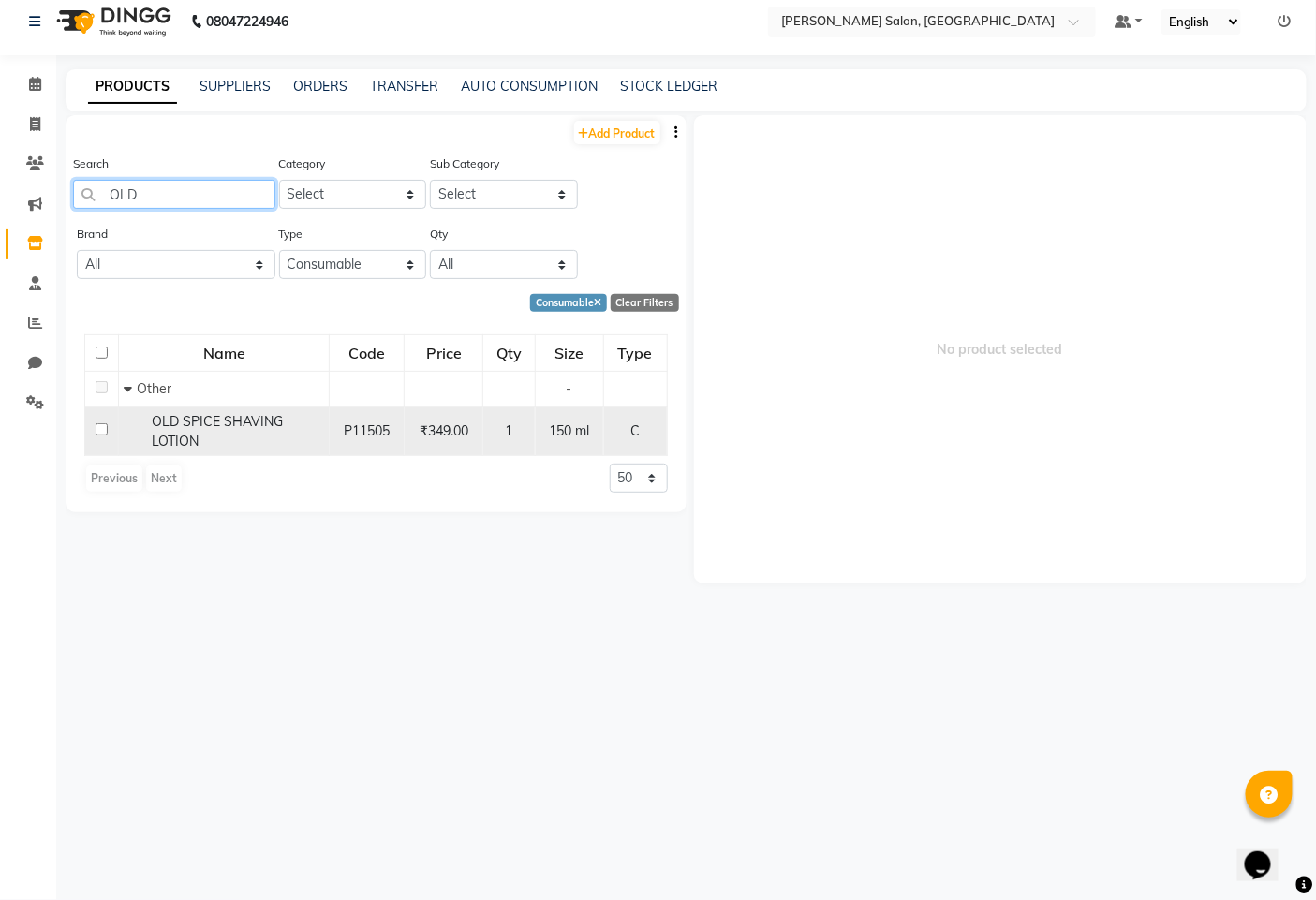
type input "OLD"
click at [99, 434] on input "checkbox" at bounding box center [102, 429] width 12 height 12
checkbox input "true"
select select
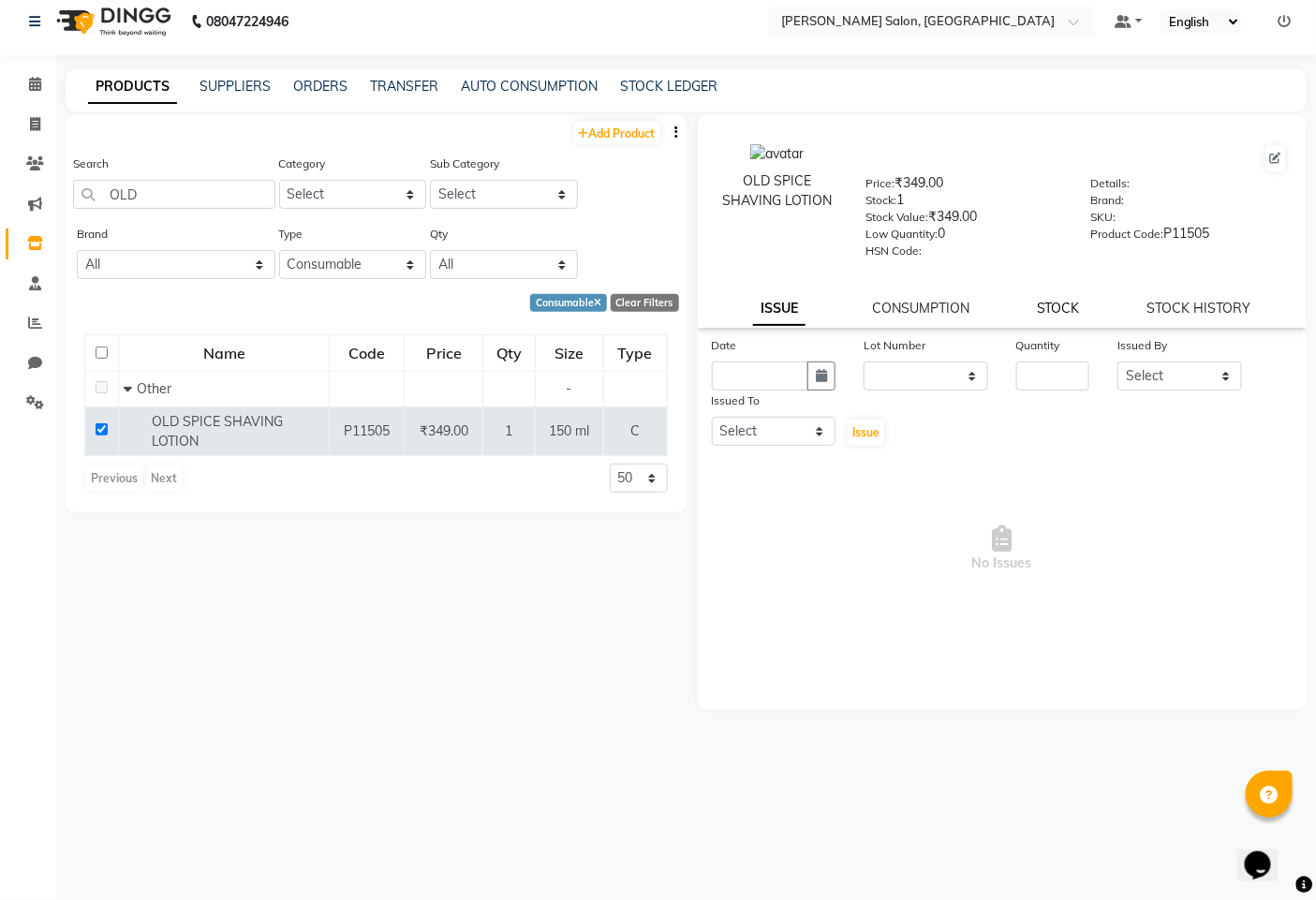
click at [1059, 313] on link "STOCK" at bounding box center [1058, 308] width 43 height 17
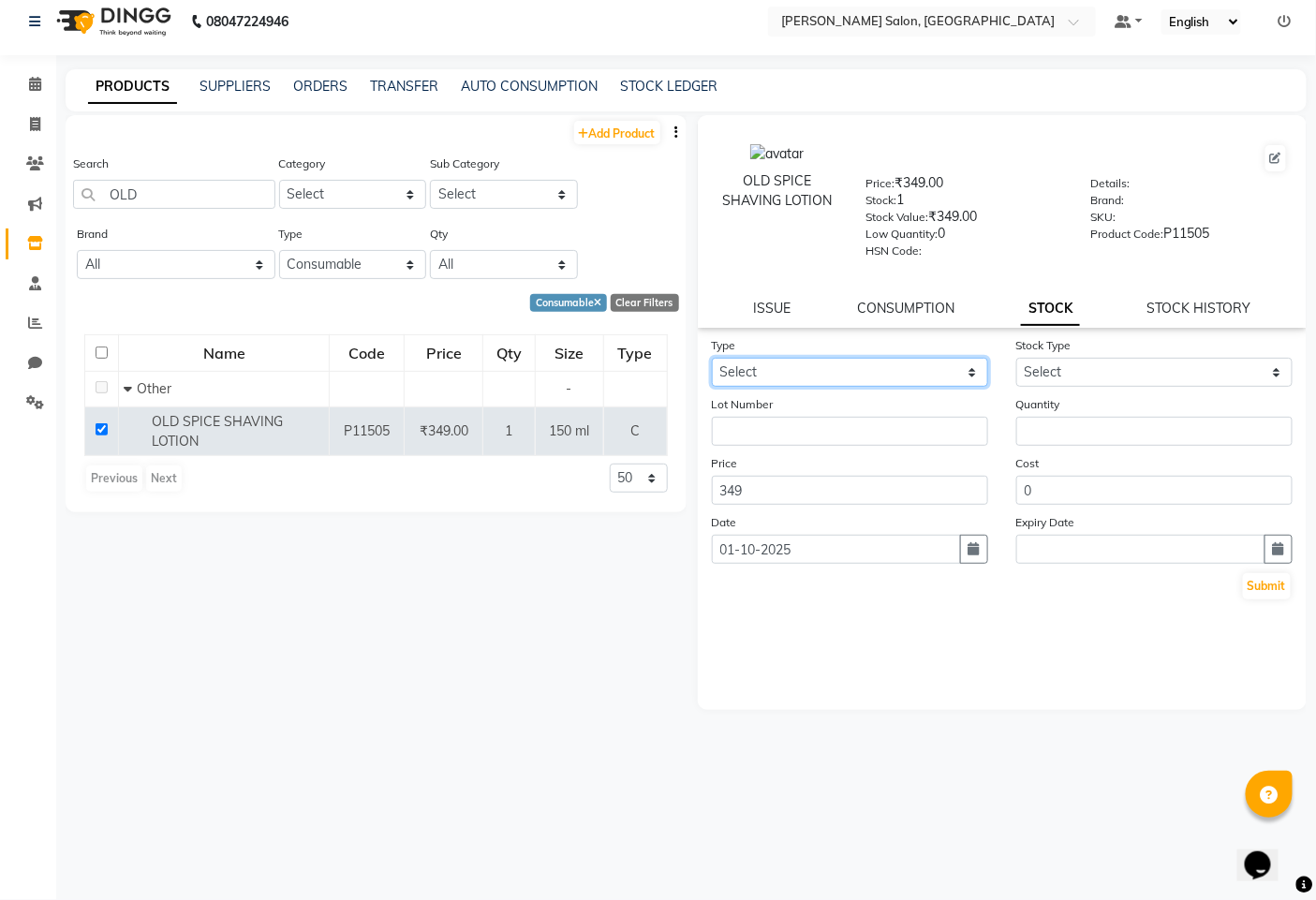
click at [761, 360] on select "Select In Out" at bounding box center [850, 371] width 277 height 29
select select "in"
click at [712, 357] on select "Select In Out" at bounding box center [850, 371] width 277 height 29
drag, startPoint x: 1042, startPoint y: 371, endPoint x: 1037, endPoint y: 381, distance: 11.2
click at [1042, 371] on select "Select New Stock Adjustment Return Other" at bounding box center [1155, 371] width 277 height 29
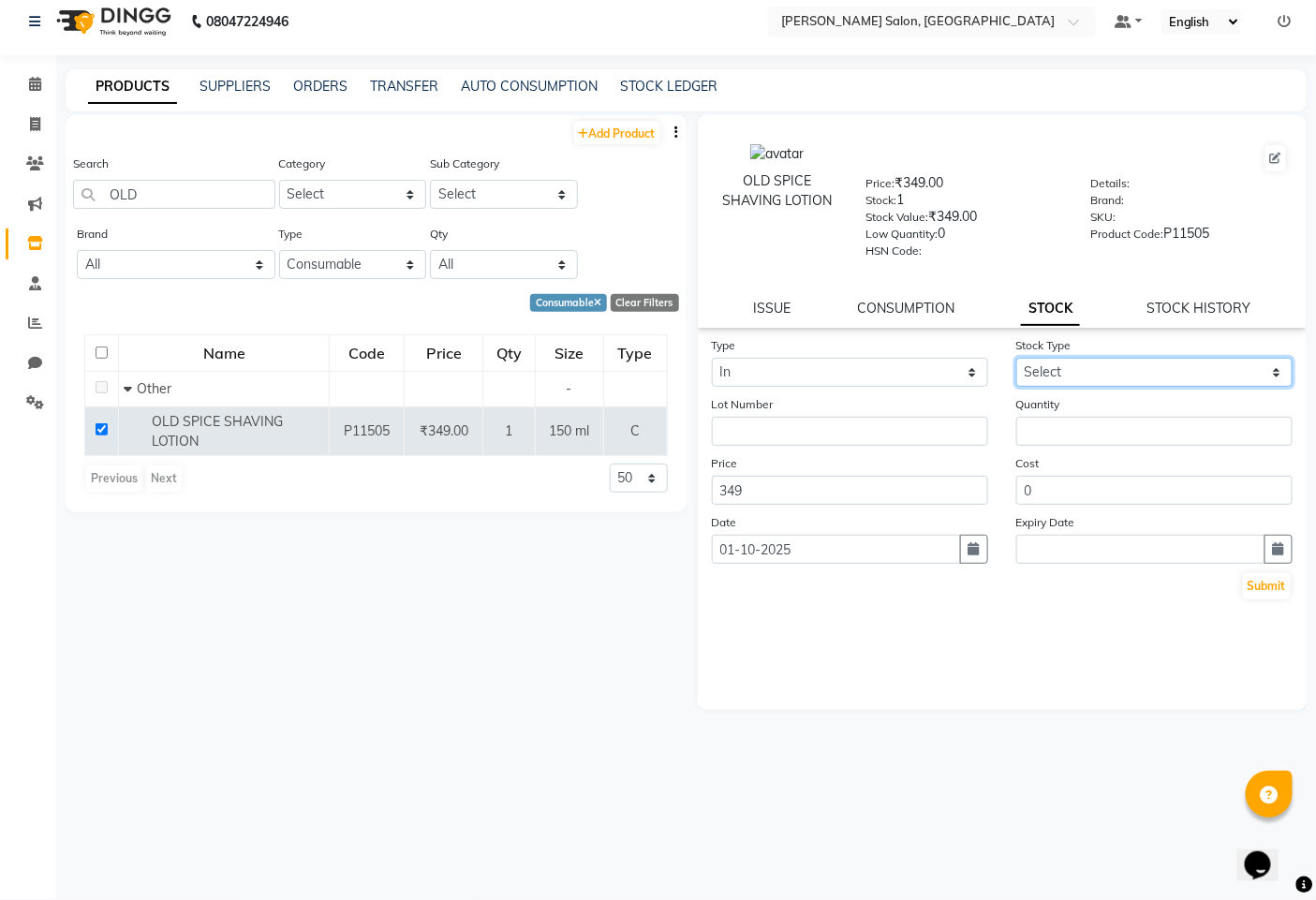
select select "new stock"
click at [1016, 357] on select "Select New Stock Adjustment Return Other" at bounding box center [1155, 371] width 277 height 29
click at [1032, 426] on input "number" at bounding box center [1155, 431] width 277 height 29
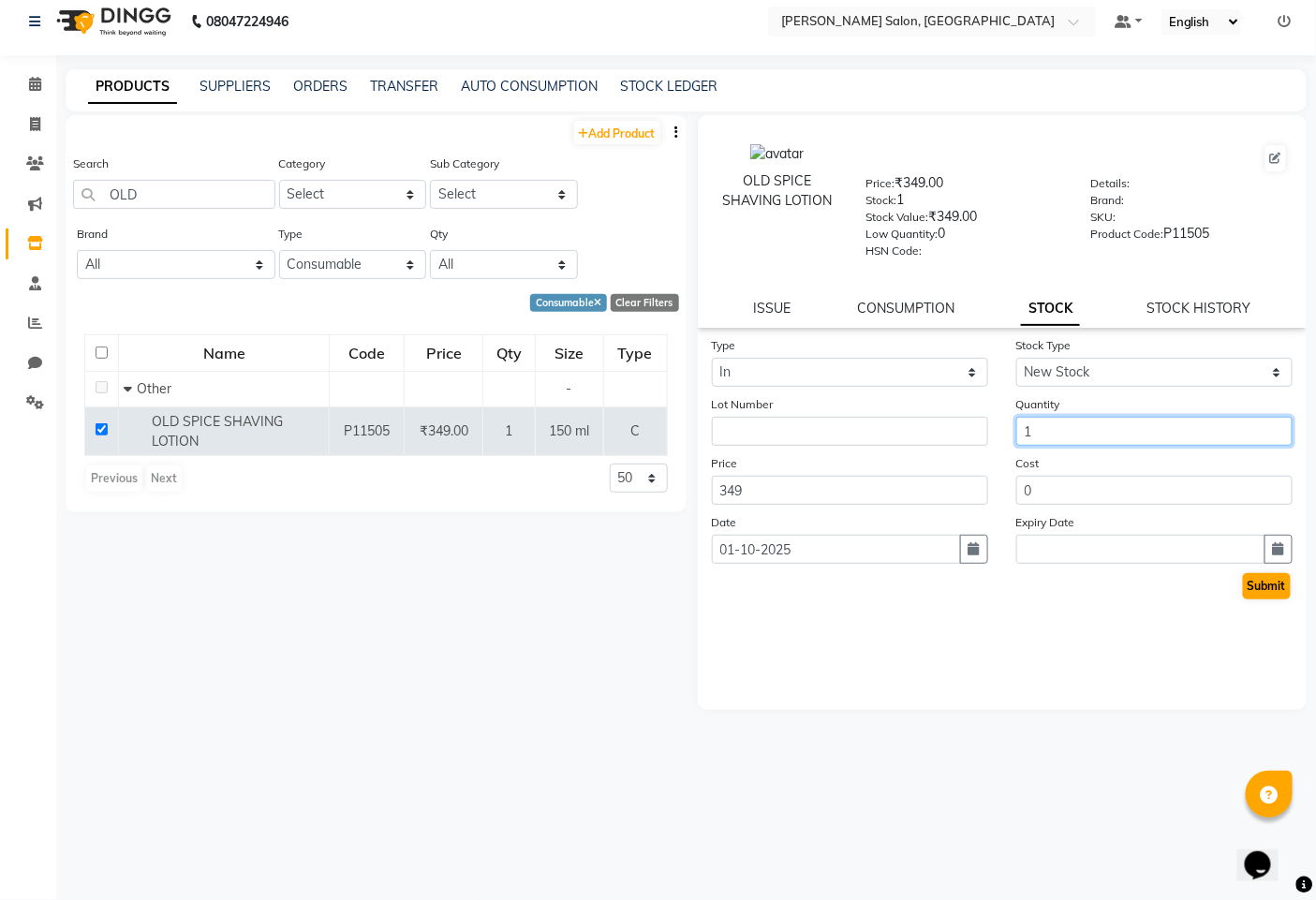
type input "1"
click at [1272, 590] on button "Submit" at bounding box center [1267, 586] width 48 height 26
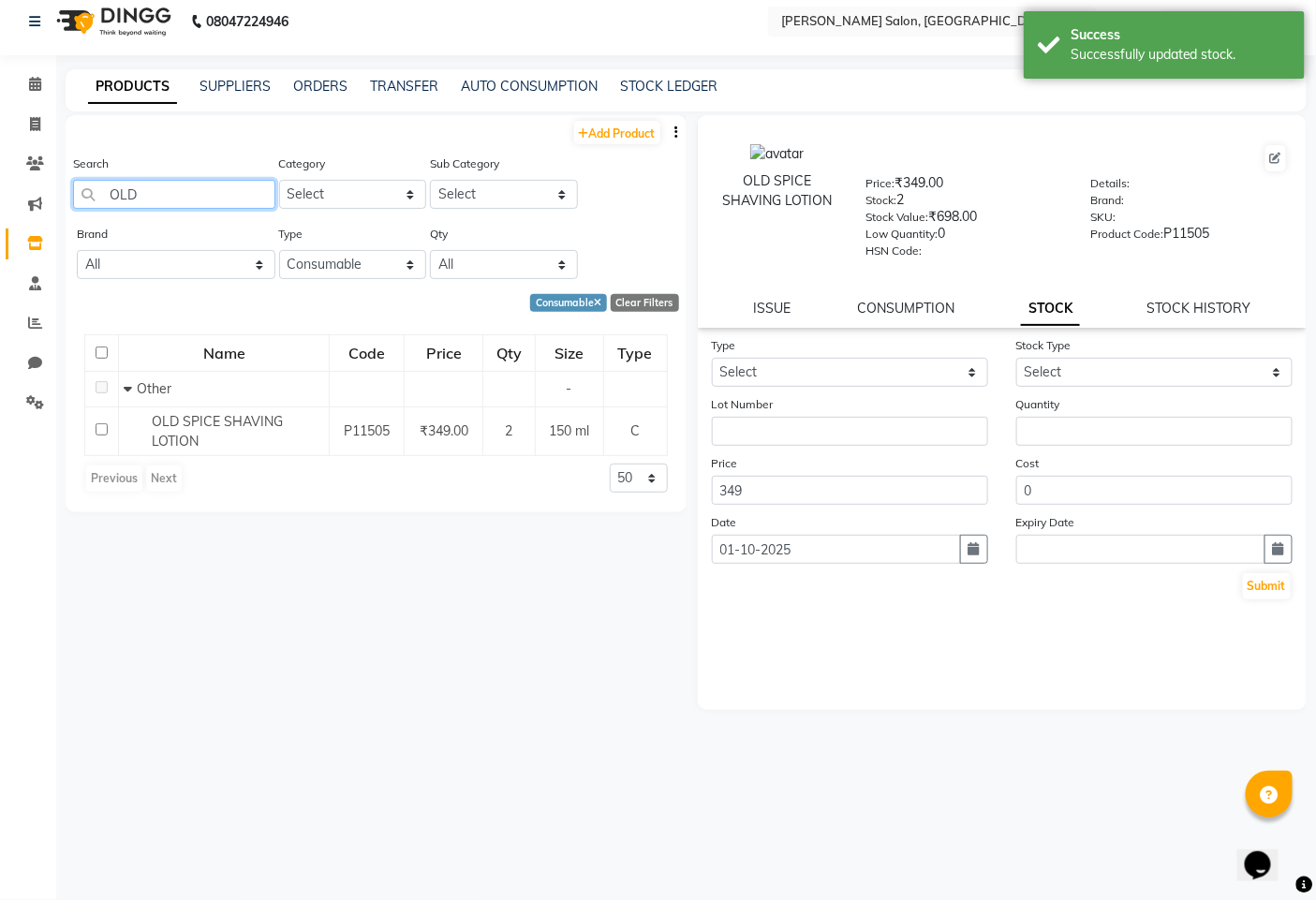
click at [179, 197] on input "OLD" at bounding box center [173, 194] width 202 height 29
type input "O"
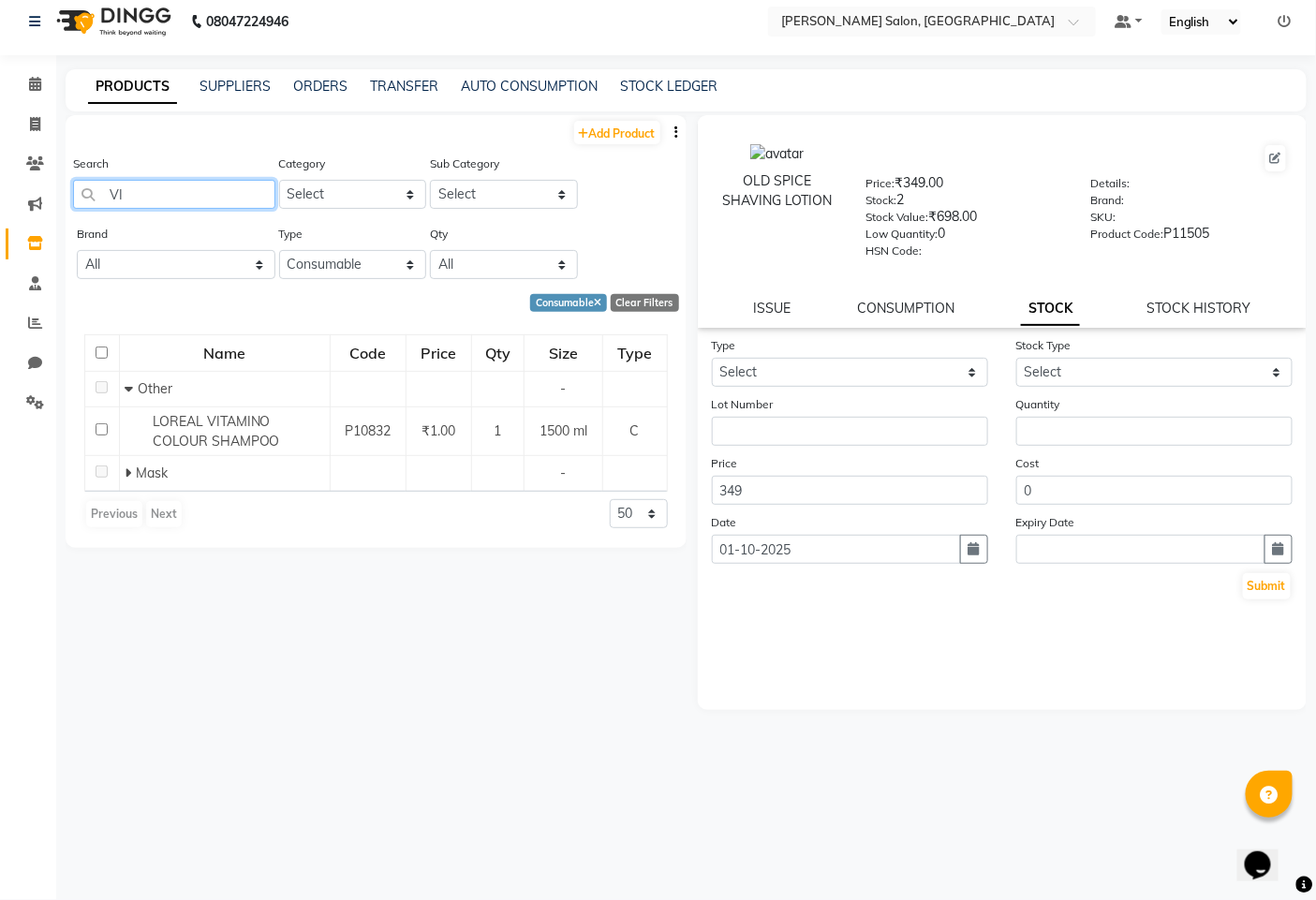
type input "V"
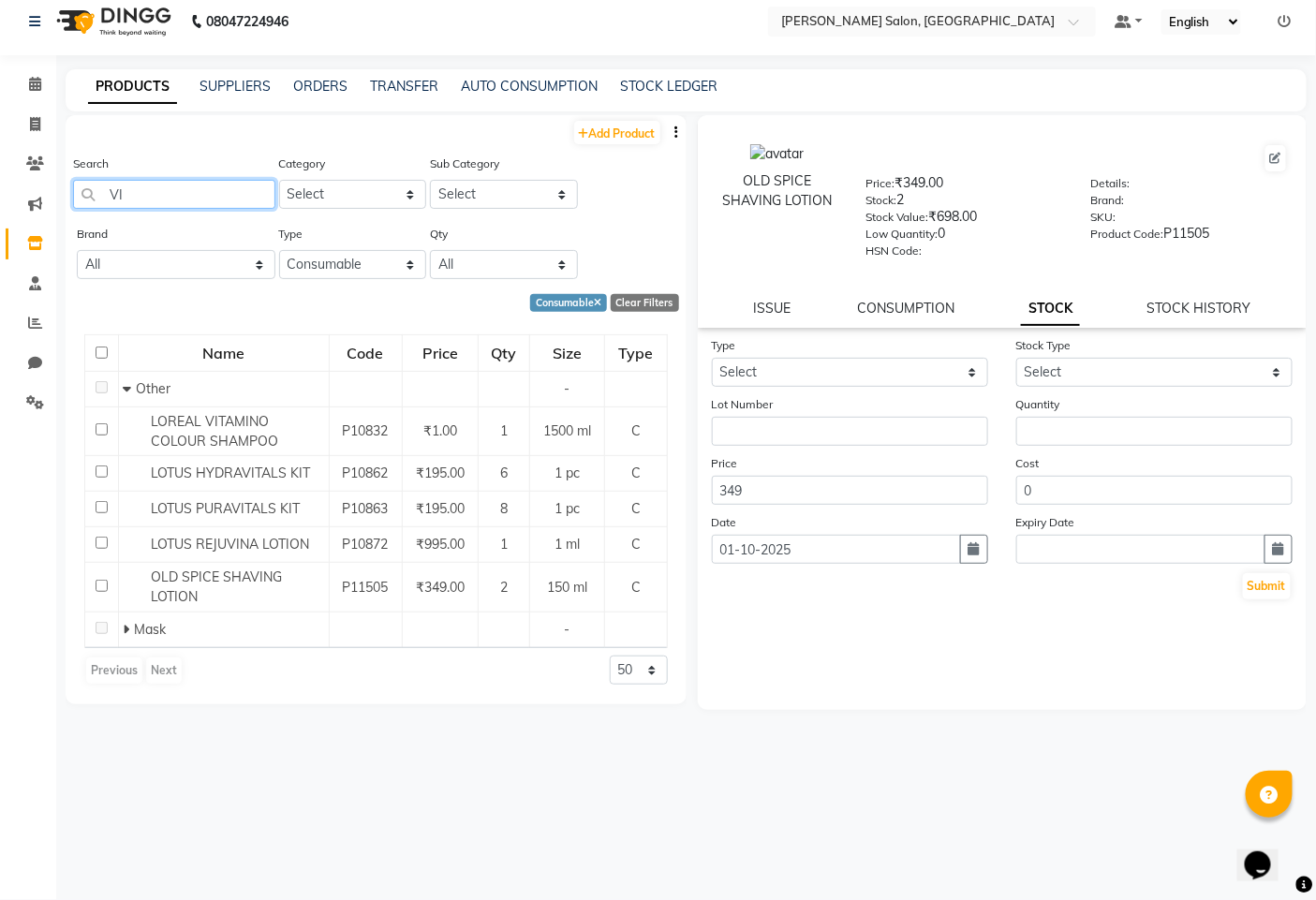
type input "V"
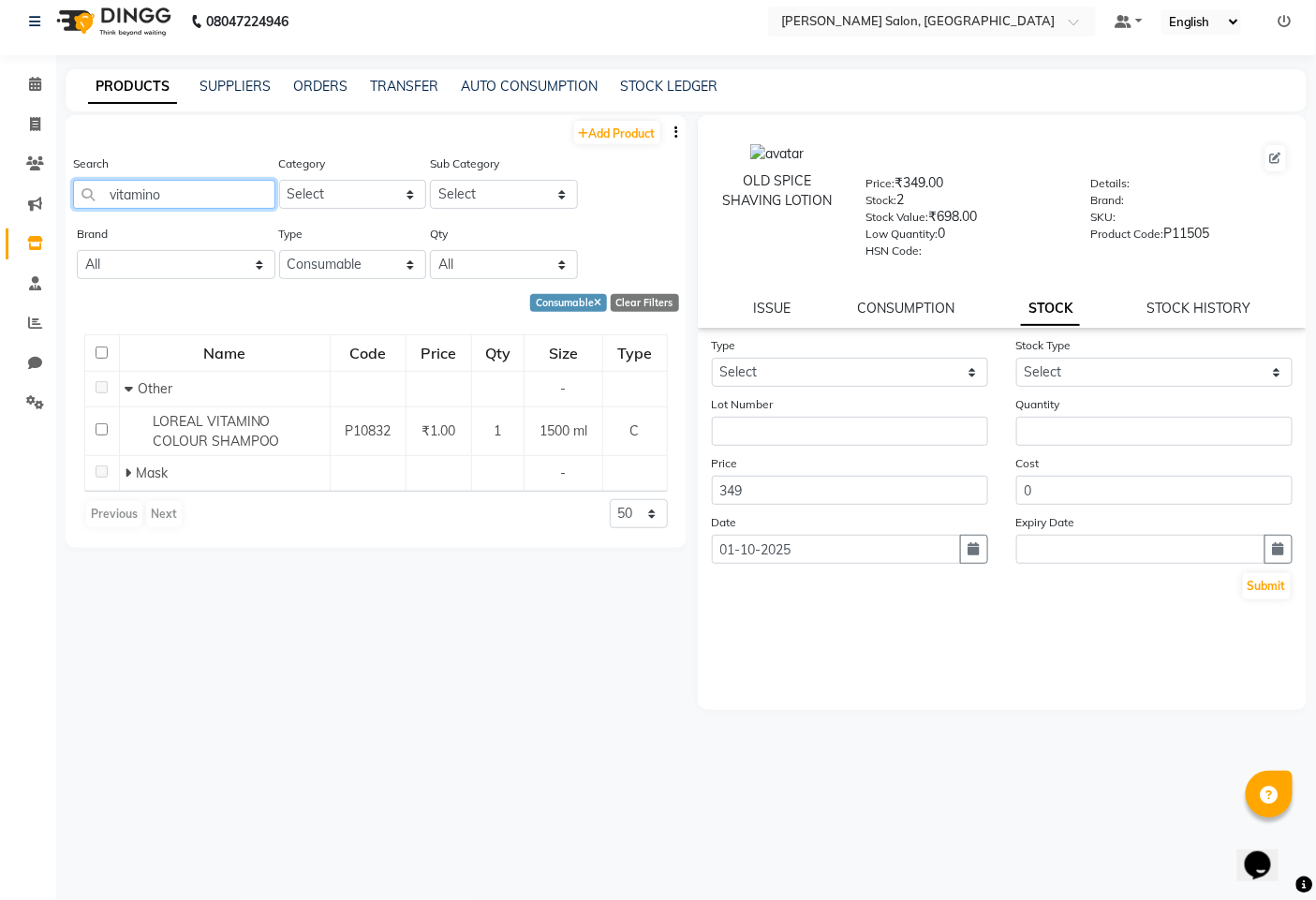
click at [204, 180] on input "vitamino" at bounding box center [173, 194] width 202 height 29
type input "v"
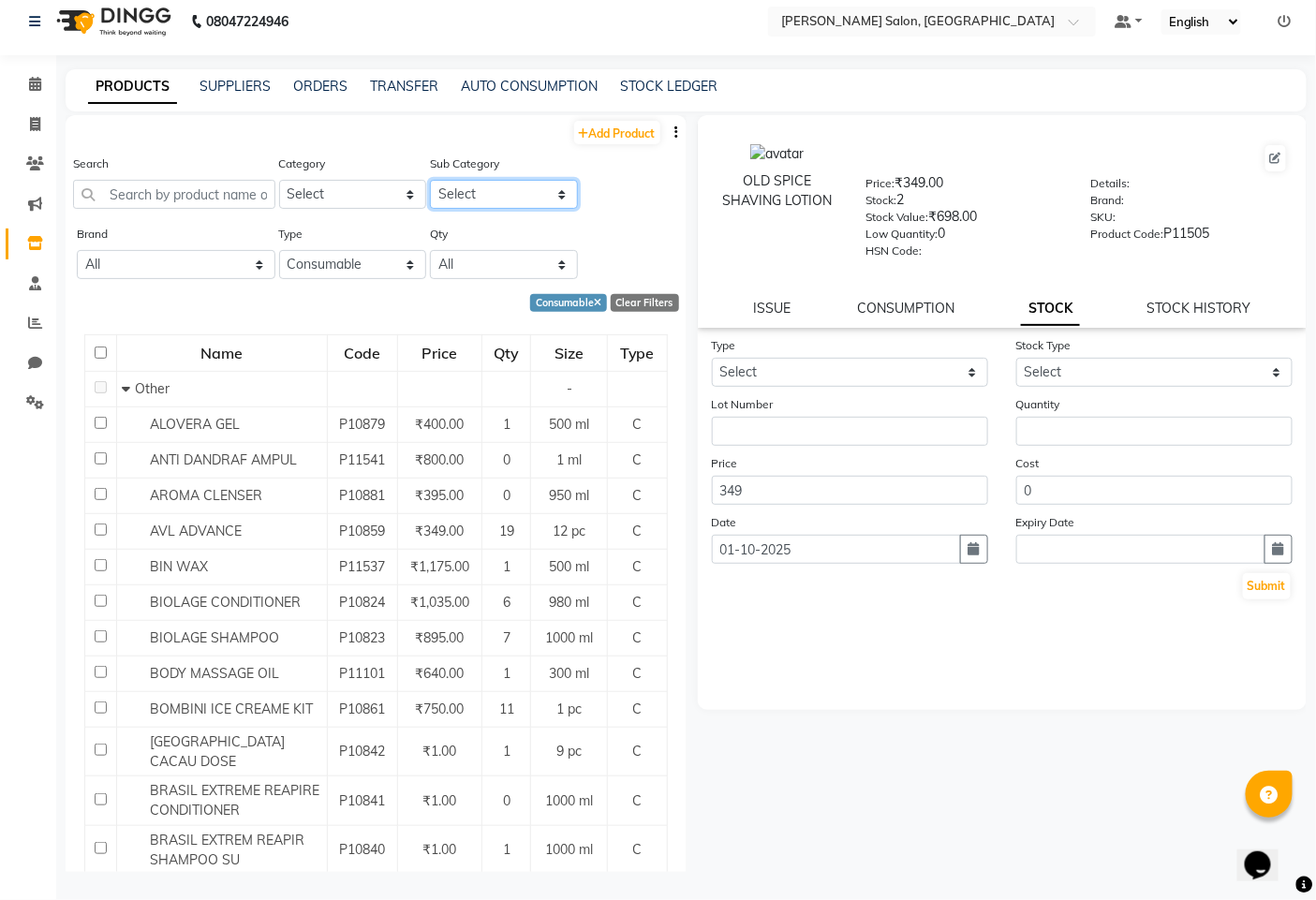
drag, startPoint x: 526, startPoint y: 187, endPoint x: 500, endPoint y: 203, distance: 30.5
click at [527, 185] on select "Select" at bounding box center [504, 194] width 148 height 29
click at [529, 183] on select "Select" at bounding box center [504, 194] width 148 height 29
drag, startPoint x: 528, startPoint y: 182, endPoint x: 399, endPoint y: 220, distance: 134.5
click at [446, 200] on select "Select" at bounding box center [504, 194] width 148 height 29
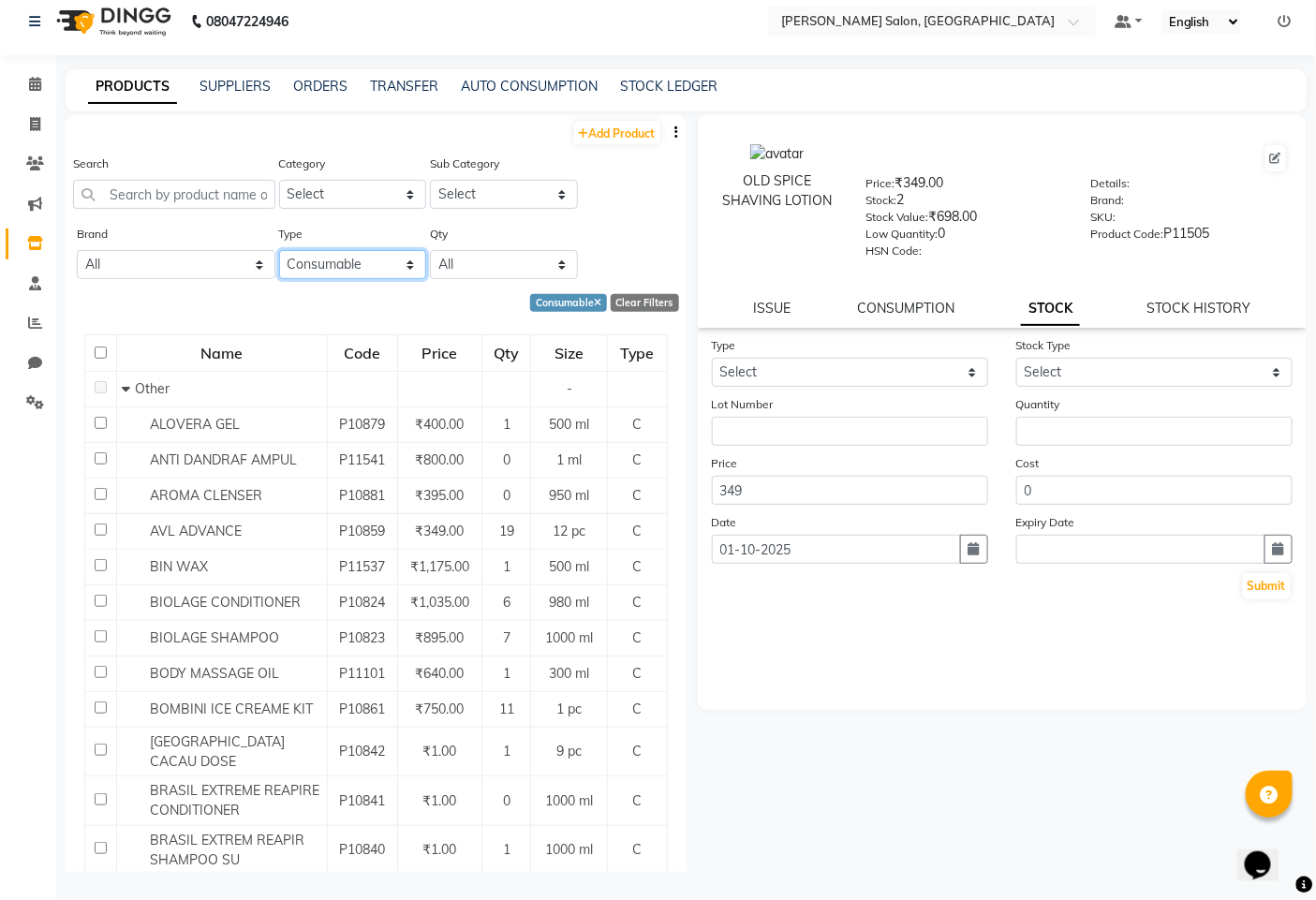
click at [339, 251] on select "Select Both Retail Consumable" at bounding box center [352, 264] width 148 height 29
click at [279, 250] on select "Select Both Retail Consumable" at bounding box center [352, 264] width 148 height 29
click at [352, 184] on select "Select Hair Skin Makeup Personal Care Appliances [PERSON_NAME] Disposable Threa…" at bounding box center [352, 194] width 148 height 29
select select "1200601100"
click at [279, 180] on select "Select Hair Skin Makeup Personal Care Appliances [PERSON_NAME] Disposable Threa…" at bounding box center [352, 194] width 148 height 29
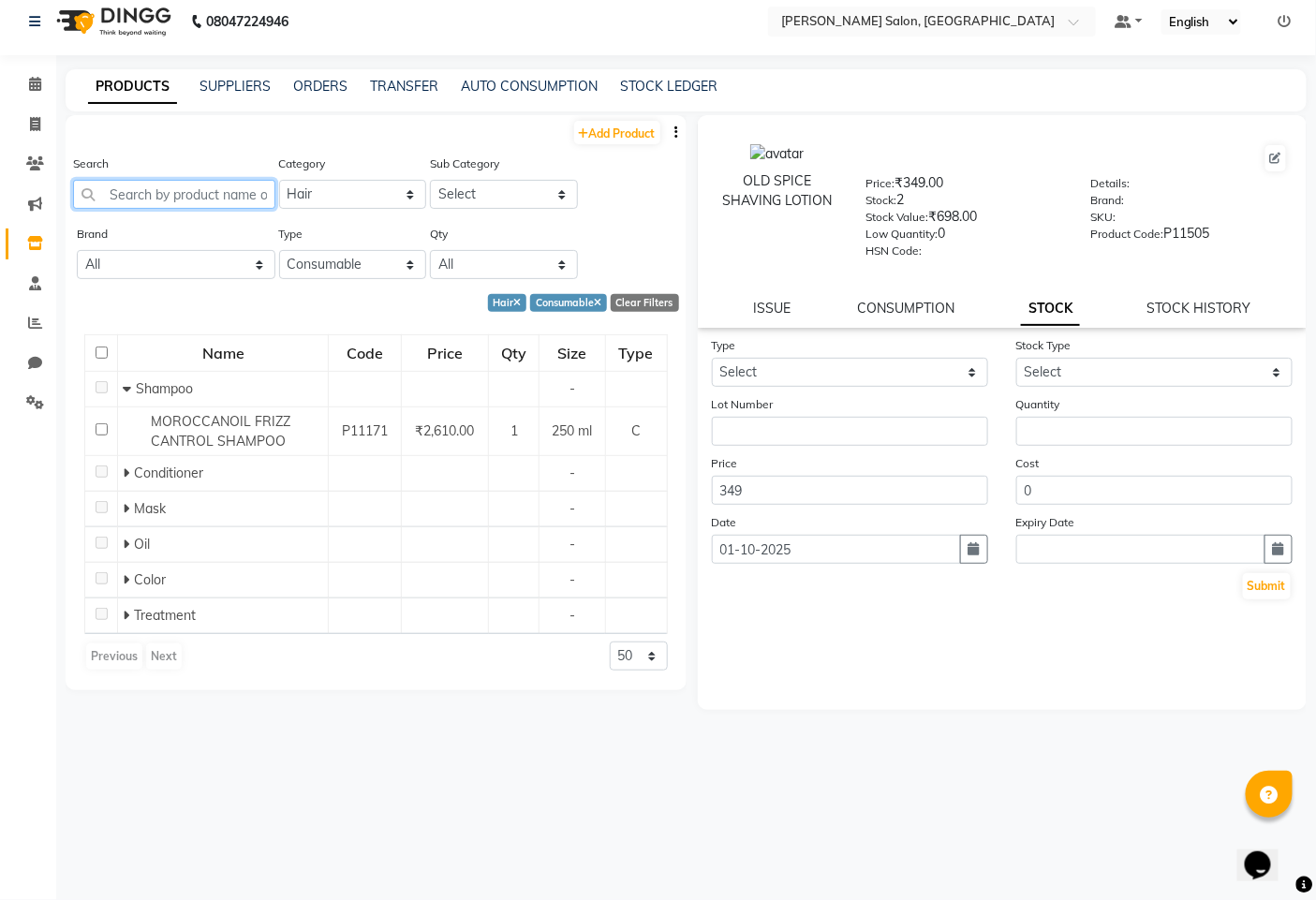
click at [142, 184] on input "text" at bounding box center [173, 194] width 202 height 29
click at [559, 192] on select "Select Shampoo Conditioner Cream Mask Oil Serum Color Appliances Treatment Styl…" at bounding box center [504, 194] width 148 height 29
select select "1200601104"
click at [430, 180] on select "Select Shampoo Conditioner Cream Mask Oil Serum Color Appliances Treatment Styl…" at bounding box center [504, 194] width 148 height 29
click at [218, 199] on input "text" at bounding box center [173, 194] width 202 height 29
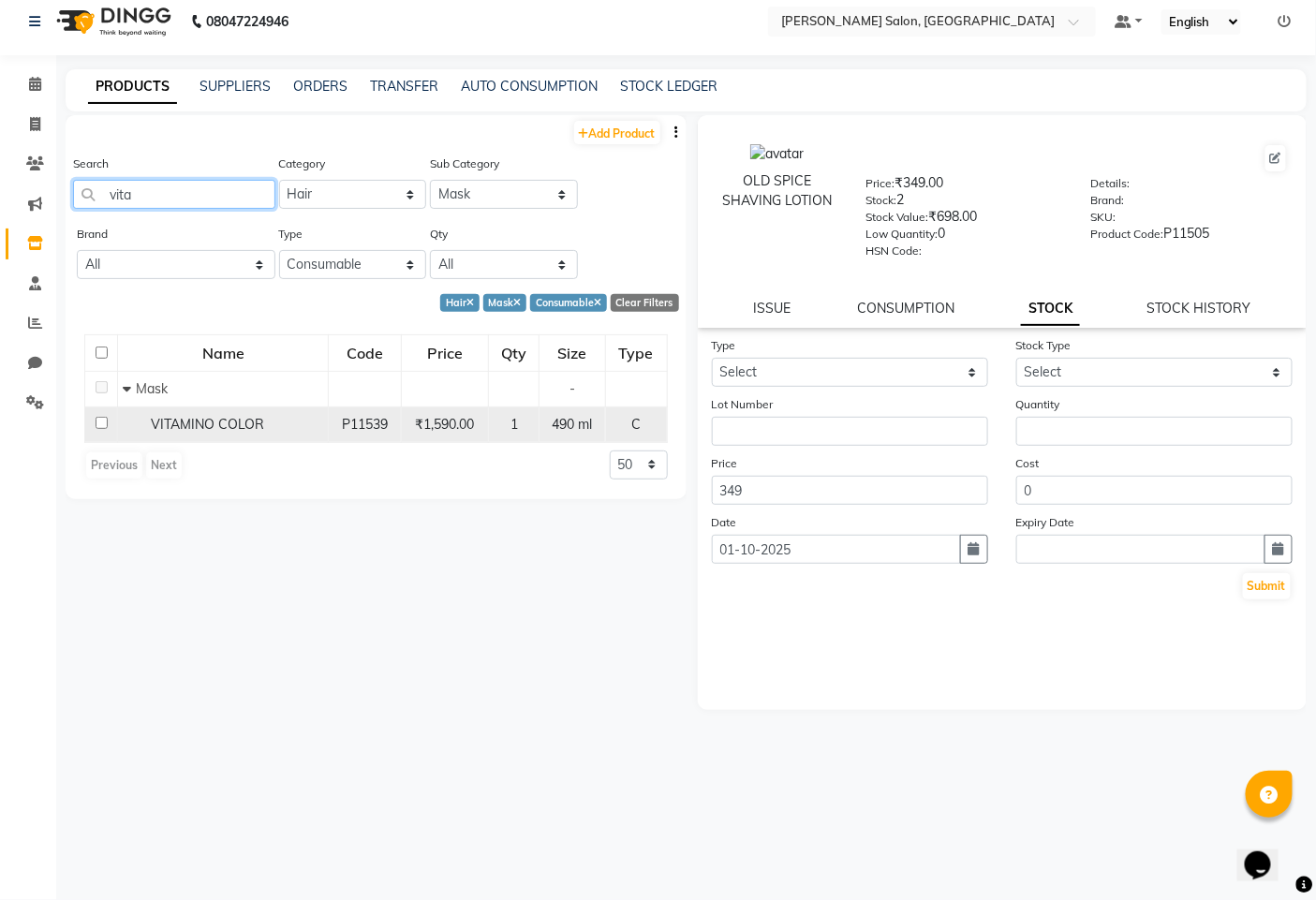
type input "vita"
click at [102, 426] on input "checkbox" at bounding box center [102, 423] width 12 height 12
checkbox input "true"
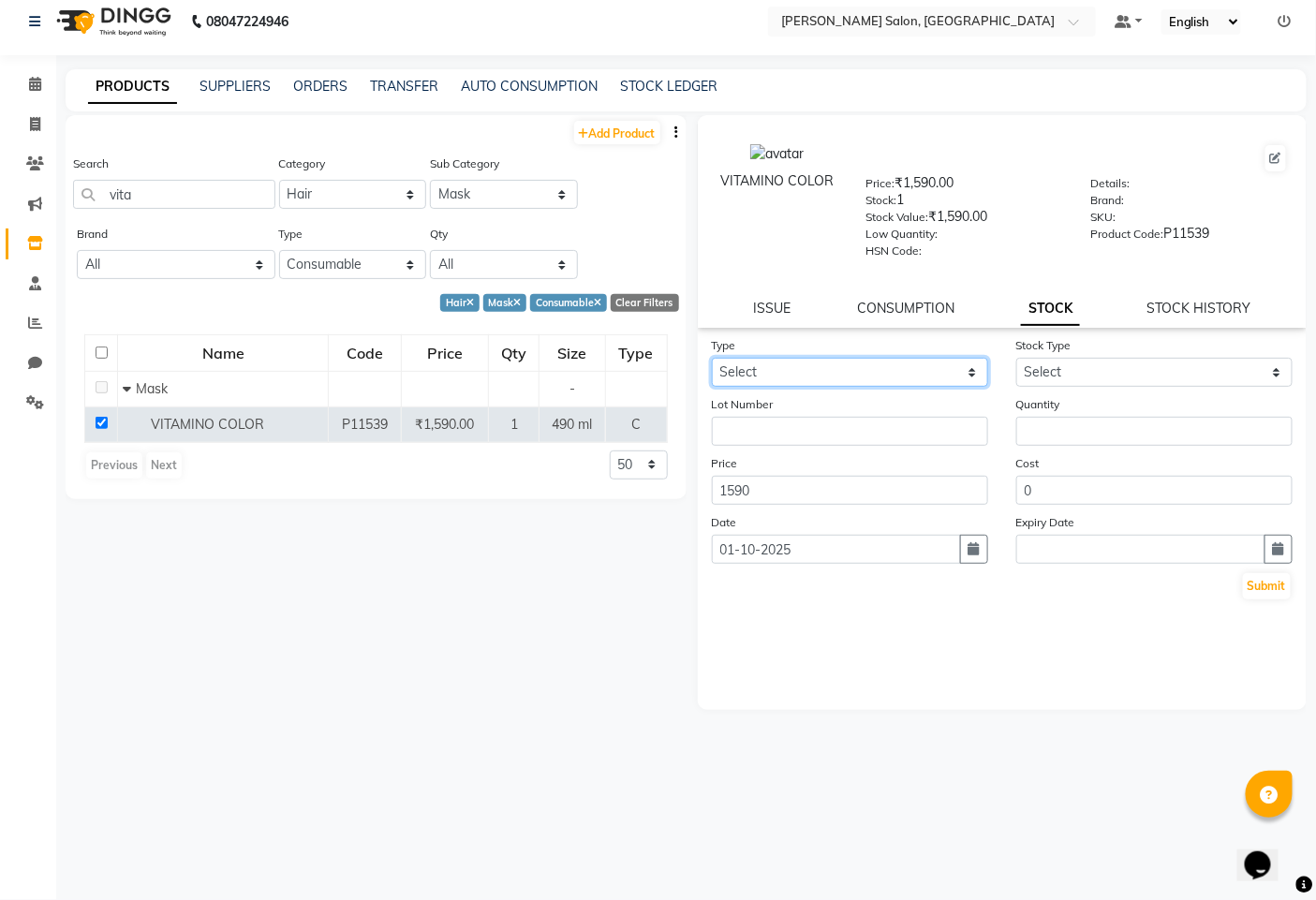
click at [939, 371] on select "Select In Out" at bounding box center [850, 371] width 277 height 29
select select "out"
click at [712, 357] on select "Select In Out" at bounding box center [850, 371] width 277 height 29
select select
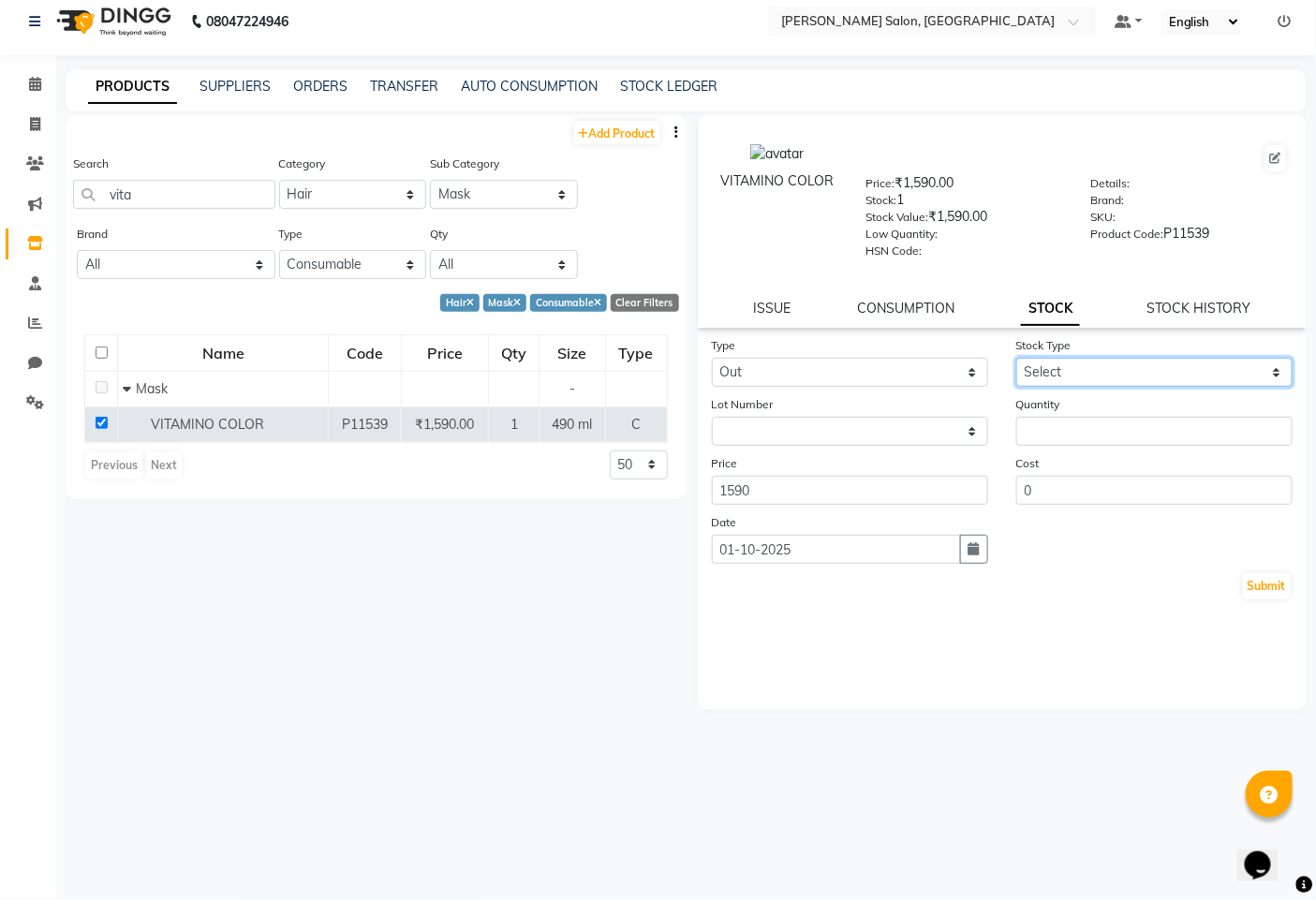
click at [1060, 357] on select "Select Internal Use Damaged Expired Adjustment Return Other" at bounding box center [1155, 371] width 277 height 29
select select "internal use"
click at [1016, 357] on select "Select Internal Use Damaged Expired Adjustment Return Other" at bounding box center [1155, 371] width 277 height 29
click at [1069, 423] on input "number" at bounding box center [1155, 431] width 277 height 29
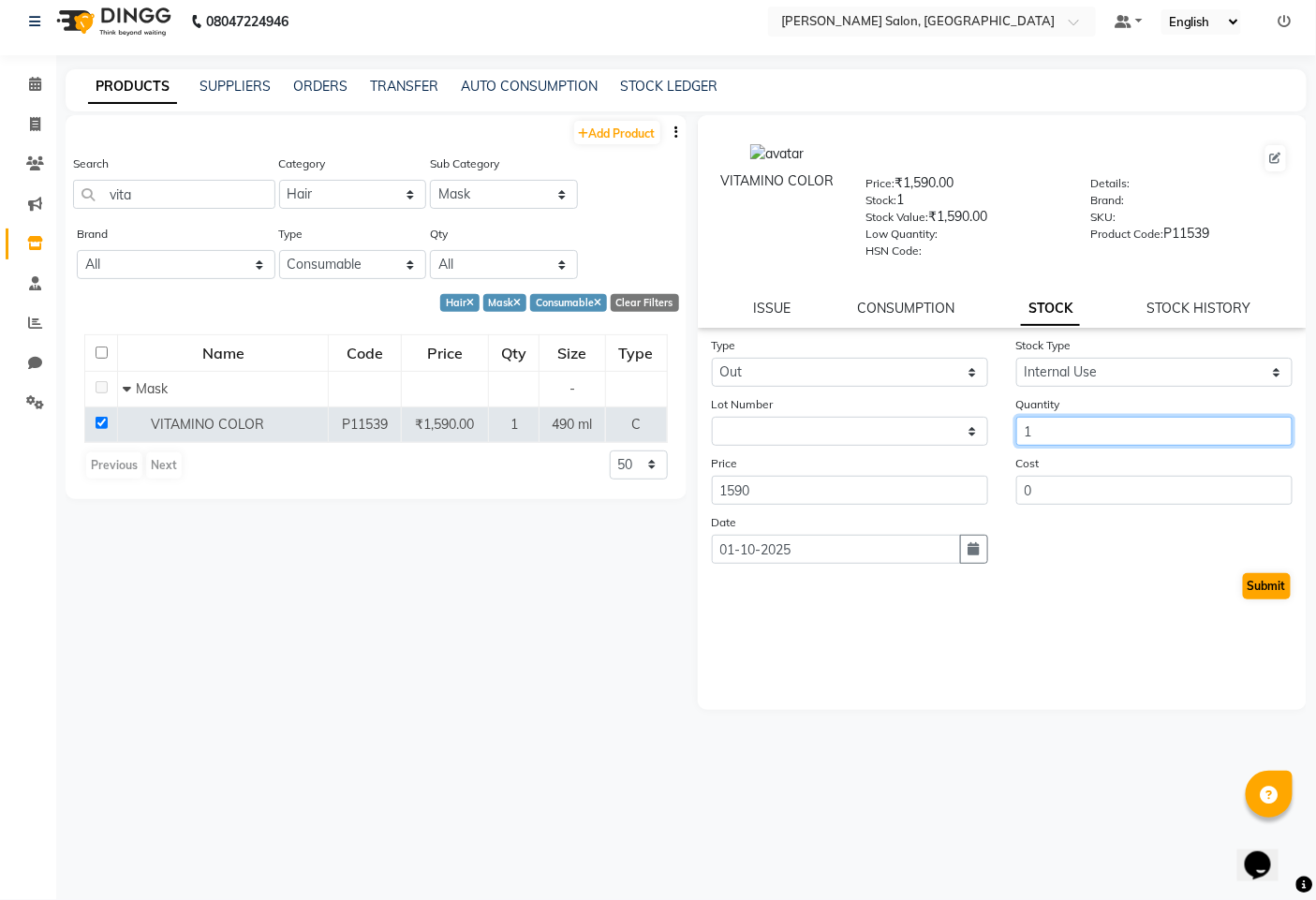
type input "1"
click at [1265, 580] on button "Submit" at bounding box center [1267, 586] width 48 height 26
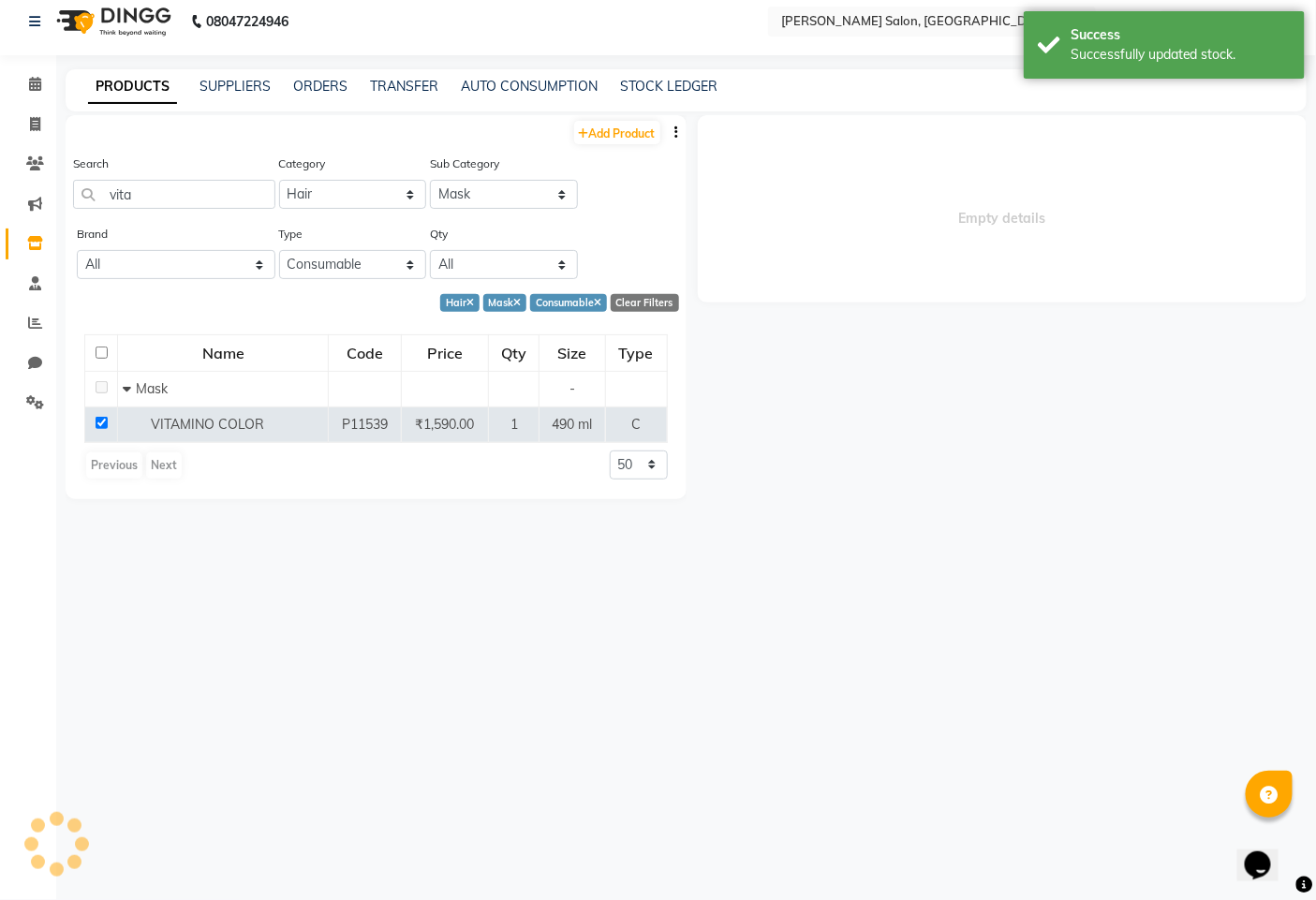
select select
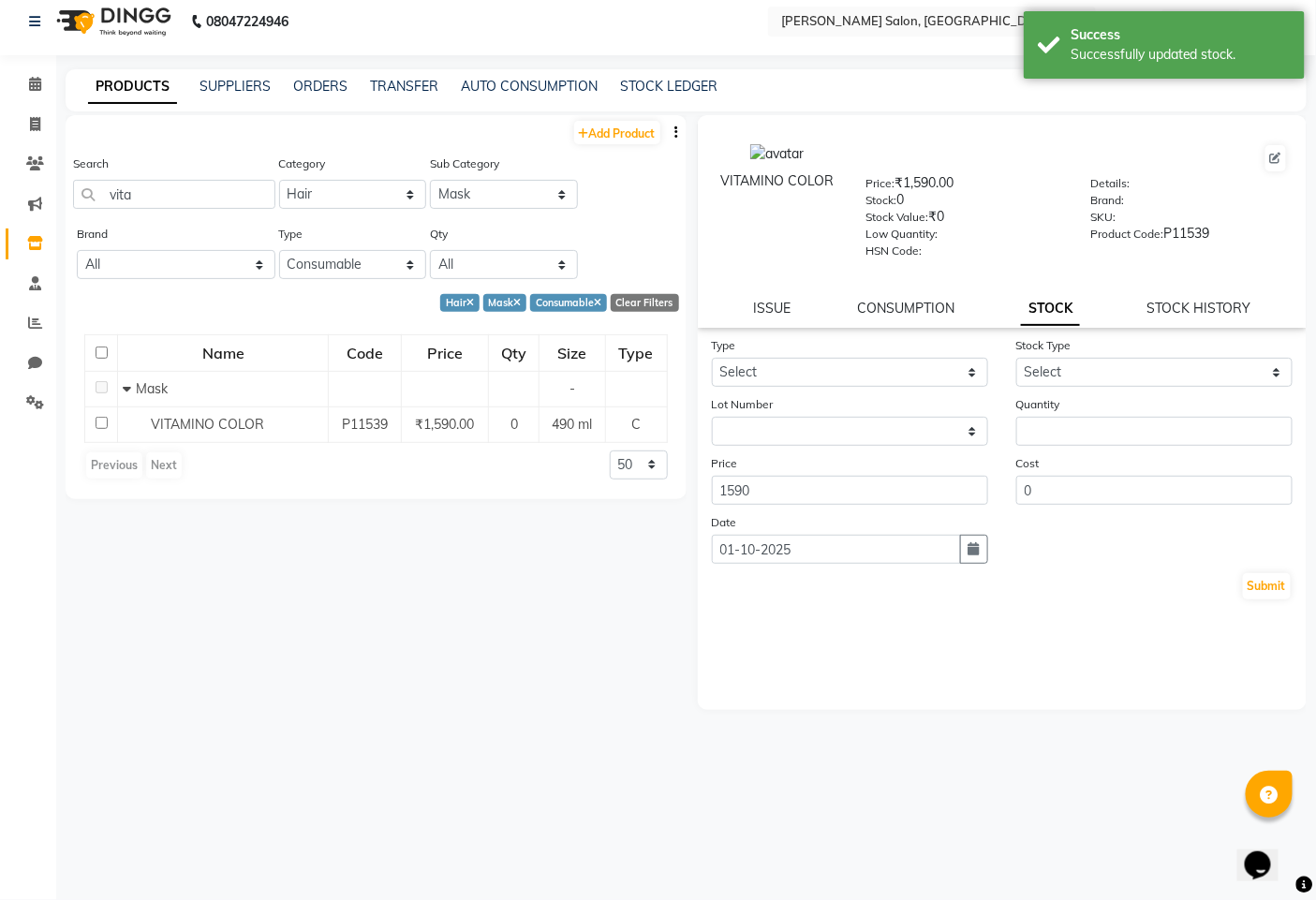
click at [1037, 308] on link "STOCK" at bounding box center [1050, 310] width 59 height 34
drag, startPoint x: 922, startPoint y: 375, endPoint x: 913, endPoint y: 378, distance: 9.5
click at [922, 375] on select "Select In Out" at bounding box center [850, 371] width 277 height 29
select select "in"
click at [712, 357] on select "Select In Out" at bounding box center [850, 371] width 277 height 29
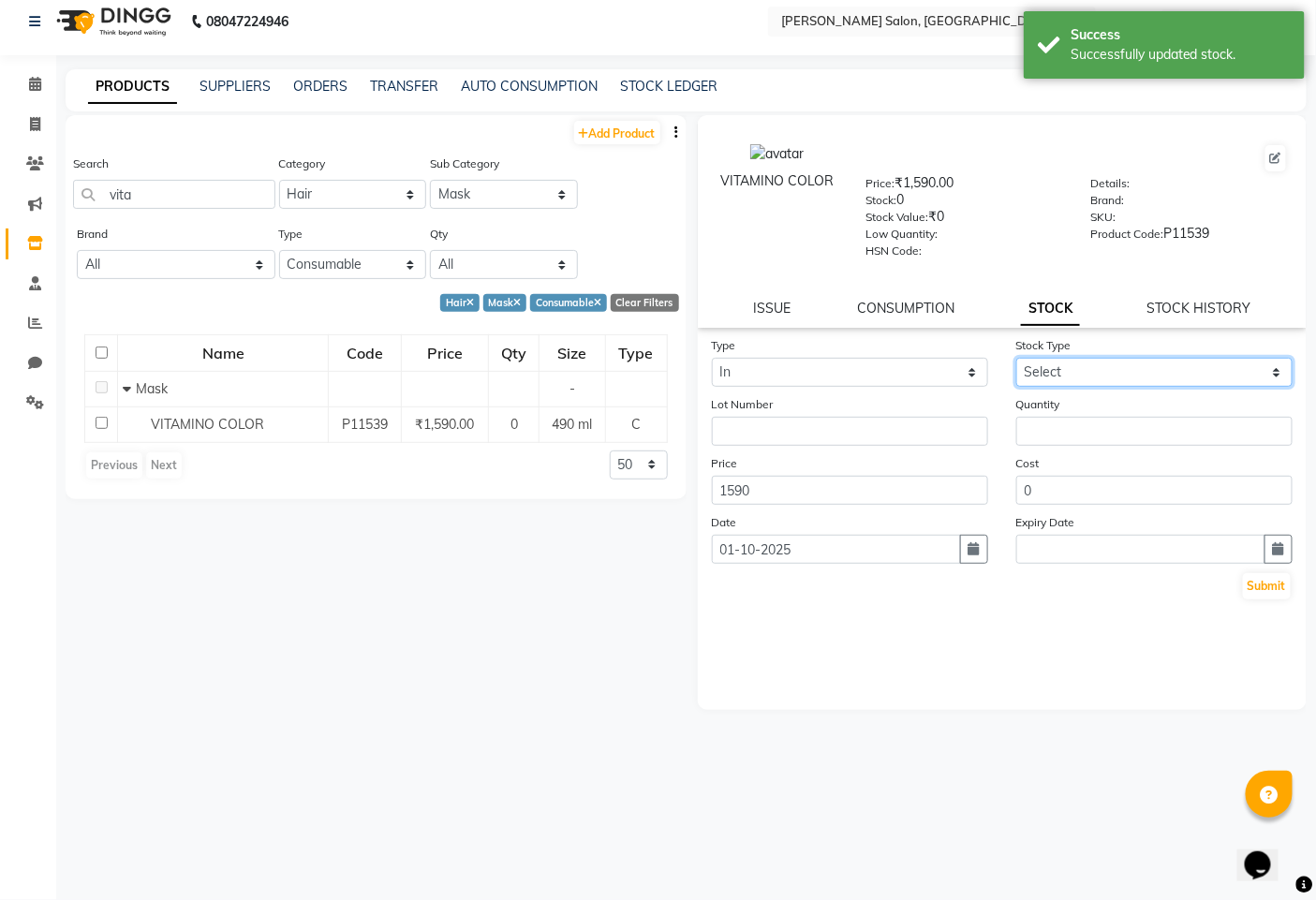
drag, startPoint x: 1071, startPoint y: 363, endPoint x: 1069, endPoint y: 385, distance: 22.1
click at [1071, 363] on select "Select New Stock Adjustment Return Other" at bounding box center [1155, 371] width 277 height 29
select select "new stock"
click at [1016, 357] on select "Select New Stock Adjustment Return Other" at bounding box center [1155, 371] width 277 height 29
click at [1060, 428] on input "number" at bounding box center [1155, 431] width 277 height 29
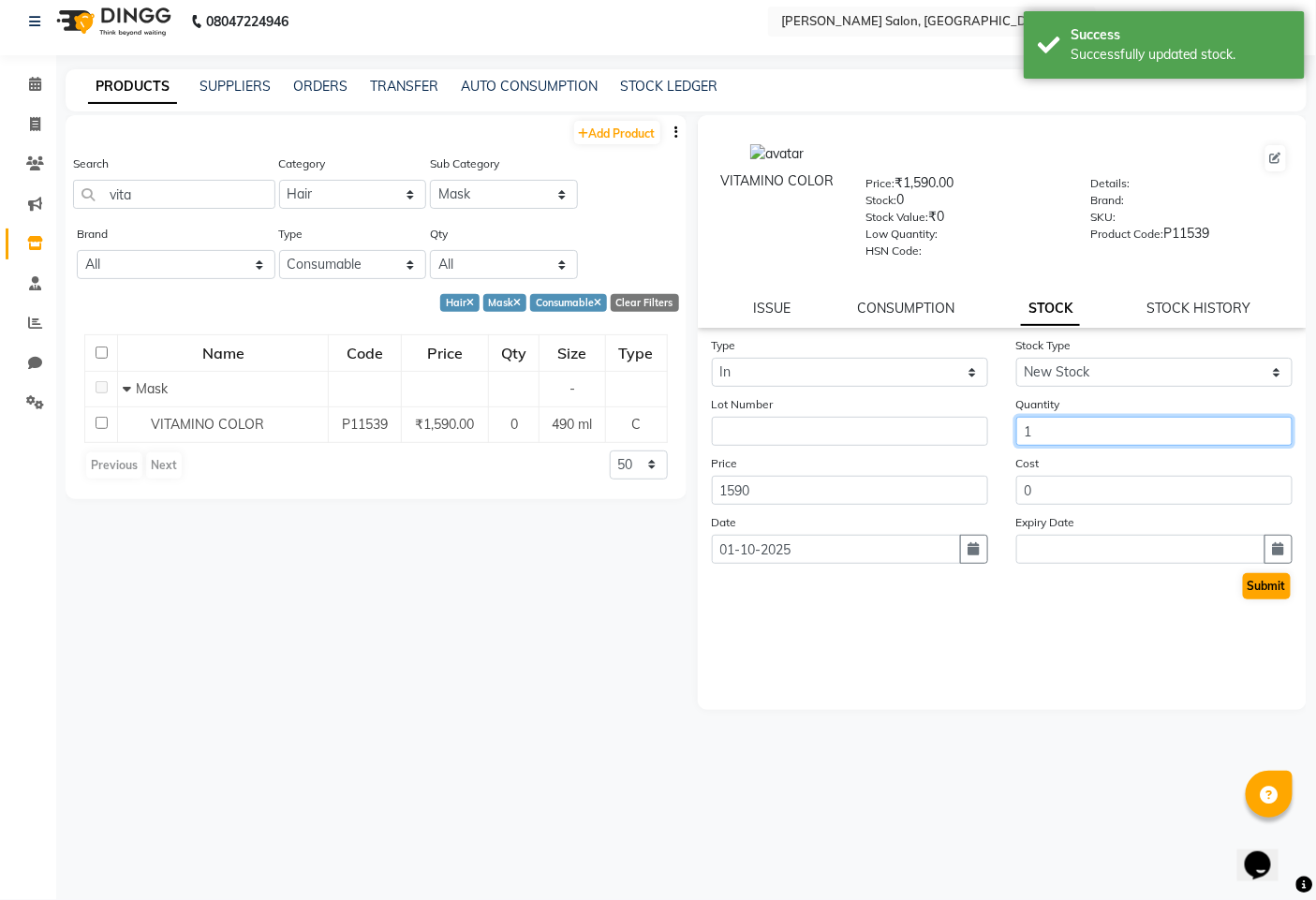
type input "1"
click at [1274, 590] on button "Submit" at bounding box center [1267, 586] width 48 height 26
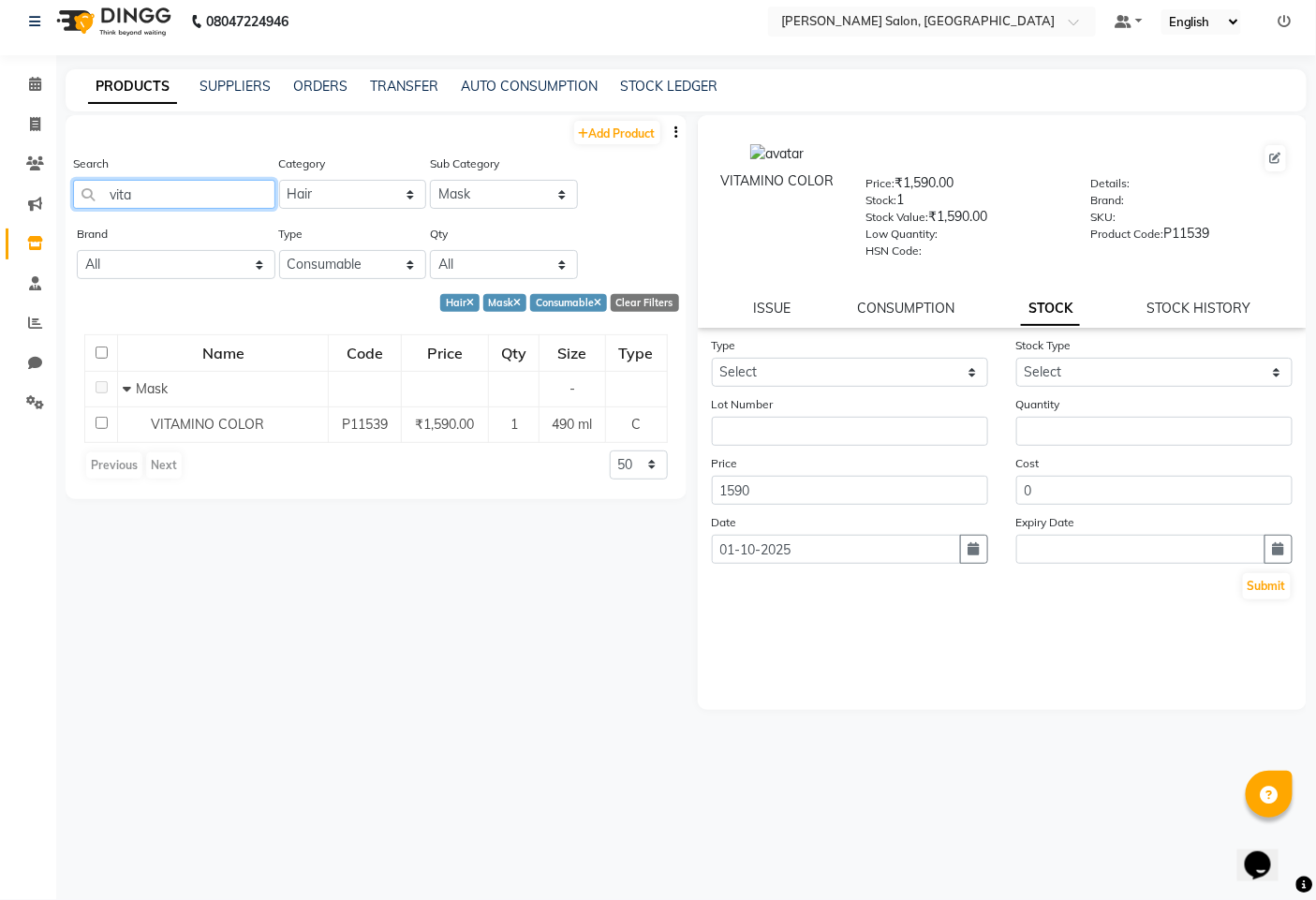
click at [260, 201] on input "vita" at bounding box center [173, 194] width 202 height 29
type input "v"
type input "a"
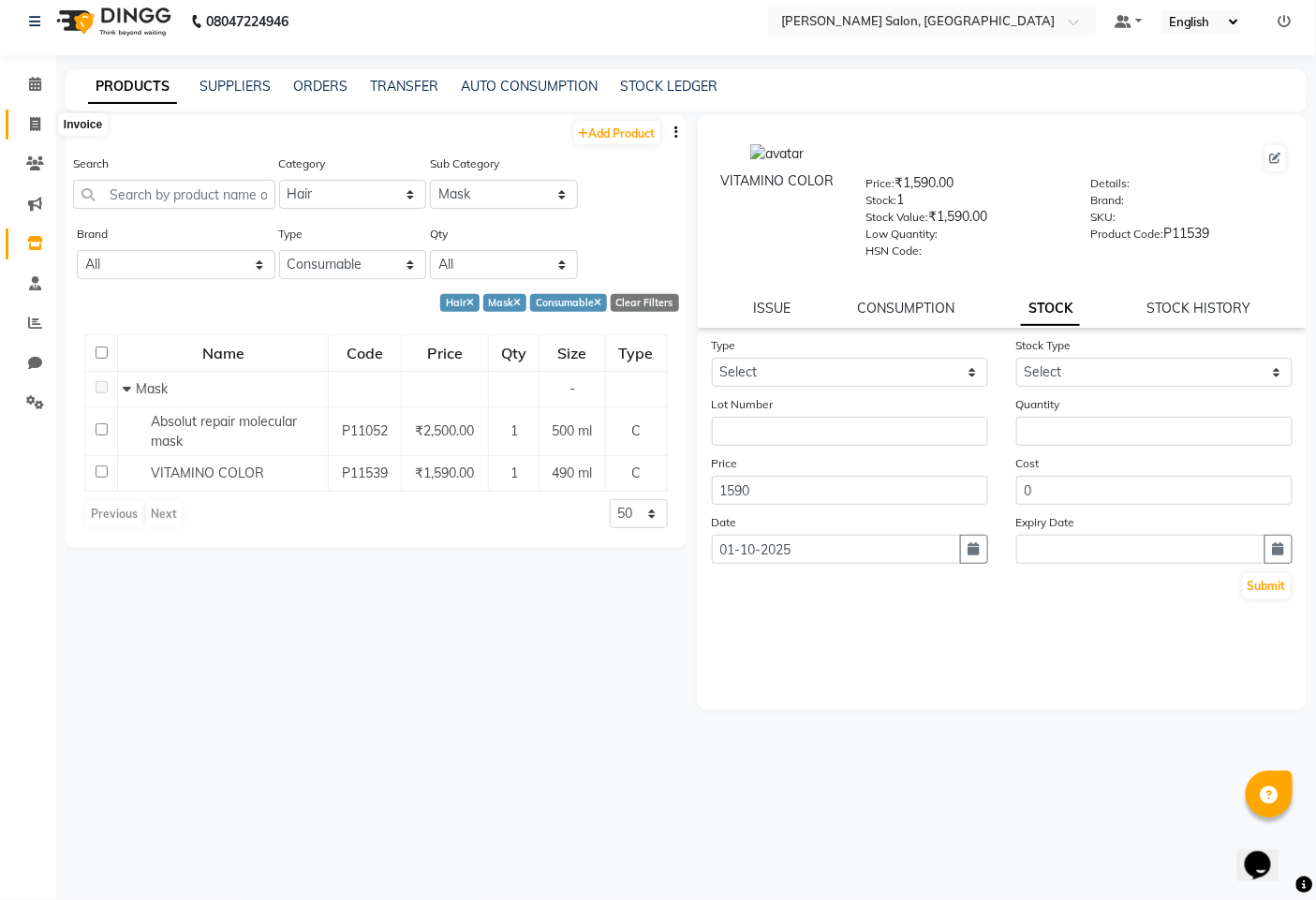
click at [30, 128] on icon at bounding box center [35, 124] width 10 height 14
select select "service"
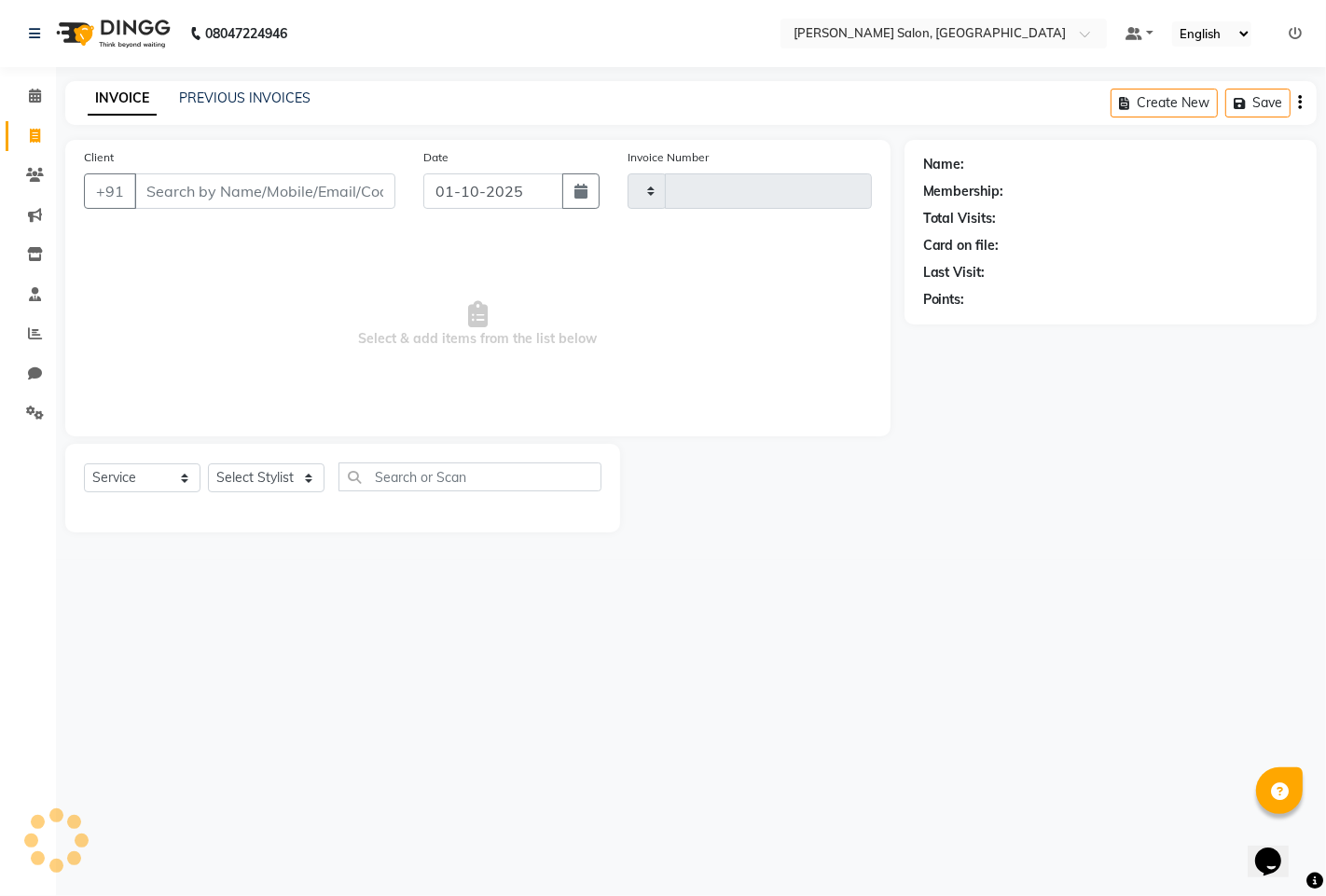
type input "1588"
select select "7331"
click at [265, 486] on select "Select Stylist admin hinjewadi [PERSON_NAME] krishna more [PERSON_NAME] rishi […" at bounding box center [270, 478] width 123 height 29
select select "63569"
click at [208, 465] on select "Select Stylist admin hinjewadi [PERSON_NAME] krishna more [PERSON_NAME] rishi […" at bounding box center [270, 478] width 123 height 29
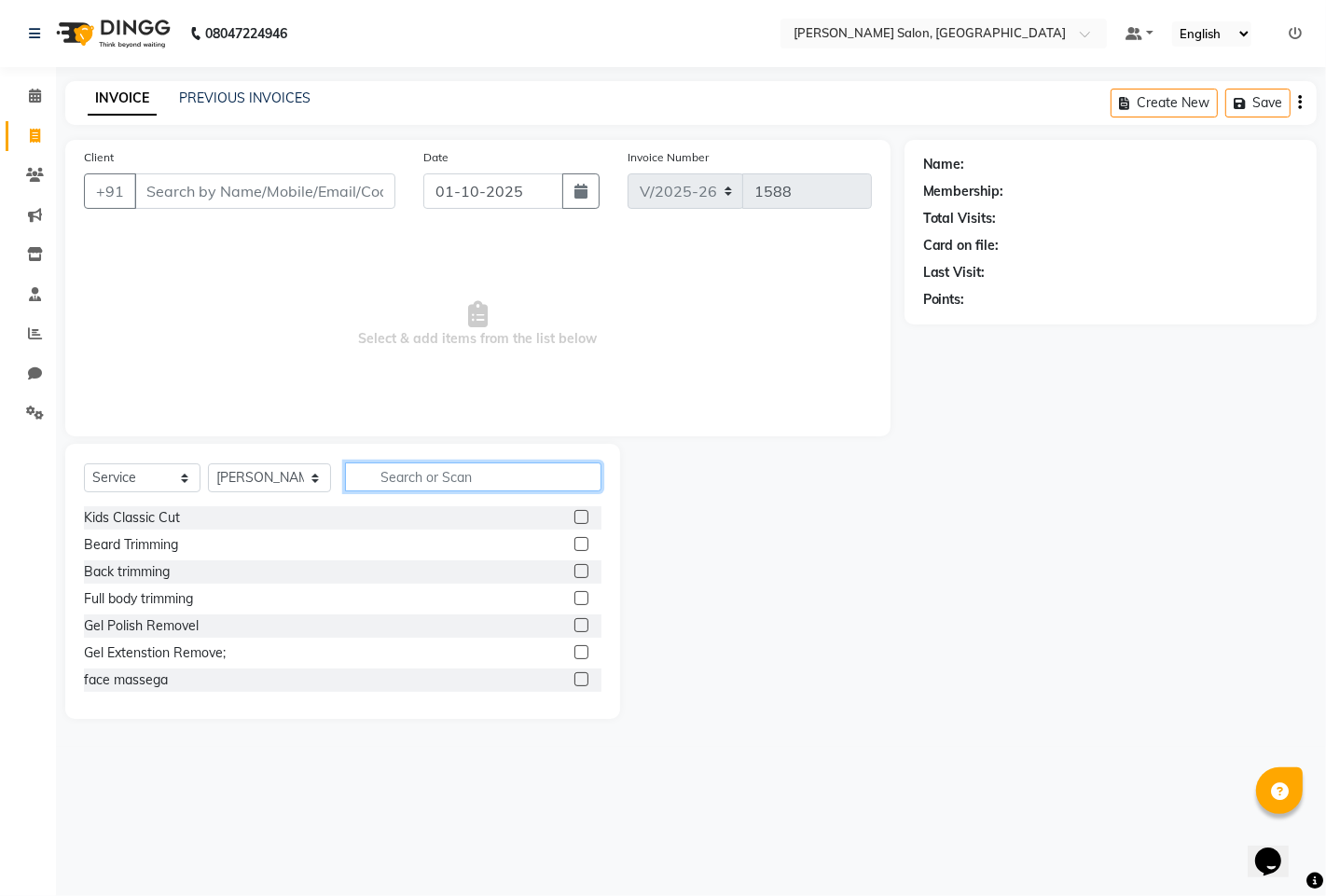
click at [452, 463] on input "text" at bounding box center [473, 477] width 257 height 29
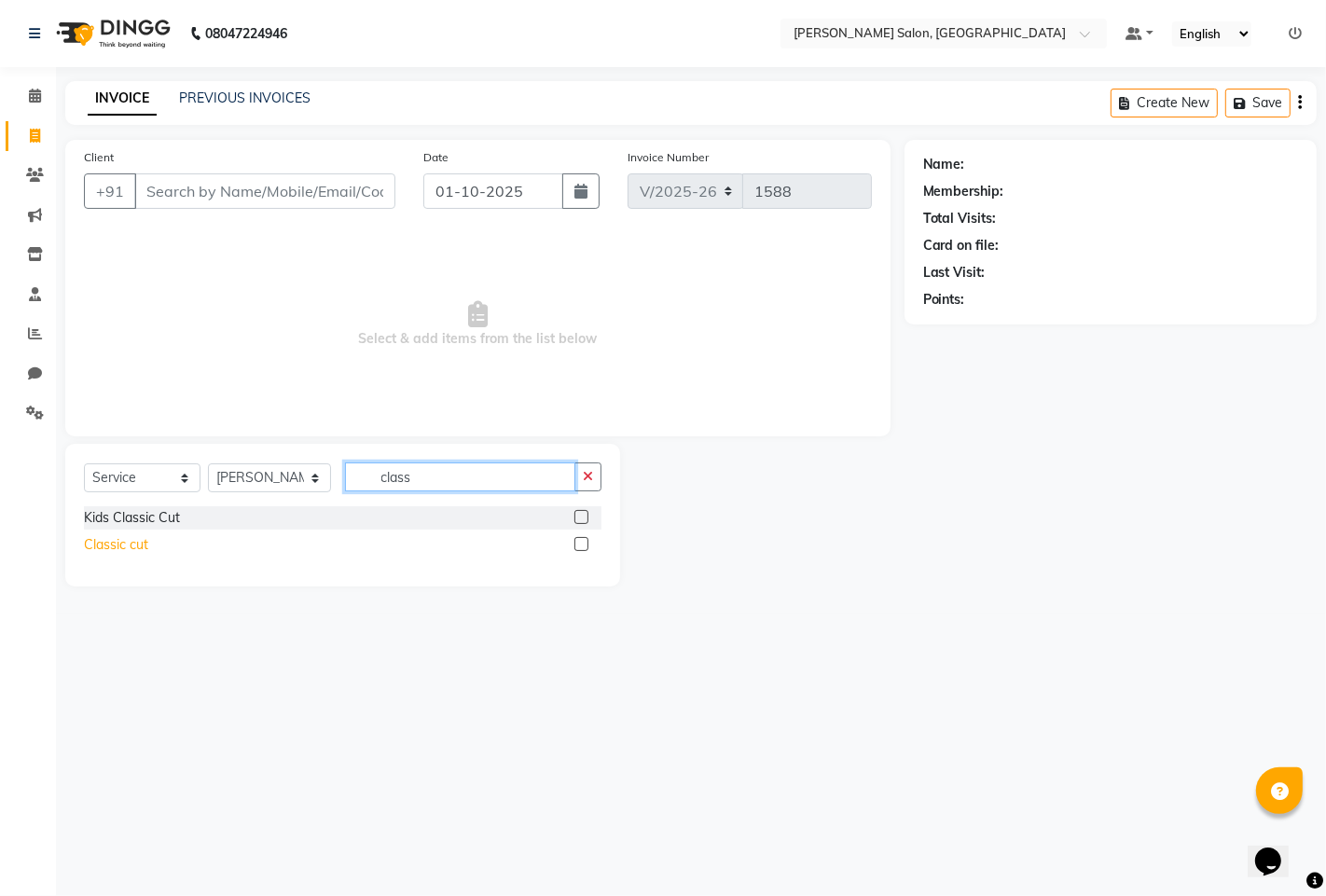
type input "class"
click at [113, 548] on div "Classic cut" at bounding box center [116, 545] width 64 height 20
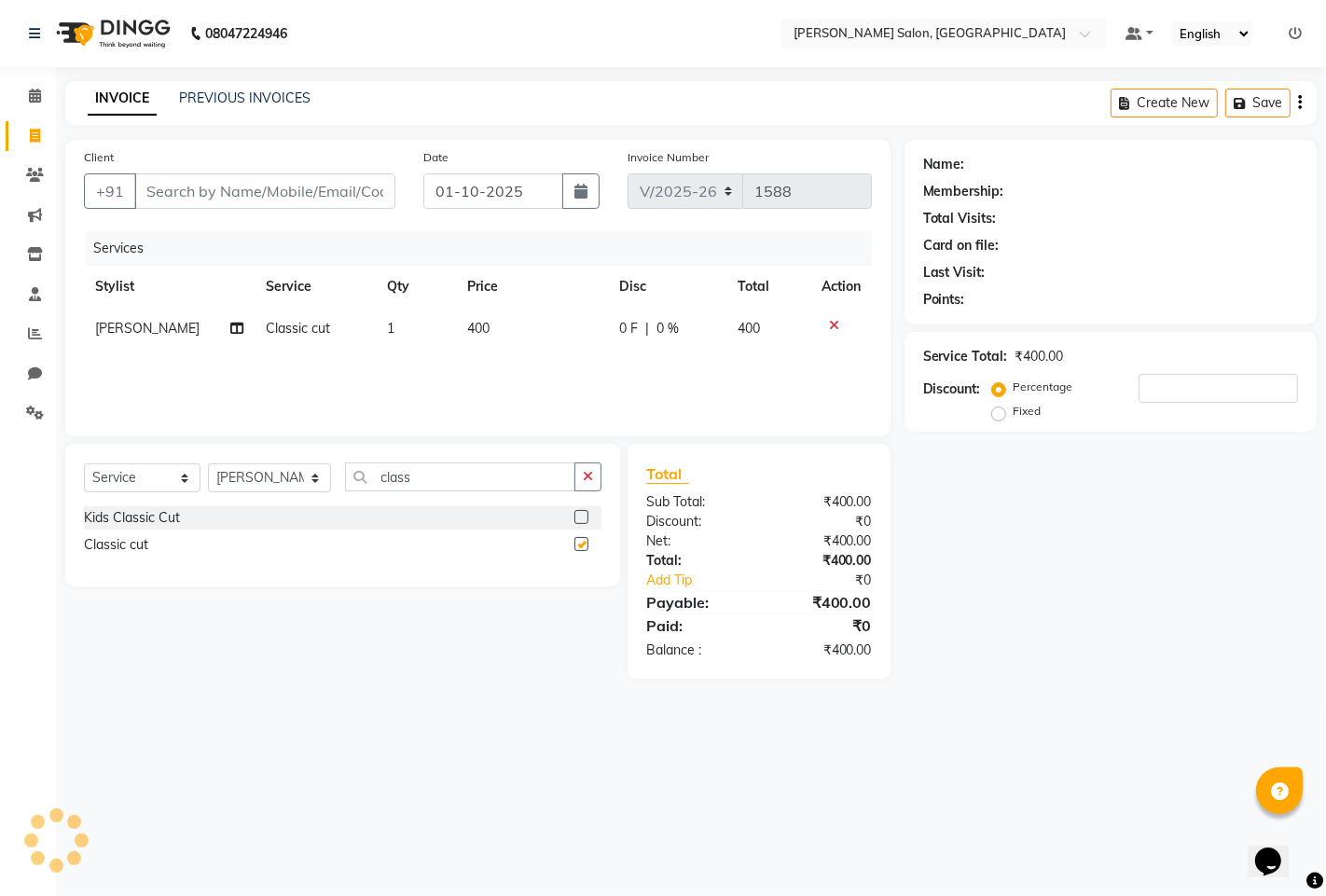
checkbox input "false"
click at [224, 182] on input "Client" at bounding box center [265, 191] width 261 height 36
type input "7"
type input "0"
type input "7677798557"
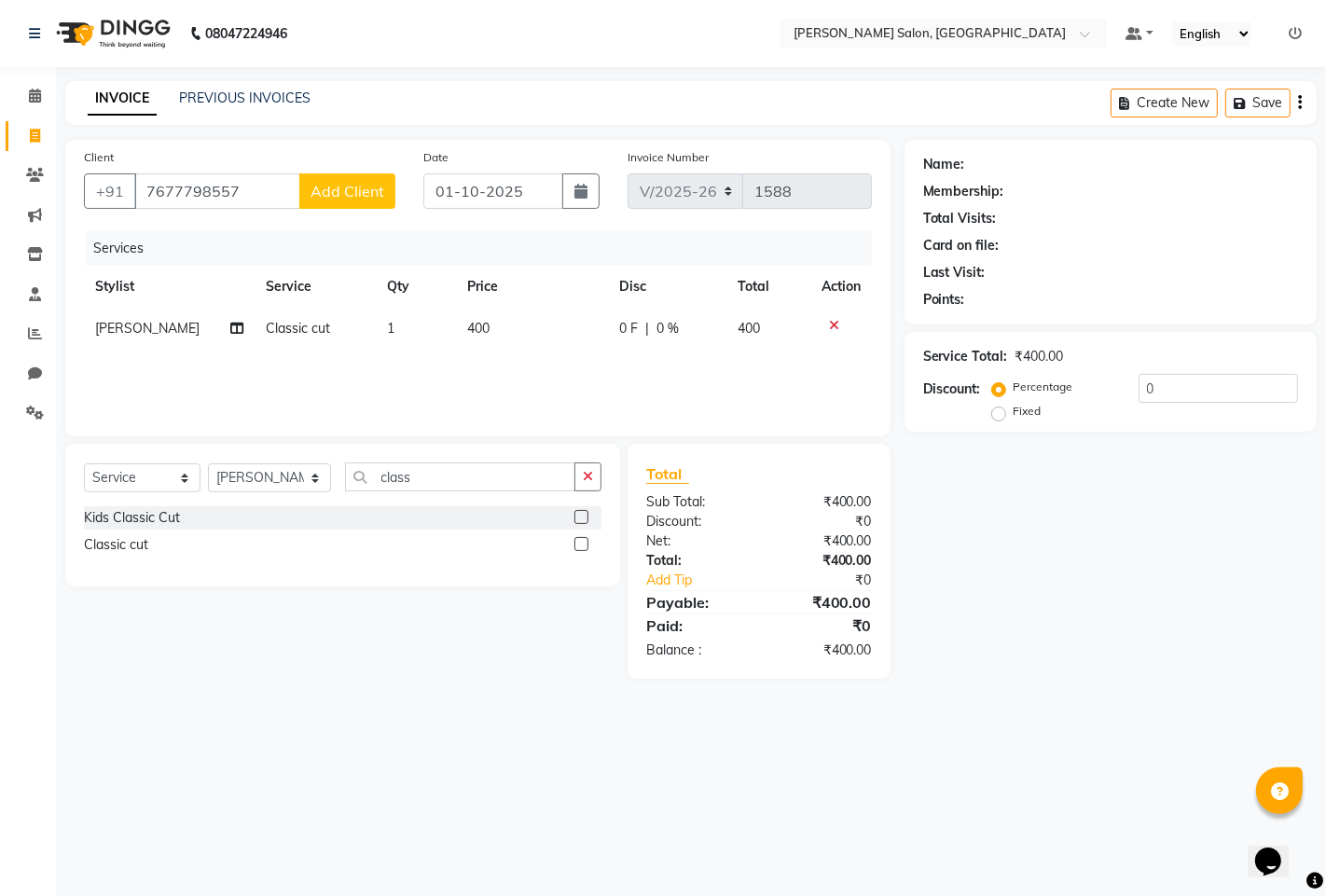
click at [322, 180] on button "Add Client" at bounding box center [347, 191] width 96 height 36
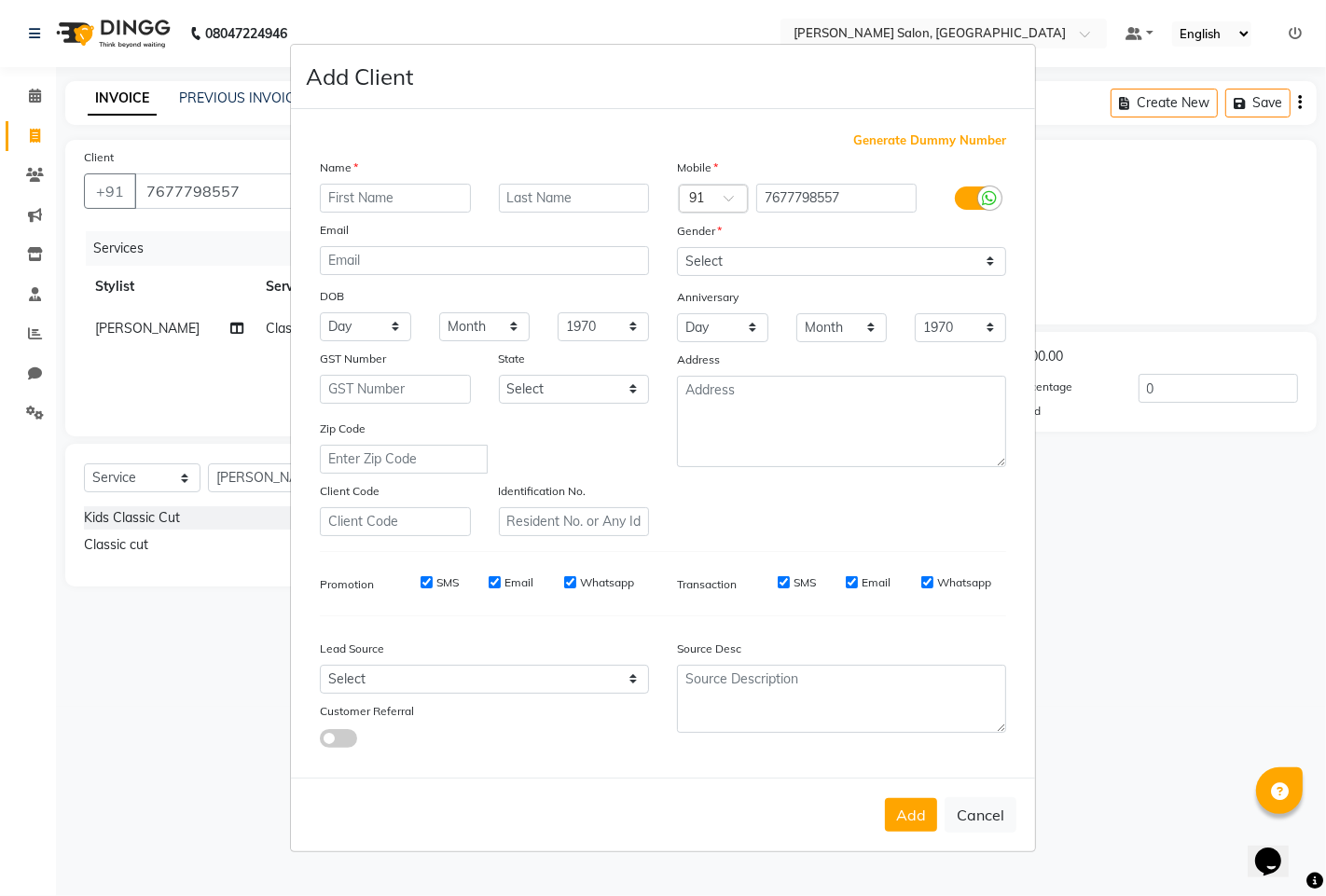
click at [353, 199] on input "text" at bounding box center [395, 197] width 151 height 29
type input "a"
click at [341, 191] on input "AALAM" at bounding box center [395, 197] width 151 height 29
type input "ALAM"
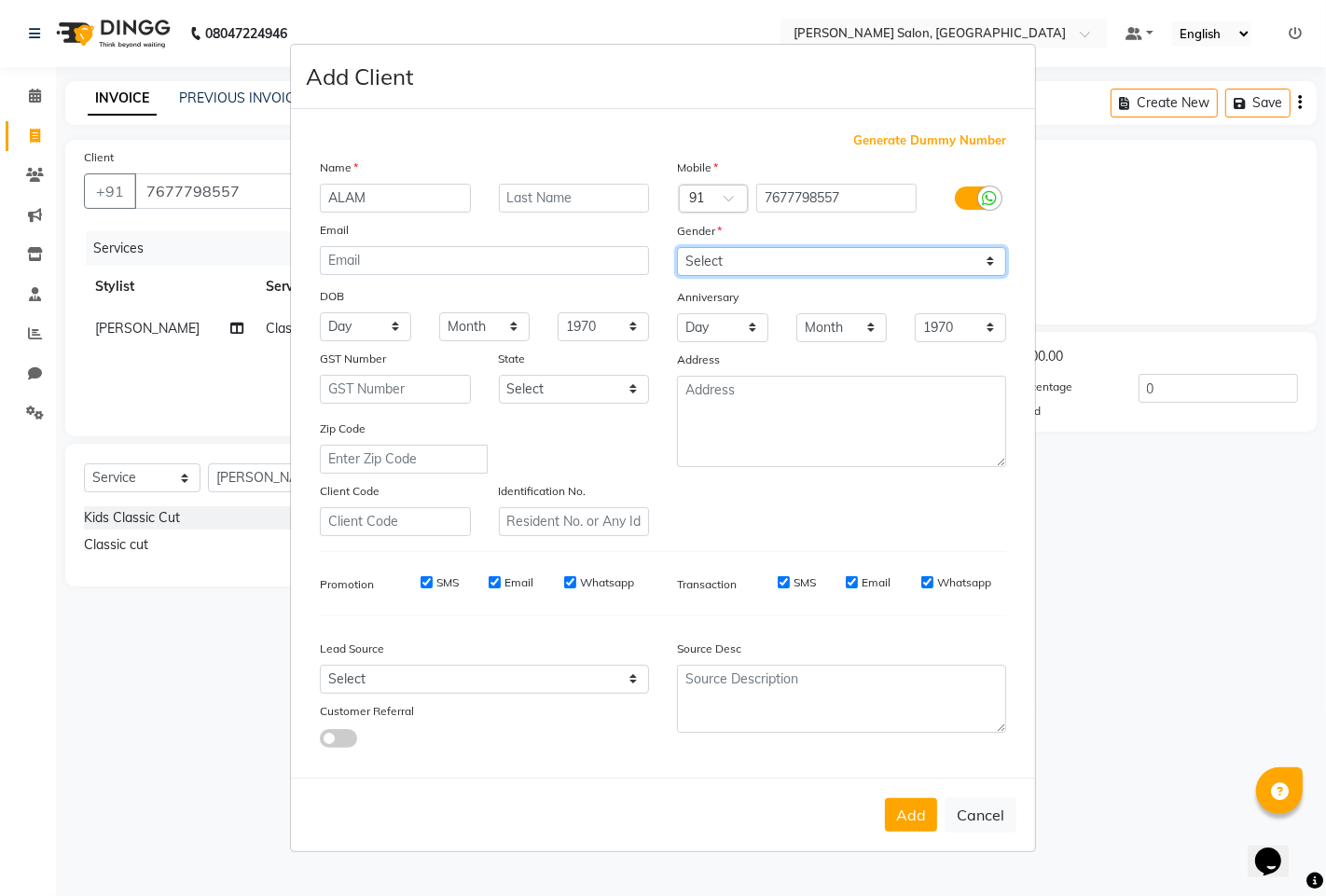
click at [814, 258] on select "Select [DEMOGRAPHIC_DATA] [DEMOGRAPHIC_DATA] Other Prefer Not To Say" at bounding box center [841, 261] width 329 height 29
select select "[DEMOGRAPHIC_DATA]"
click at [677, 247] on select "Select [DEMOGRAPHIC_DATA] [DEMOGRAPHIC_DATA] Other Prefer Not To Say" at bounding box center [841, 261] width 329 height 29
click at [898, 809] on button "Add" at bounding box center [911, 816] width 53 height 34
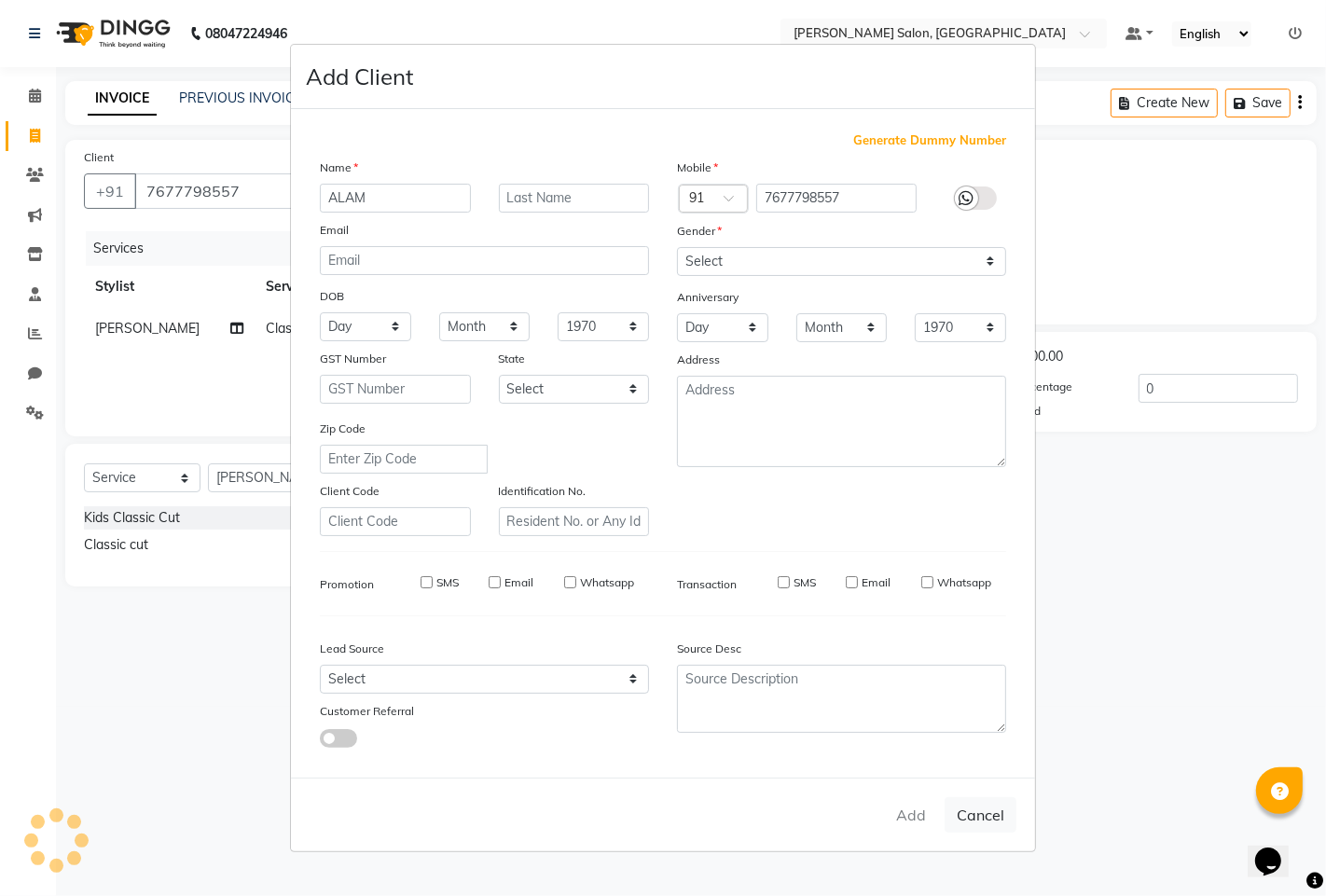
select select
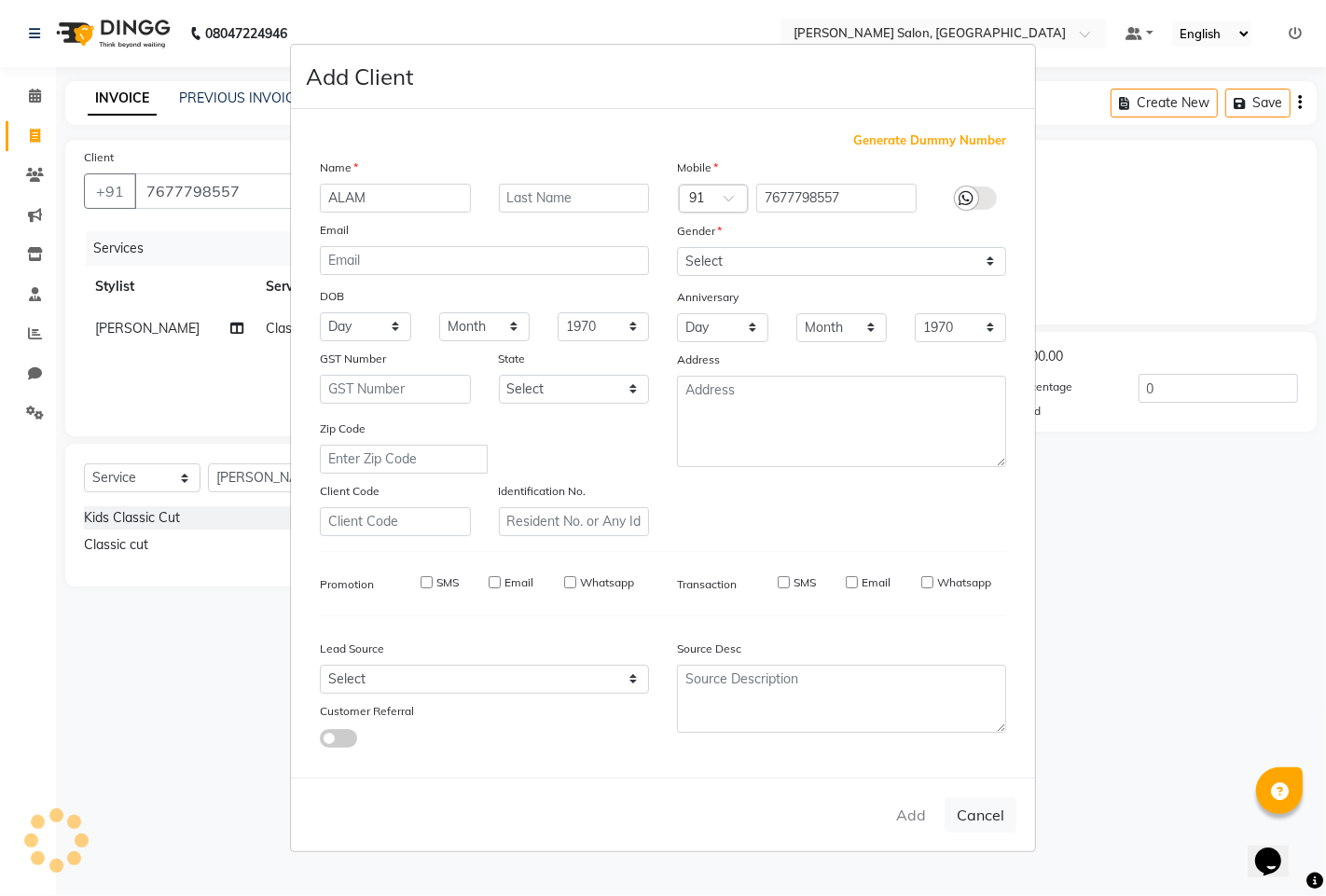
select select
checkbox input "false"
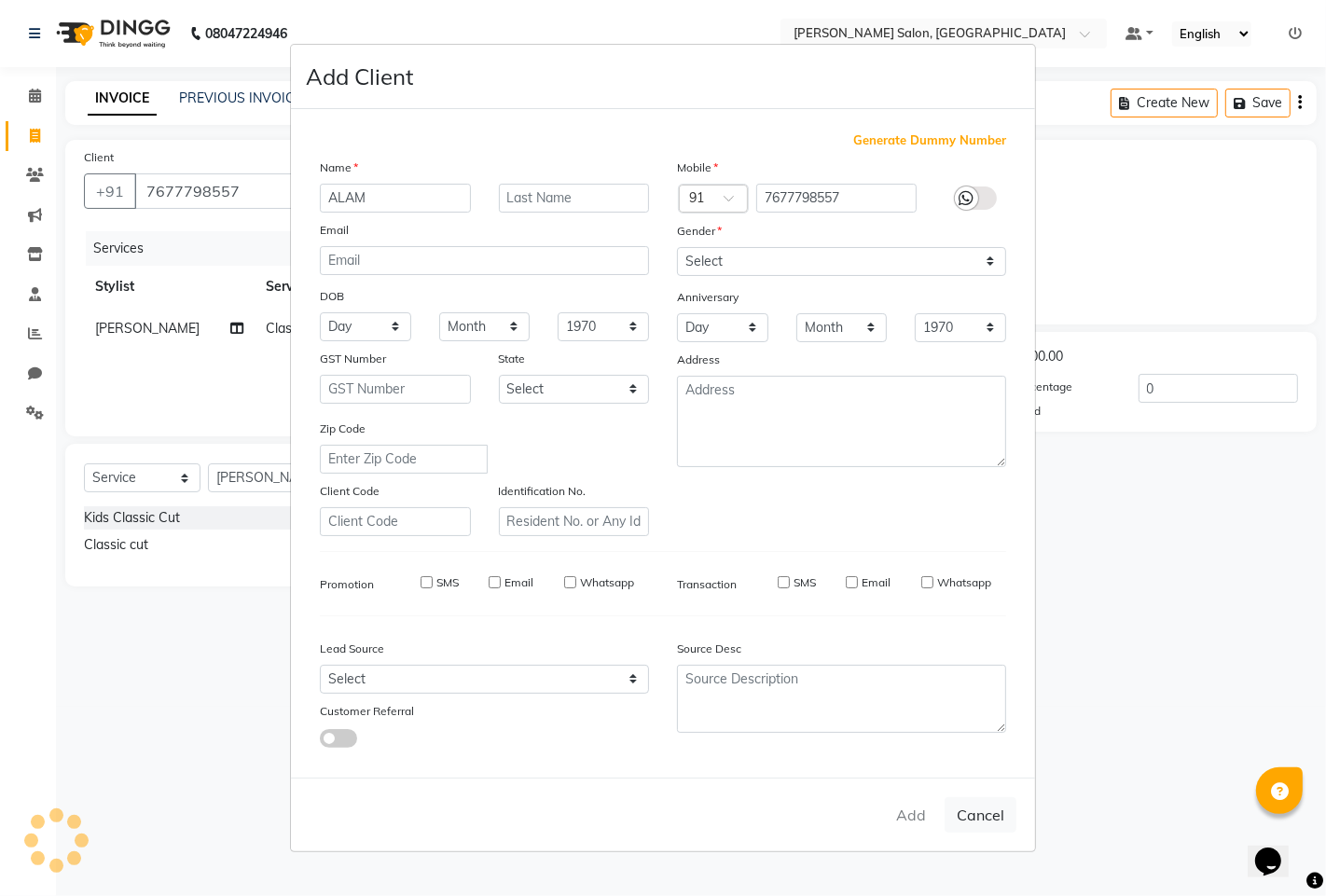
checkbox input "false"
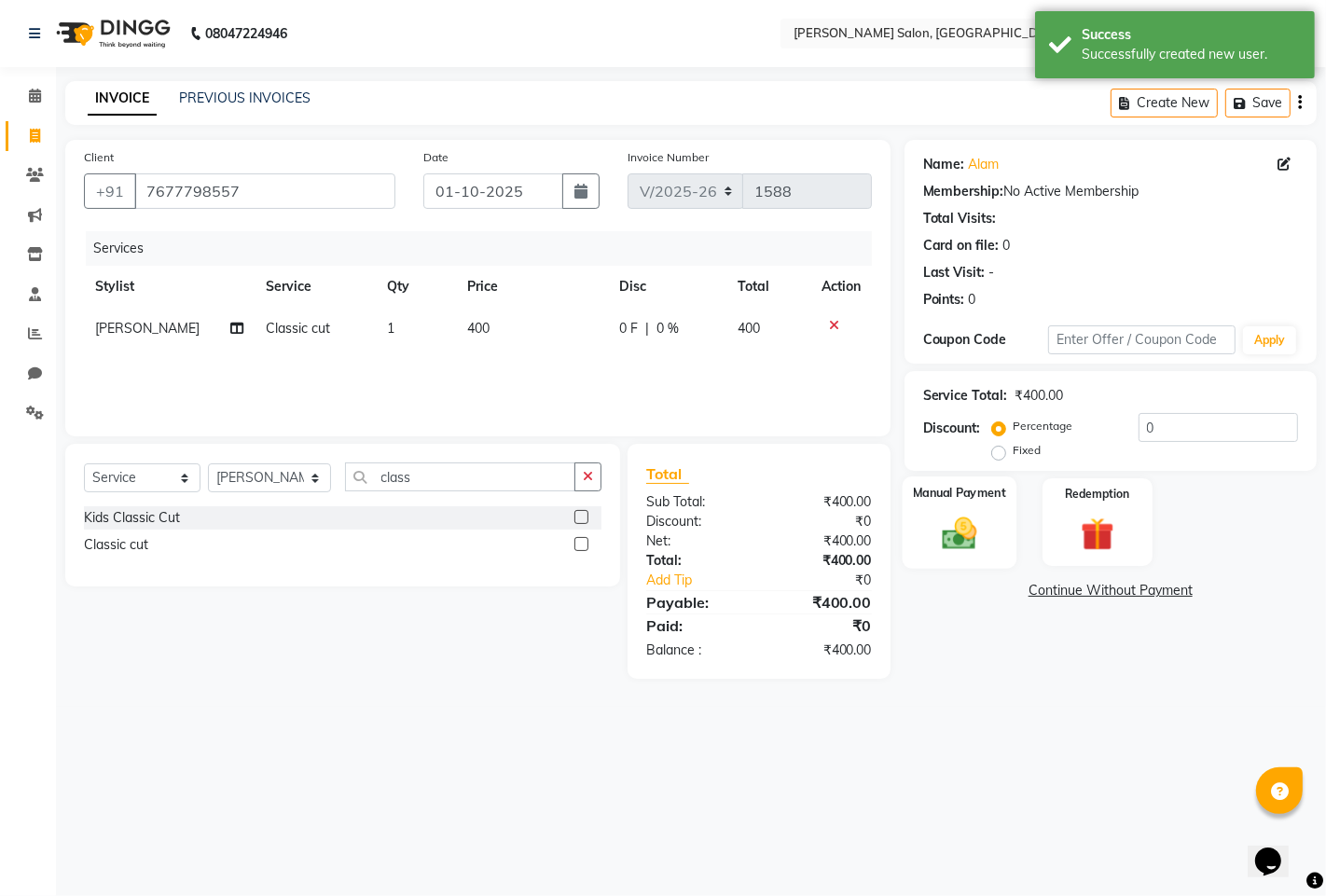
click at [979, 534] on img at bounding box center [958, 533] width 56 height 40
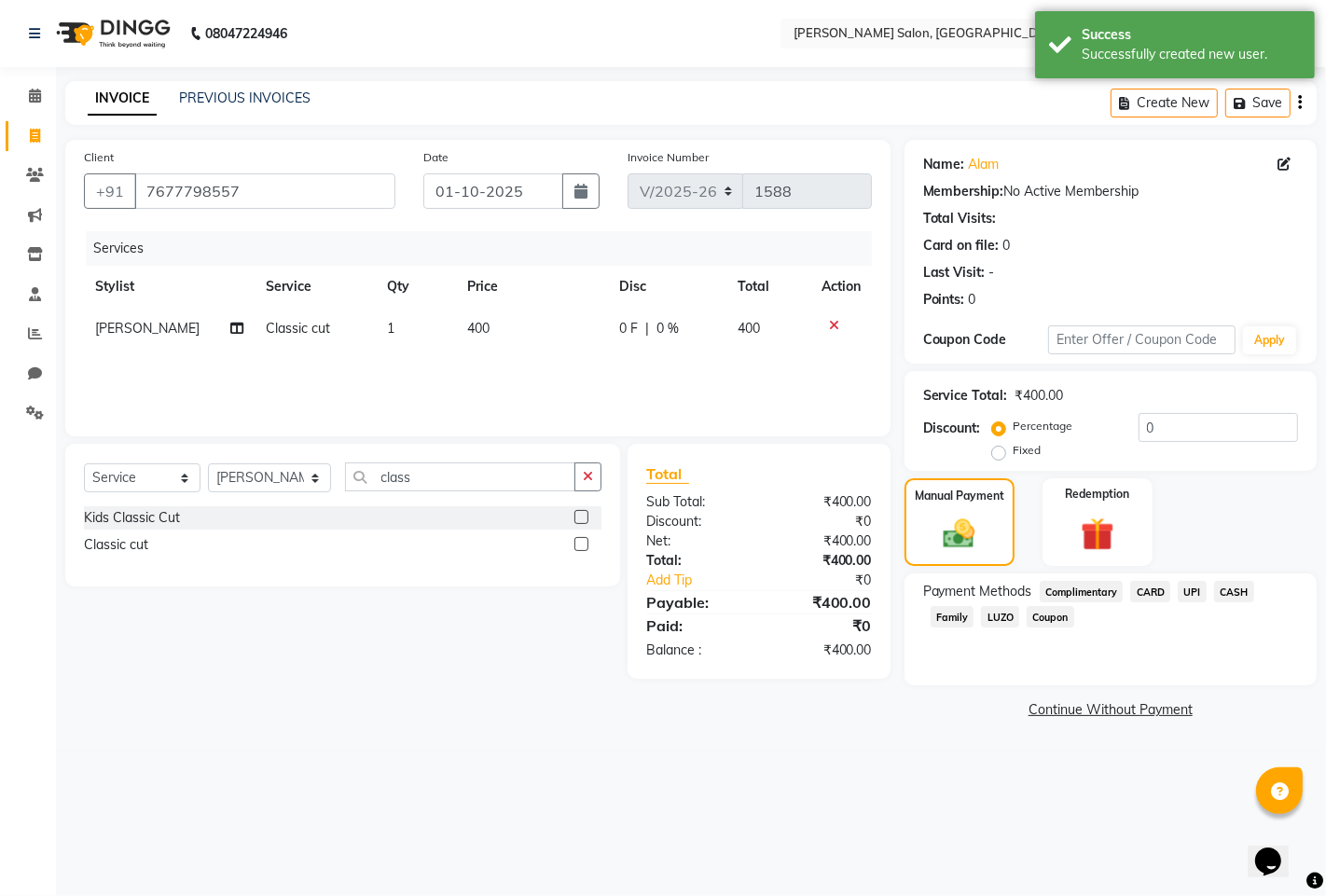
click at [1199, 593] on span "UPI" at bounding box center [1192, 592] width 29 height 22
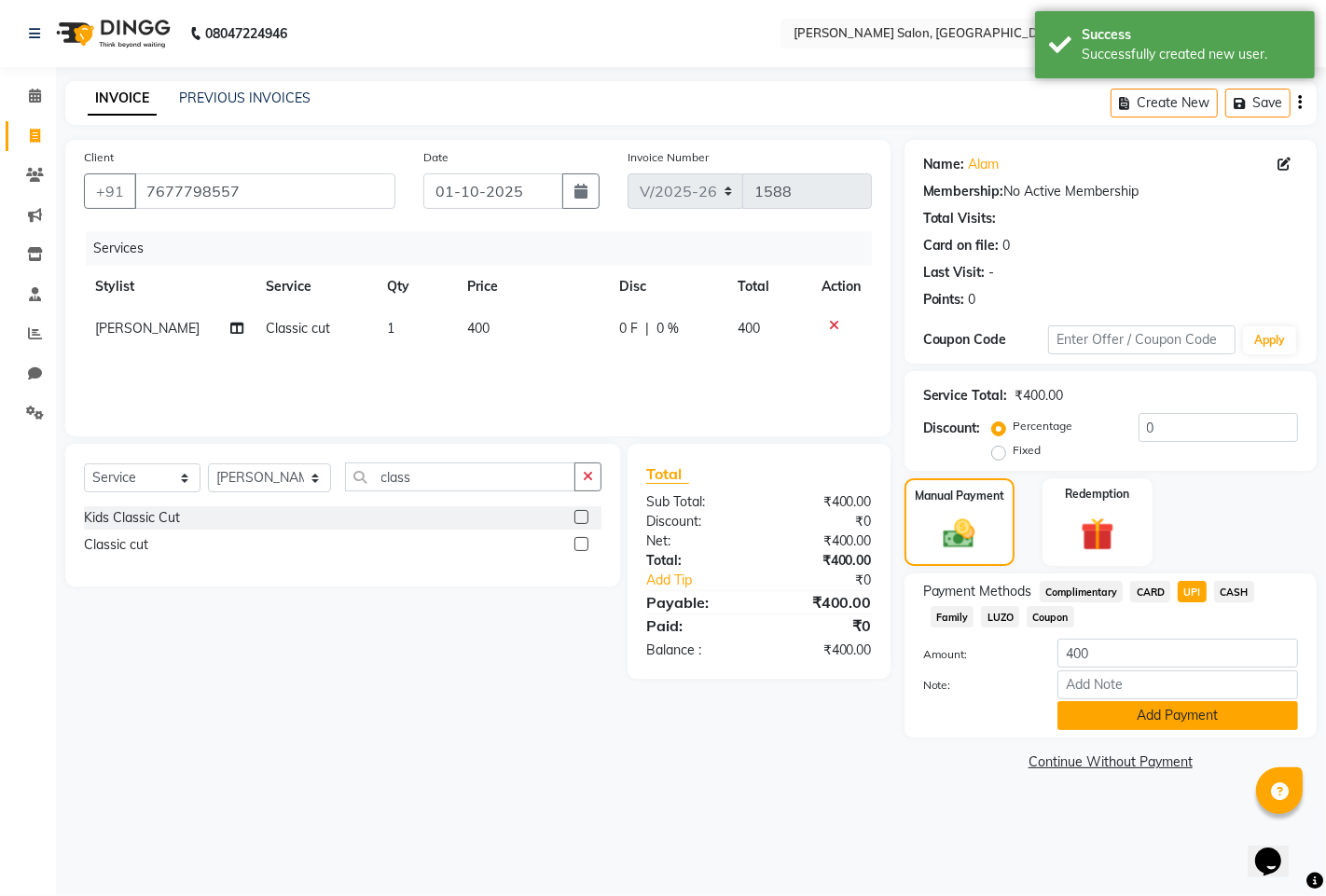
click at [1184, 707] on button "Add Payment" at bounding box center [1177, 716] width 241 height 29
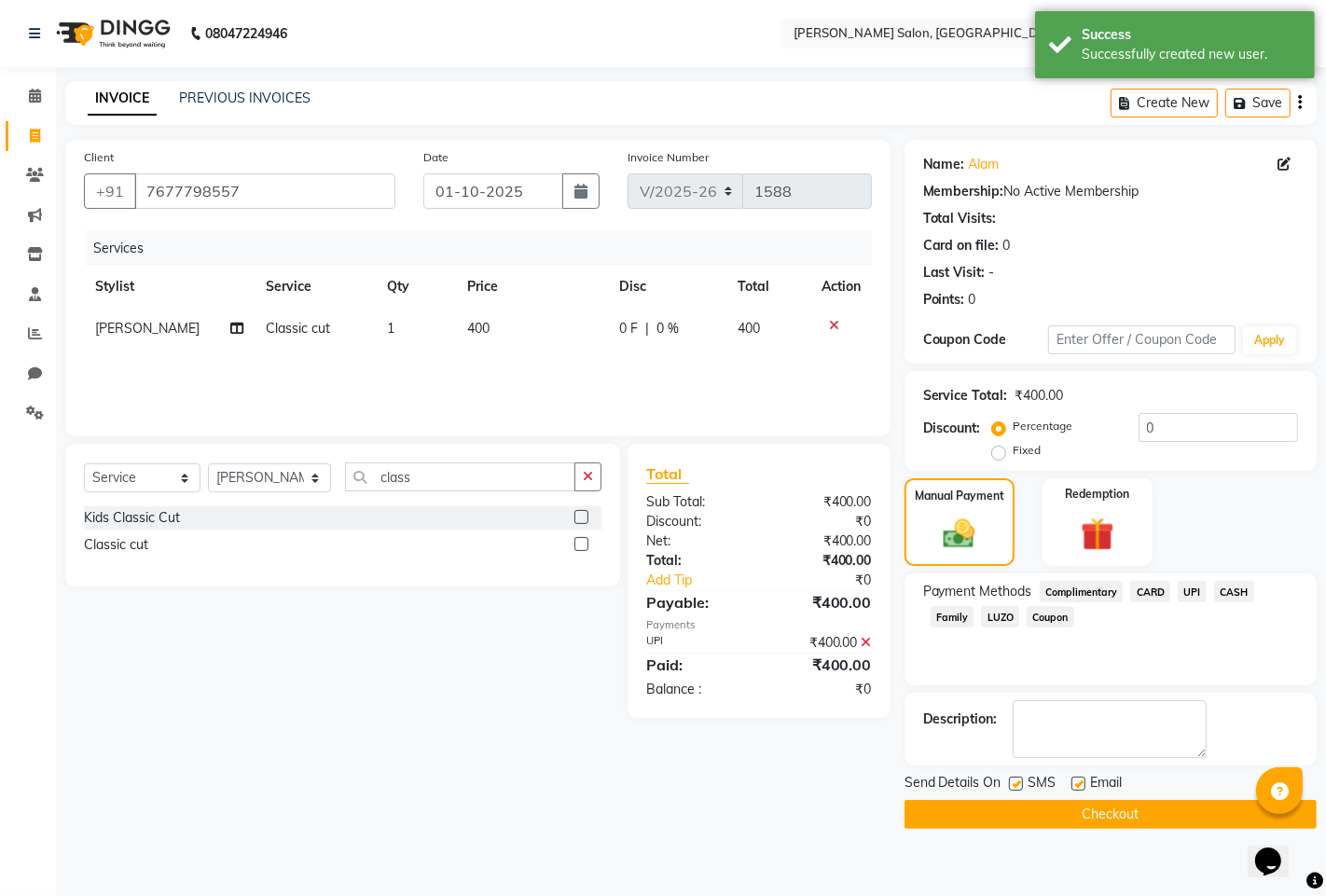
click at [1162, 803] on button "Checkout" at bounding box center [1111, 814] width 412 height 29
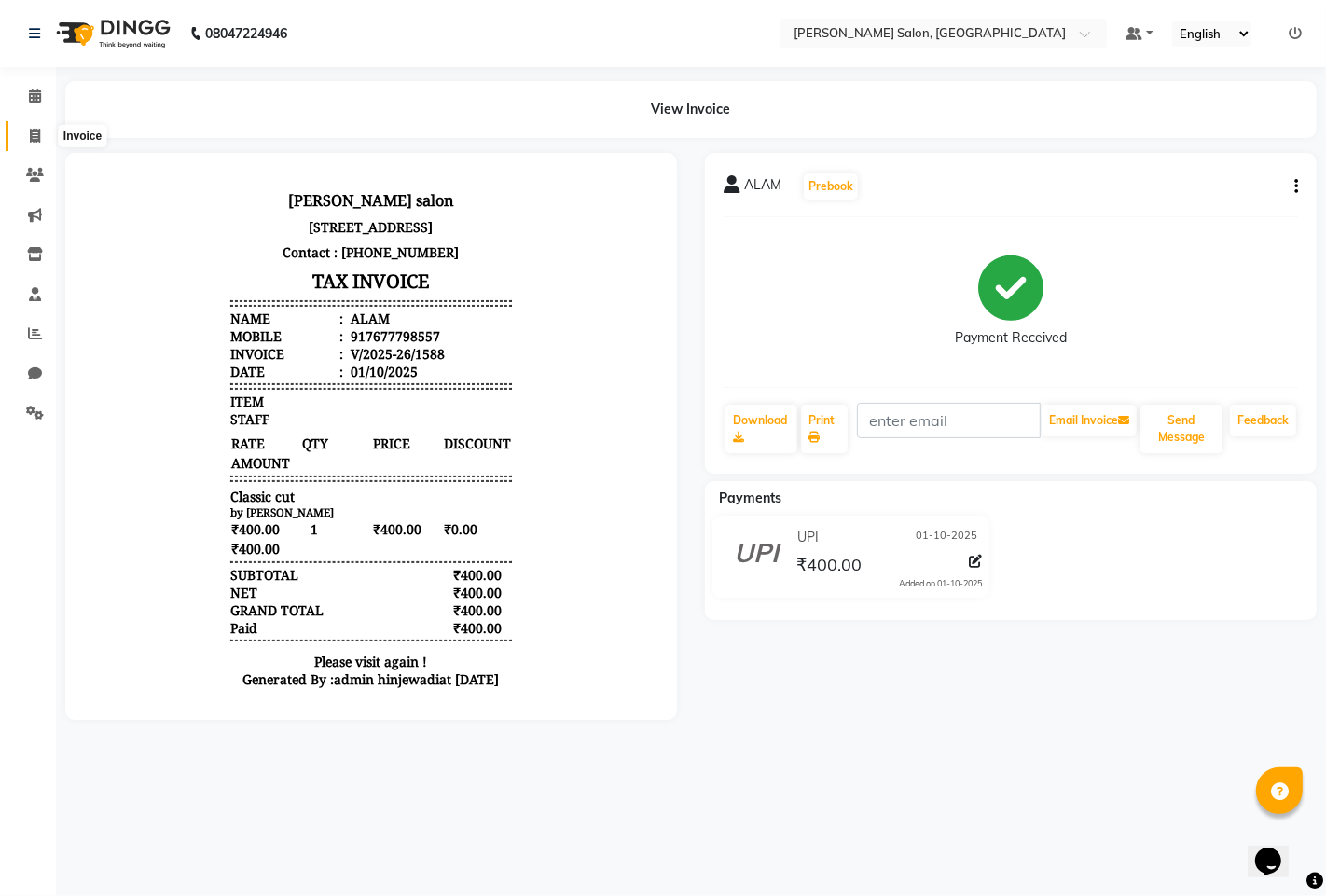
click at [31, 143] on icon at bounding box center [35, 136] width 10 height 14
select select "service"
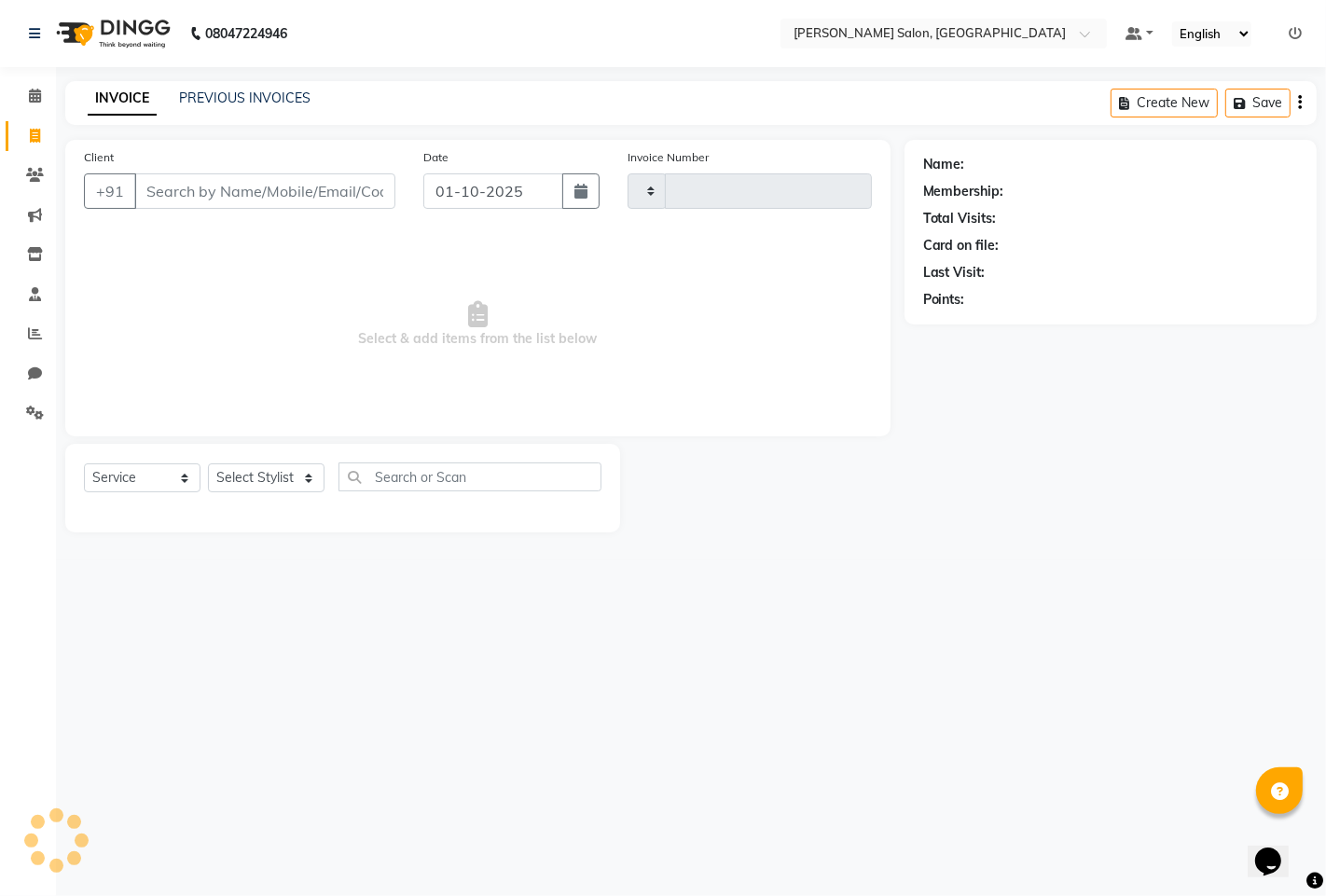
type input "1589"
select select "7331"
